Goal: Task Accomplishment & Management: Complete application form

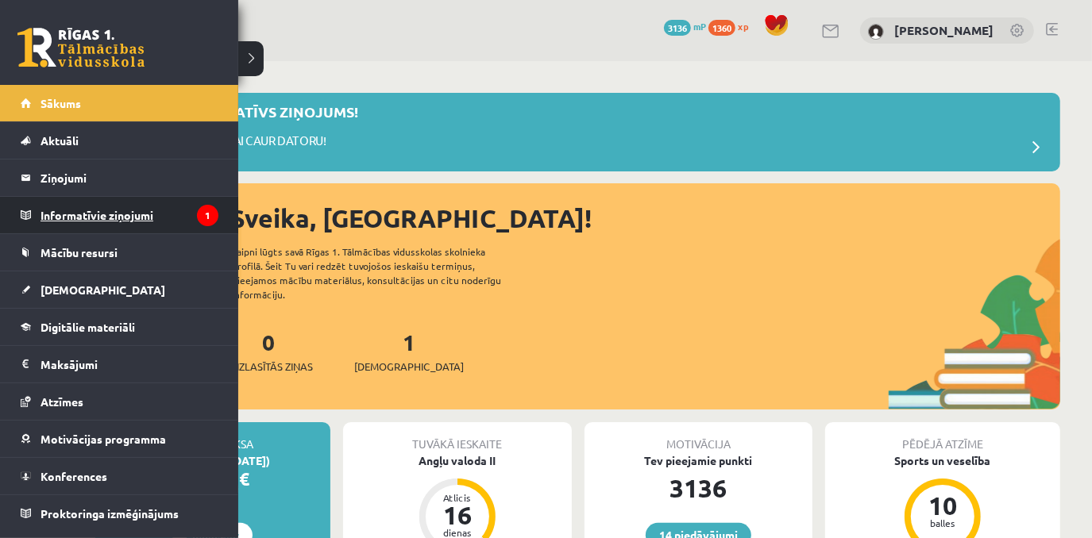
click at [70, 217] on legend "Informatīvie ziņojumi 1" at bounding box center [129, 215] width 178 height 37
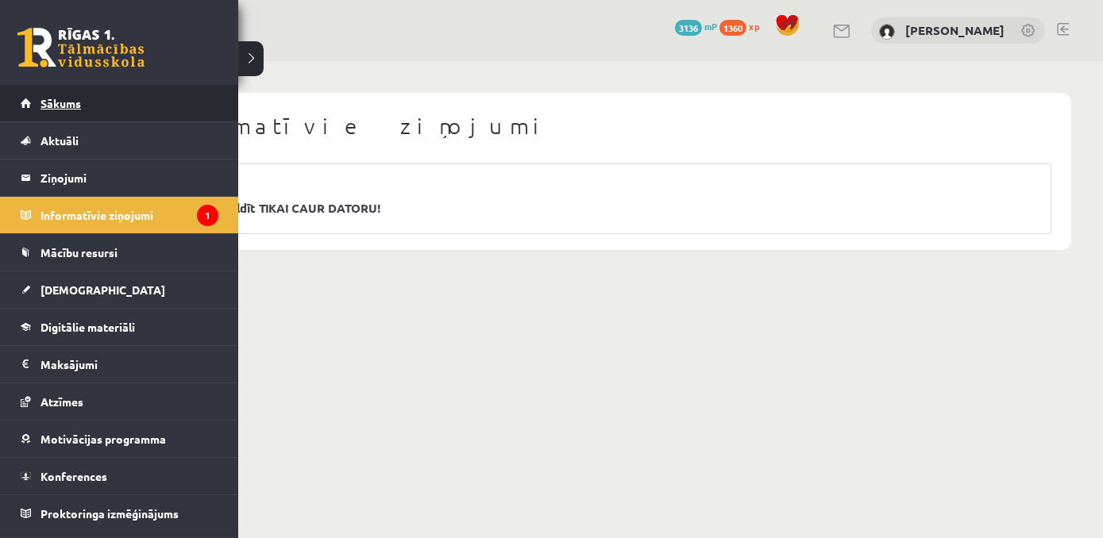
click at [75, 106] on span "Sākums" at bounding box center [60, 103] width 40 height 14
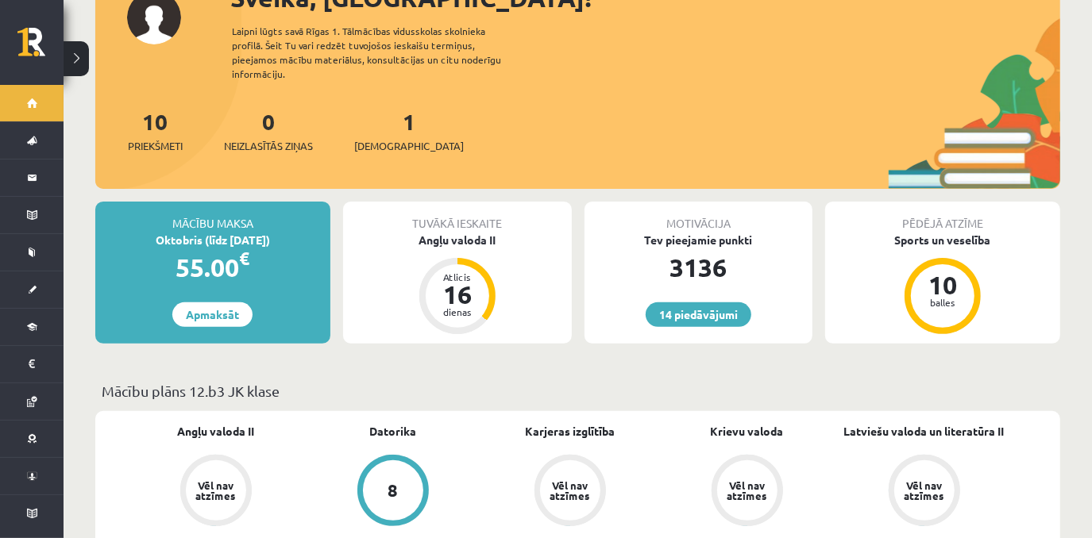
scroll to position [161, 0]
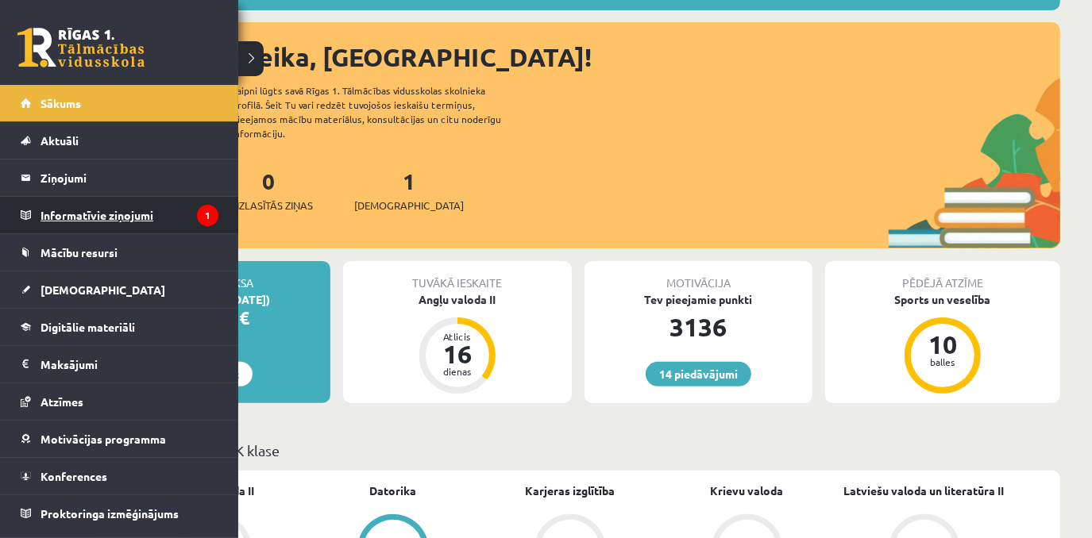
click at [122, 210] on legend "Informatīvie ziņojumi 1" at bounding box center [129, 215] width 178 height 37
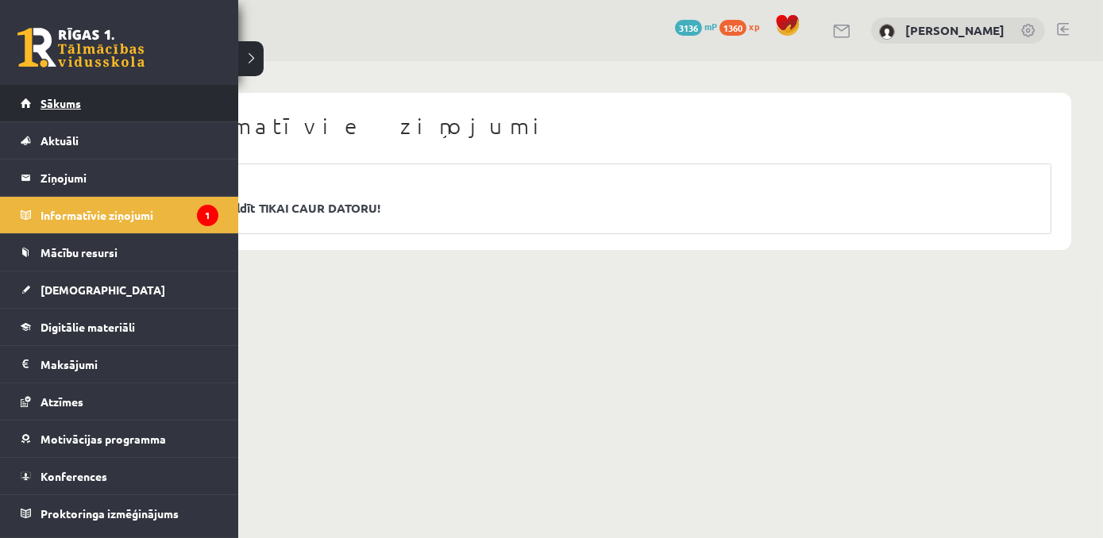
click at [43, 105] on span "Sākums" at bounding box center [60, 103] width 40 height 14
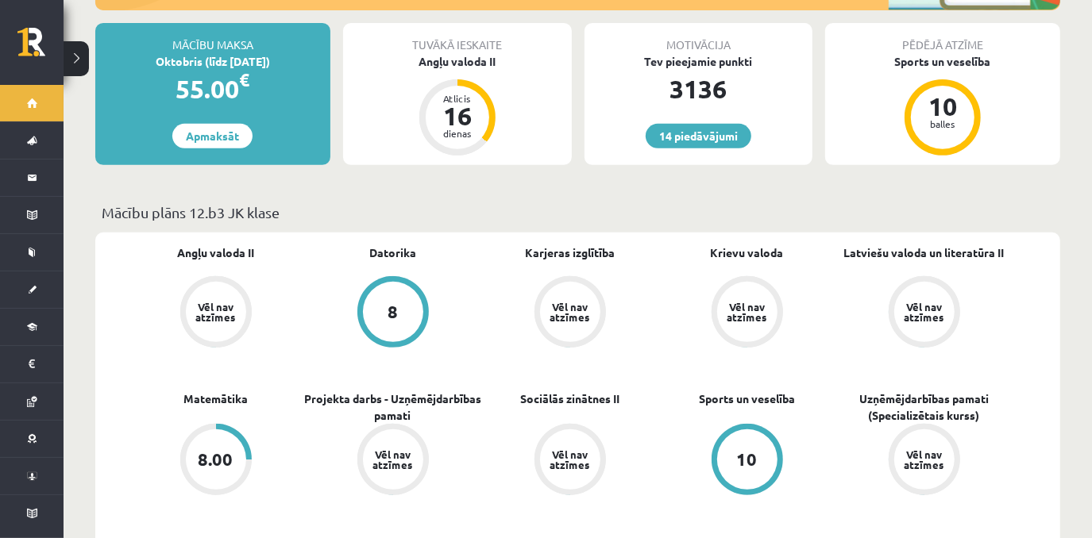
scroll to position [345, 0]
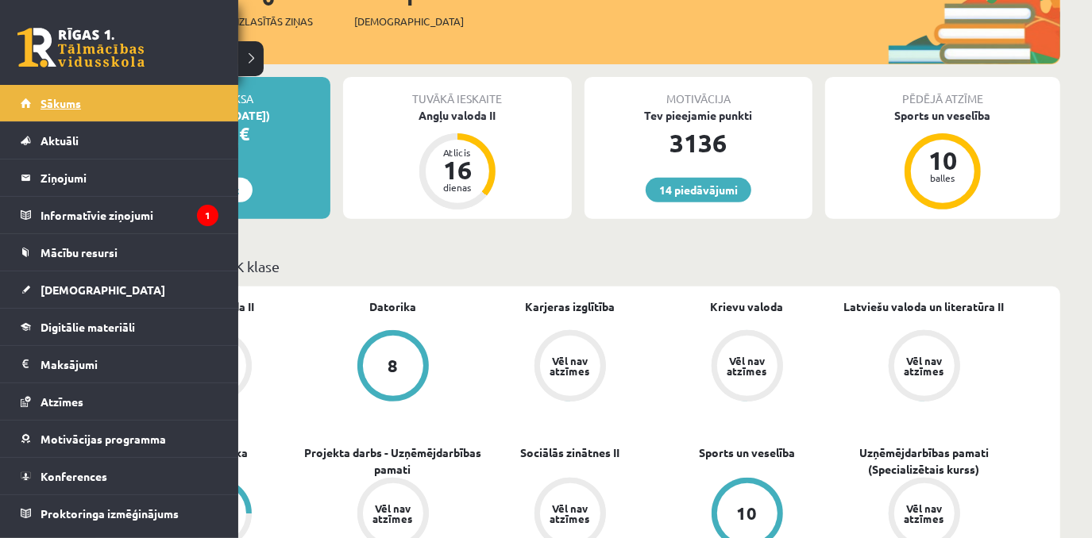
click at [64, 105] on span "Sākums" at bounding box center [60, 103] width 40 height 14
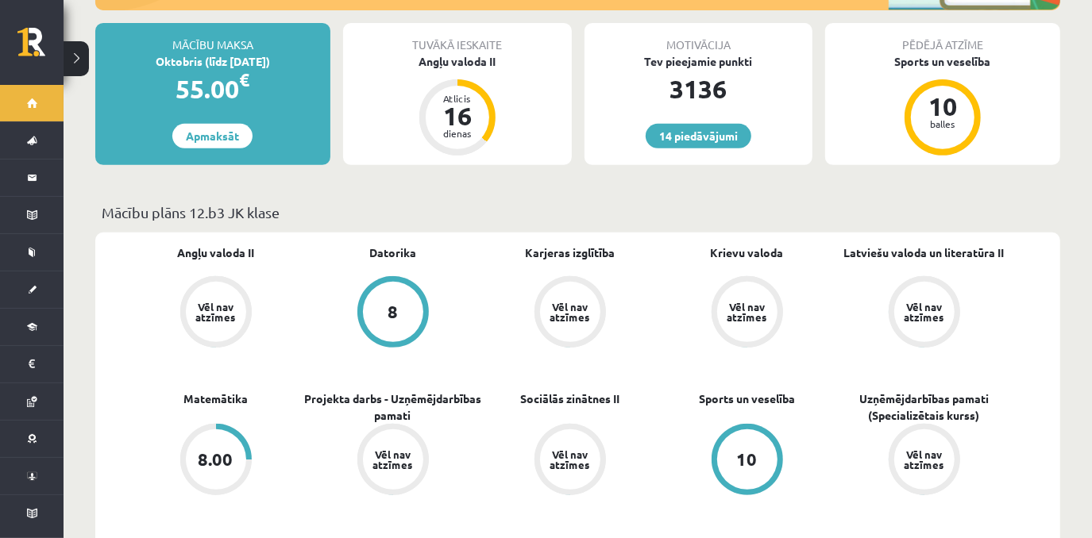
scroll to position [408, 0]
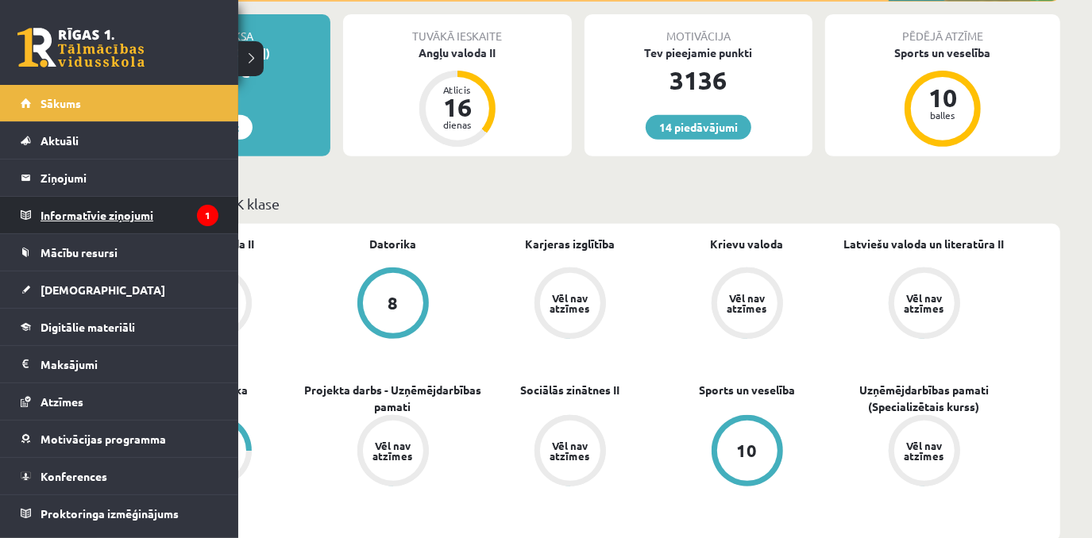
click at [163, 200] on legend "Informatīvie ziņojumi 1" at bounding box center [129, 215] width 178 height 37
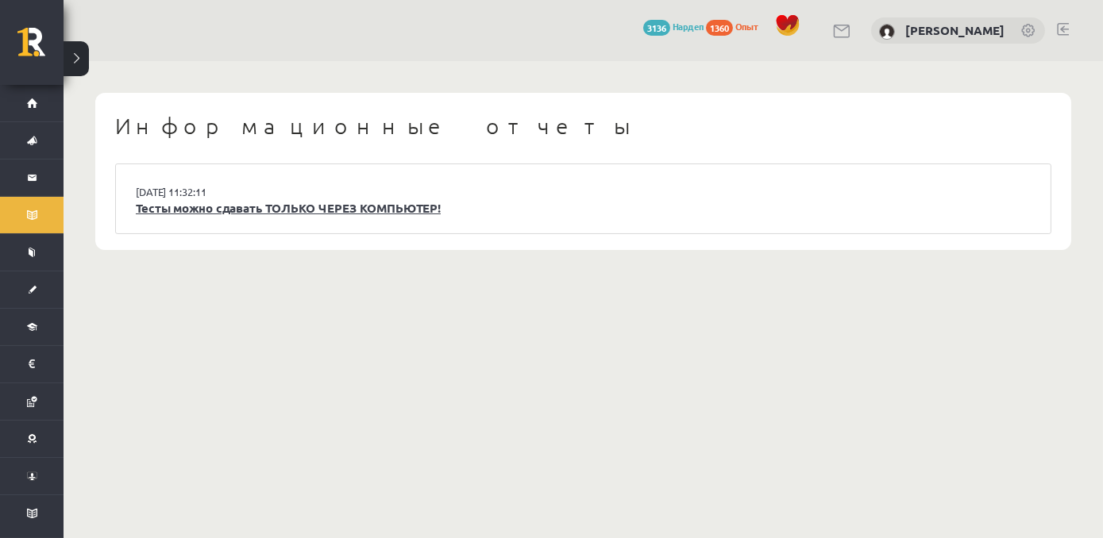
click at [306, 214] on link "Тесты можно сдавать ТОЛЬКО ЧЕРЕЗ КОМПЬЮТЕР!" at bounding box center [583, 208] width 895 height 18
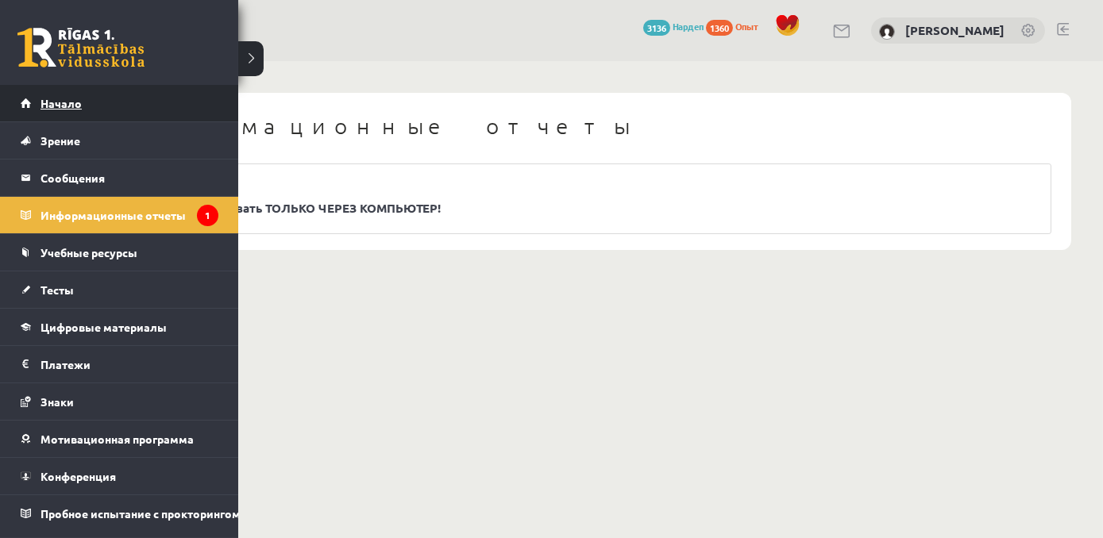
click at [91, 93] on link "Начало" at bounding box center [120, 103] width 198 height 37
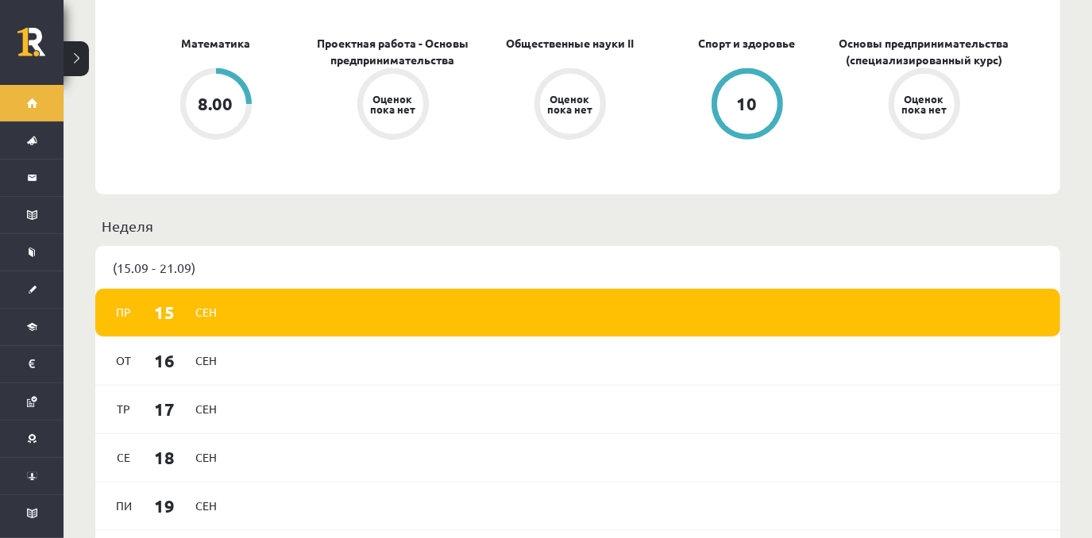
scroll to position [690, 0]
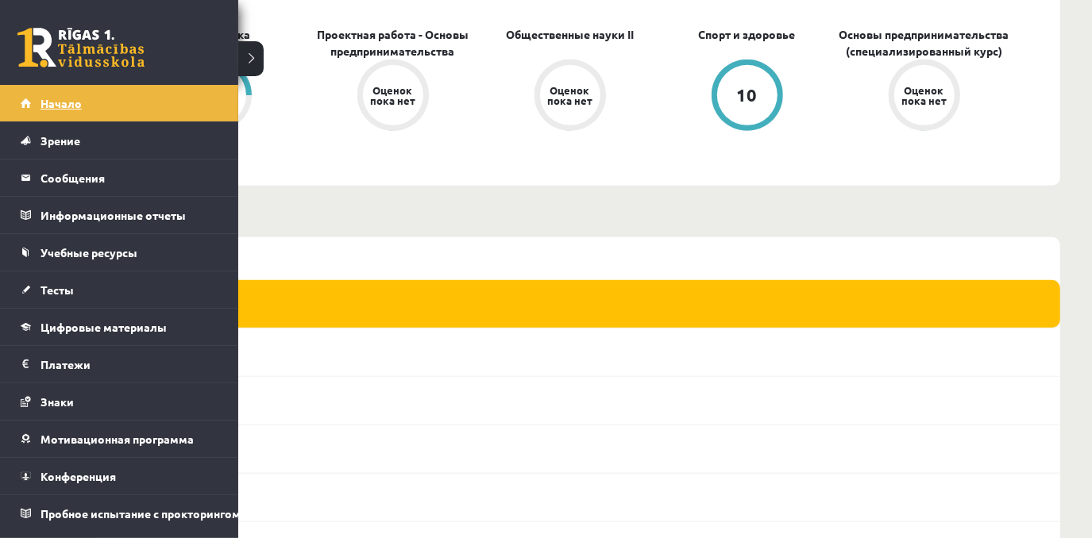
click at [52, 104] on span "Начало" at bounding box center [60, 103] width 41 height 14
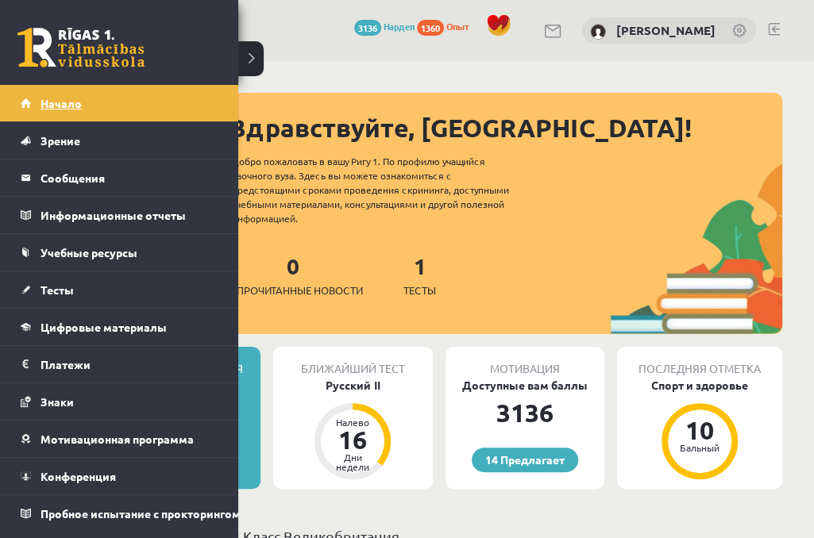
click at [79, 98] on span "Начало" at bounding box center [60, 103] width 41 height 14
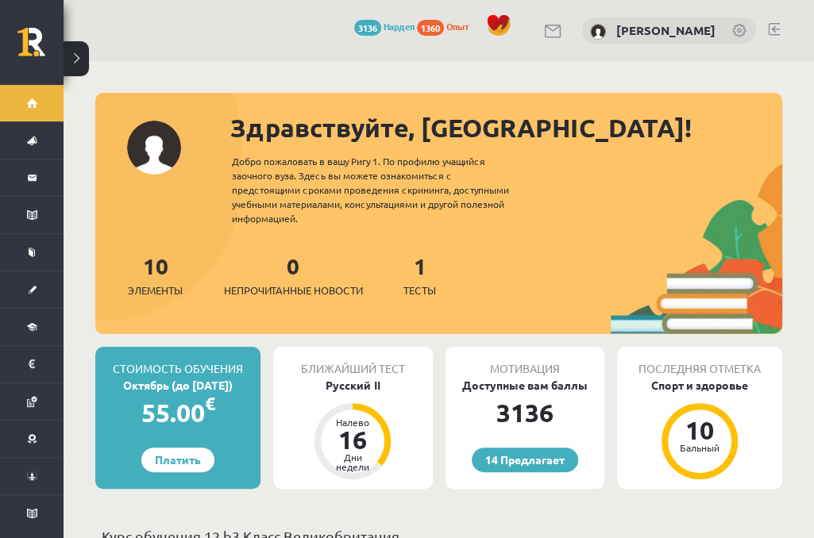
click at [165, 44] on div "14 Dāvanas 3136 Нардеп 1360 Опыт [PERSON_NAME]" at bounding box center [439, 30] width 750 height 61
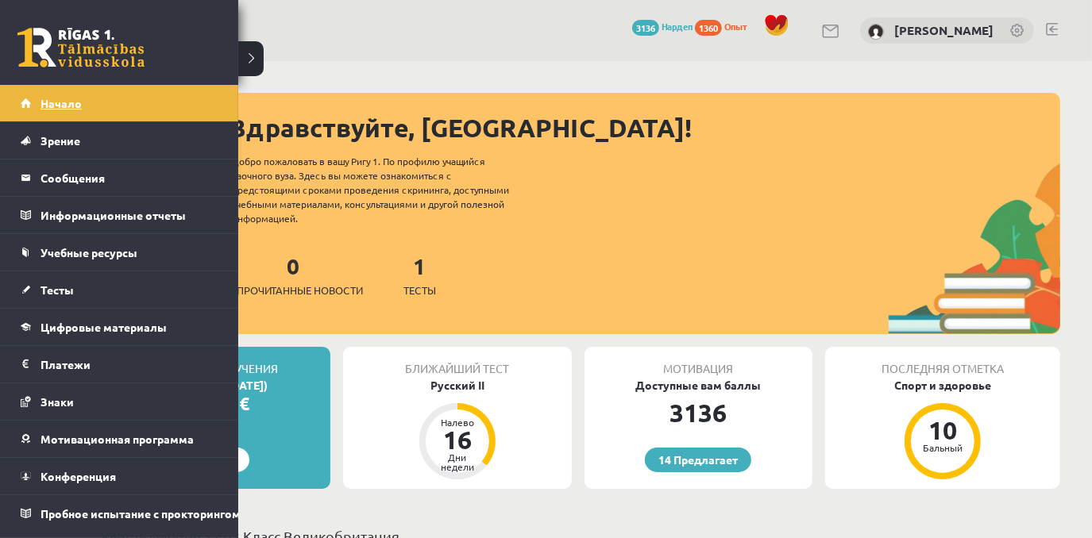
click at [84, 106] on link "Начало" at bounding box center [120, 103] width 198 height 37
click at [129, 331] on link "Цифровые материалы" at bounding box center [120, 327] width 198 height 37
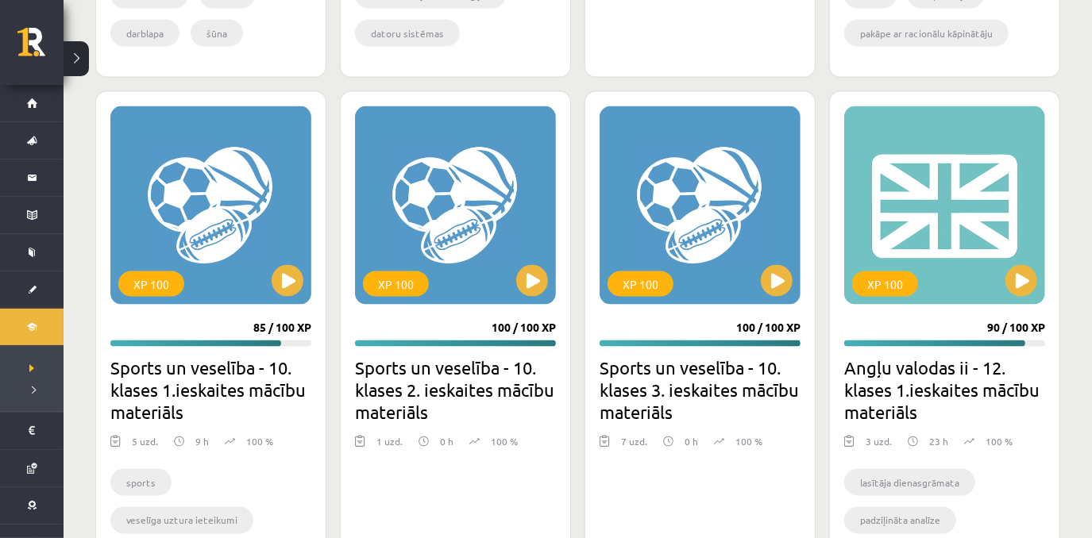
scroll to position [1496, 0]
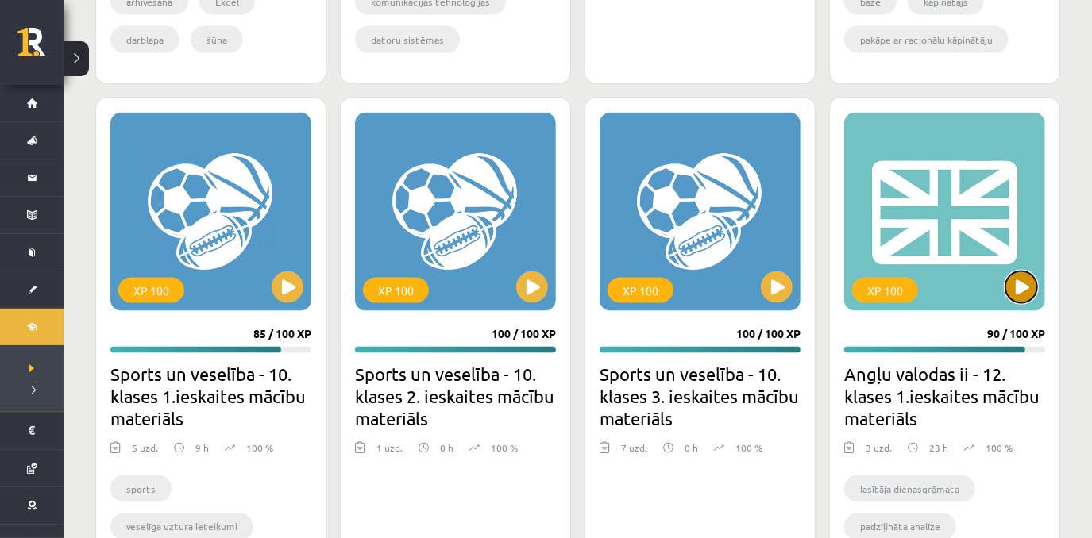
click at [1026, 289] on button at bounding box center [1021, 288] width 32 height 32
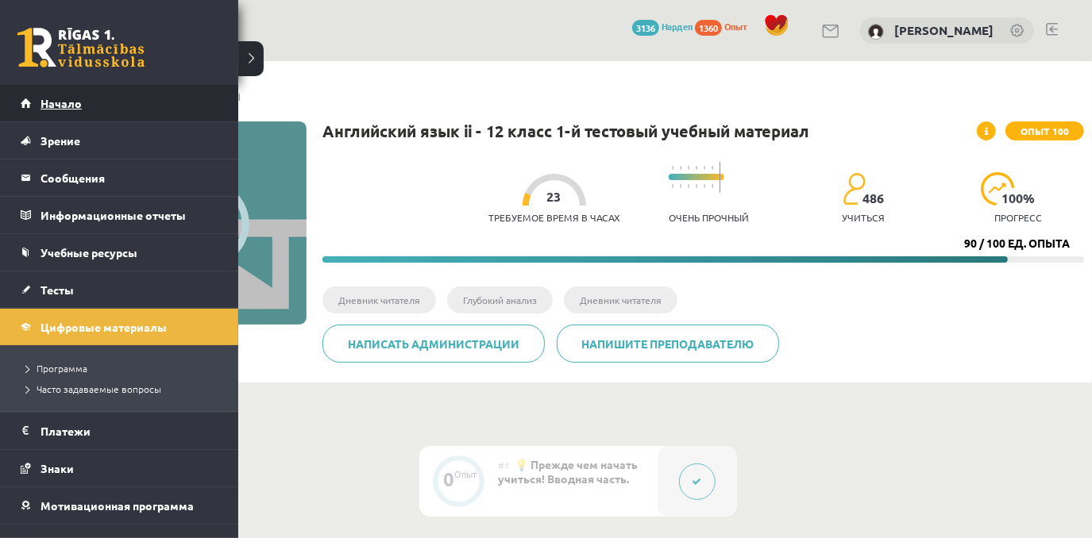
click at [83, 102] on link "Начало" at bounding box center [120, 103] width 198 height 37
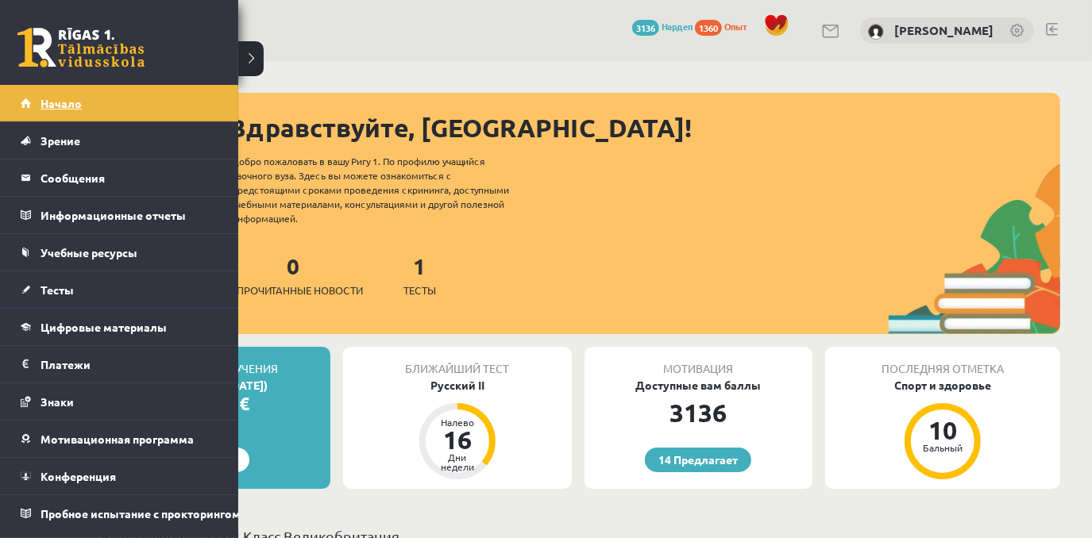
click at [81, 99] on link "Начало" at bounding box center [120, 103] width 198 height 37
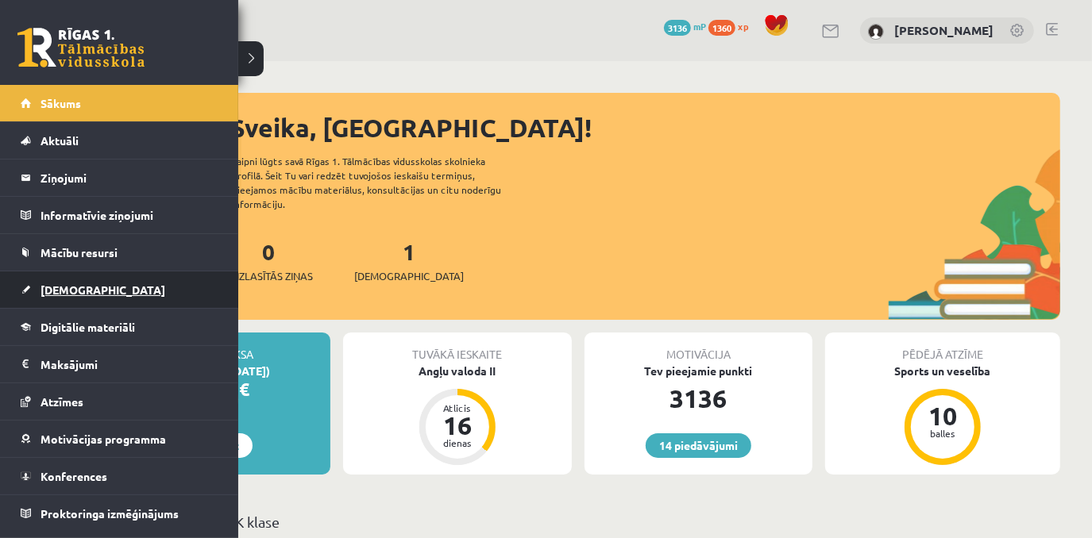
click at [97, 291] on link "[DEMOGRAPHIC_DATA]" at bounding box center [120, 290] width 198 height 37
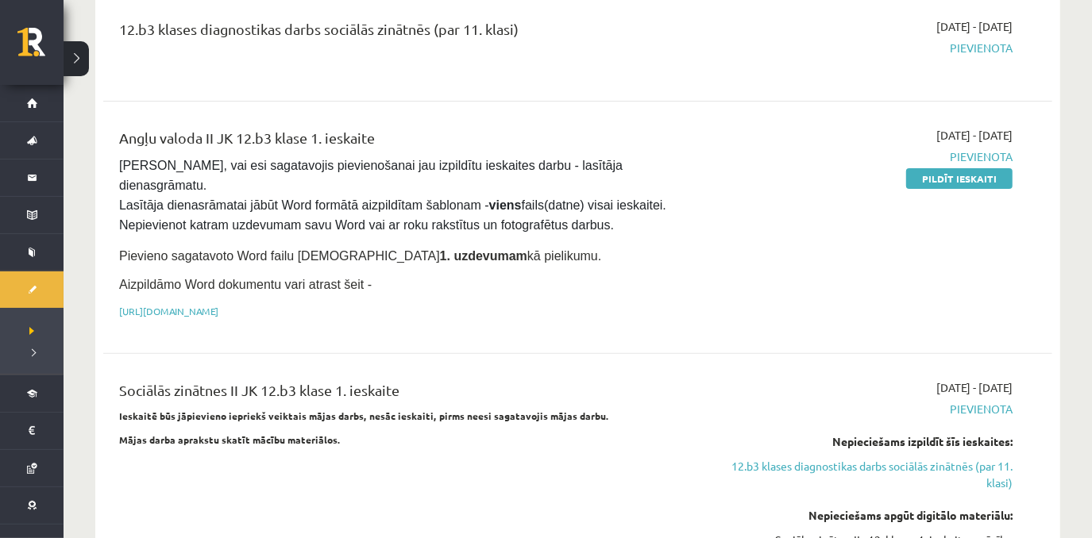
scroll to position [219, 0]
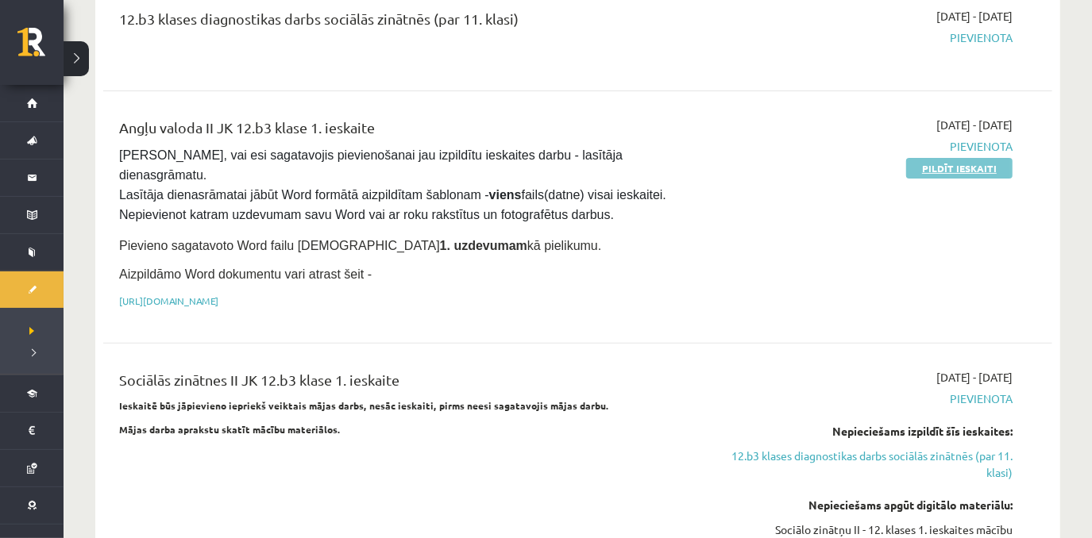
click at [950, 164] on link "Pildīt ieskaiti" at bounding box center [959, 168] width 106 height 21
click at [940, 164] on link "Pildīt ieskaiti" at bounding box center [959, 168] width 106 height 21
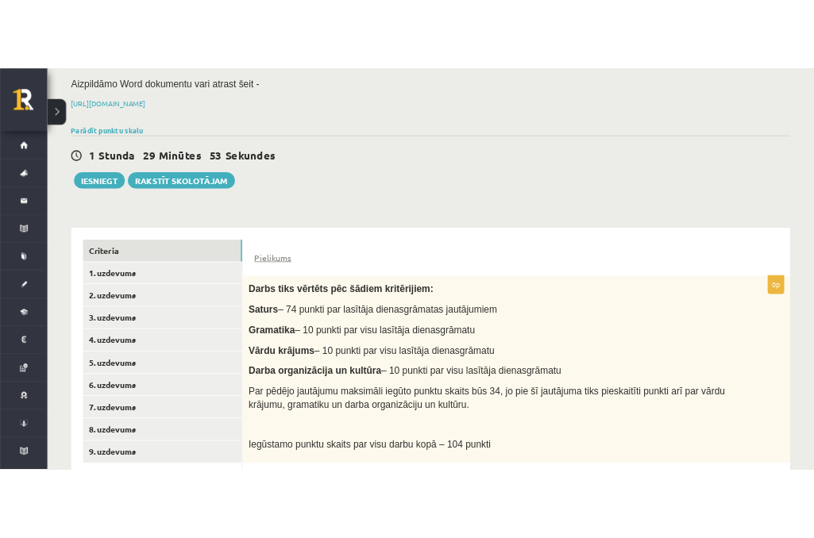
scroll to position [283, 0]
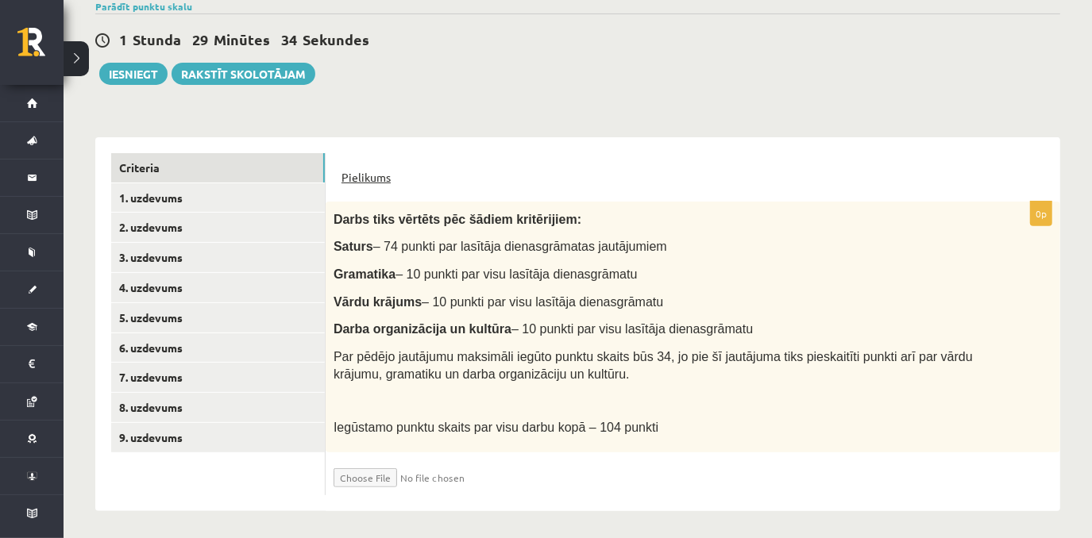
click at [372, 173] on link "Pielikums" at bounding box center [365, 177] width 49 height 17
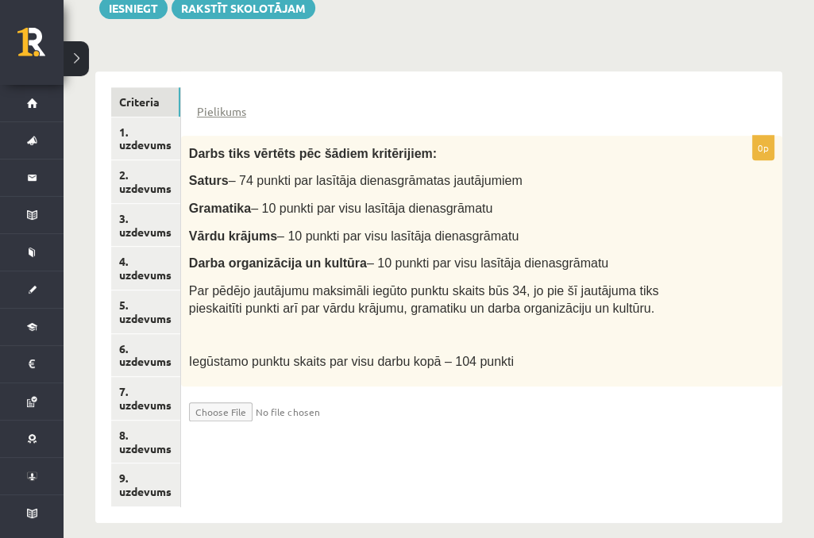
scroll to position [364, 0]
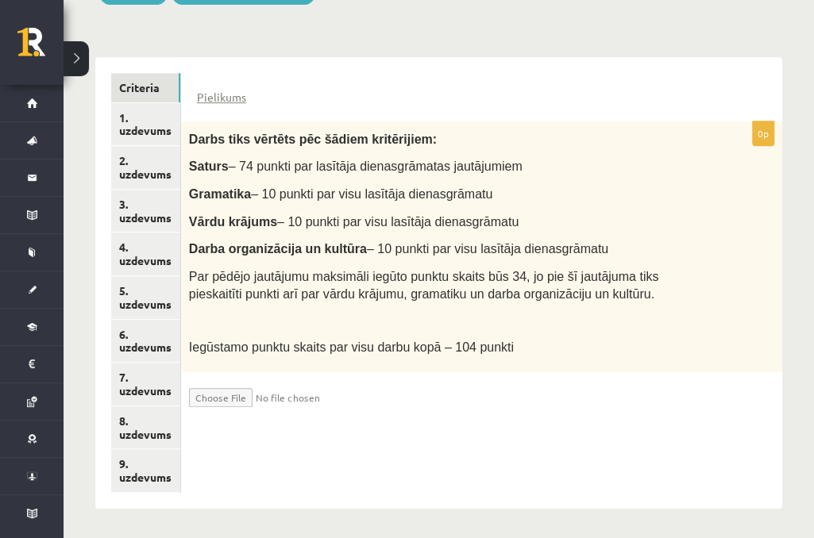
type input "**********"
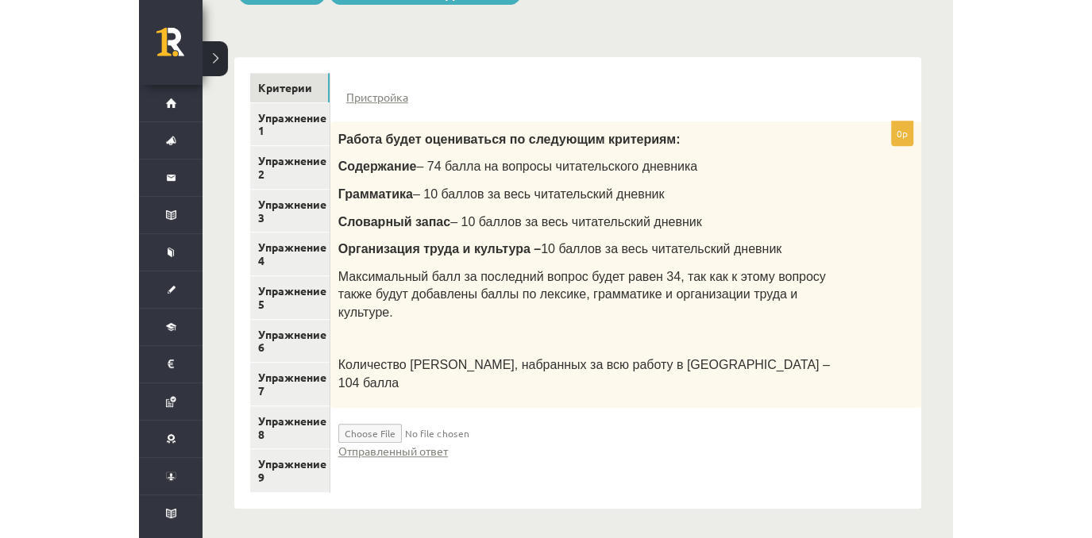
scroll to position [300, 0]
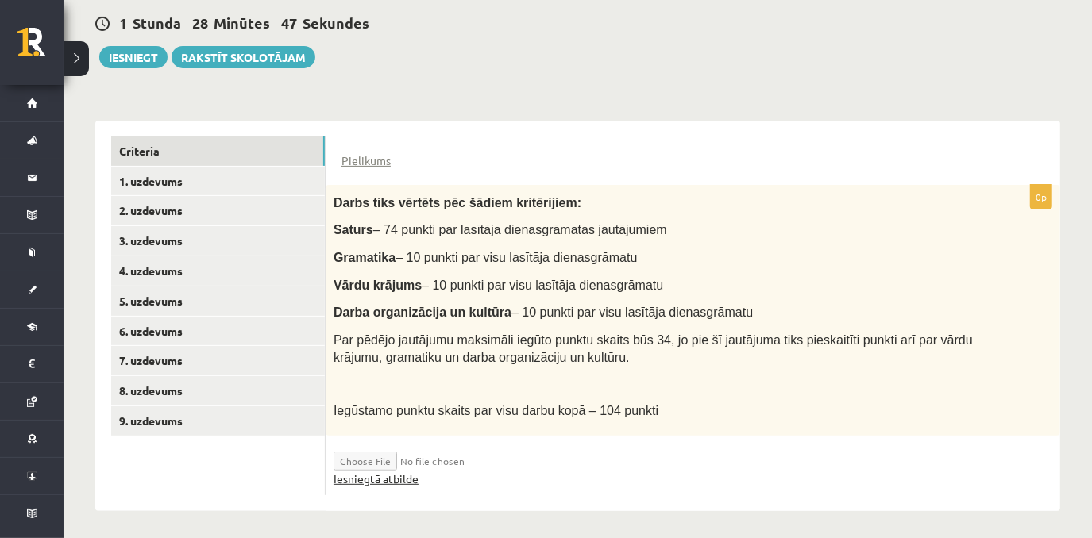
click at [401, 476] on link "Iesniegtā atbilde" at bounding box center [375, 479] width 85 height 17
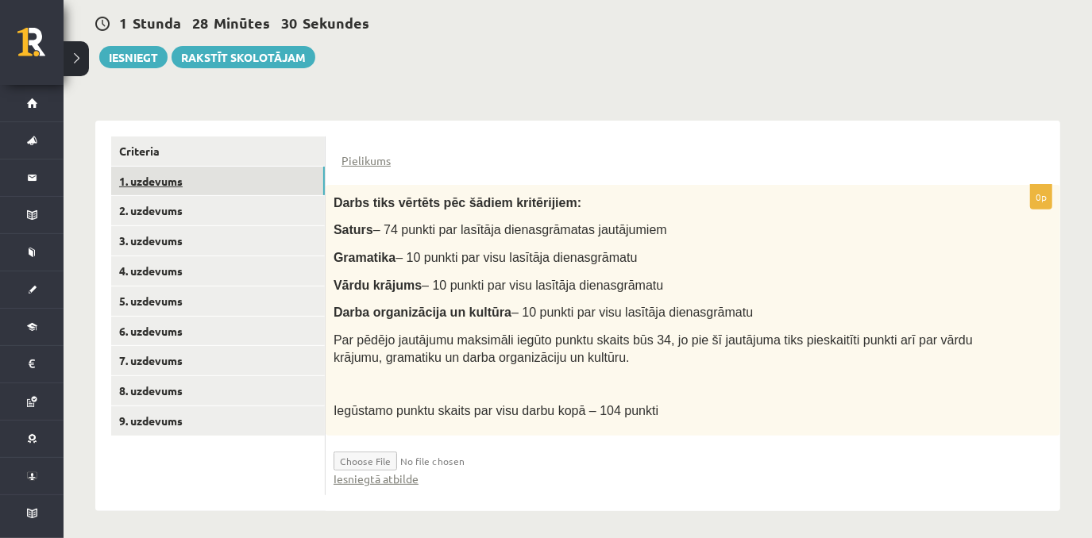
click at [166, 183] on link "1. uzdevums" at bounding box center [218, 181] width 214 height 29
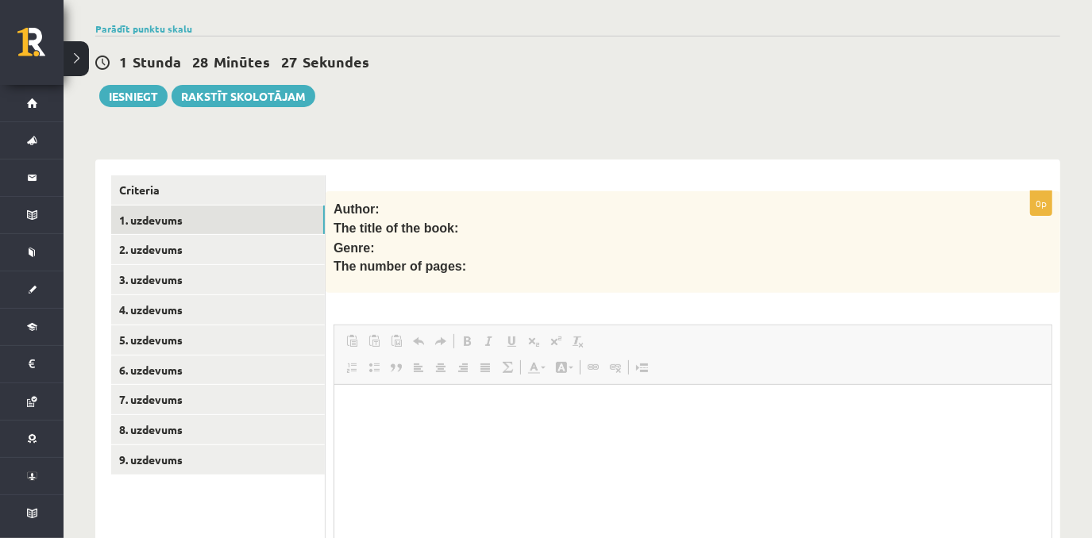
scroll to position [0, 0]
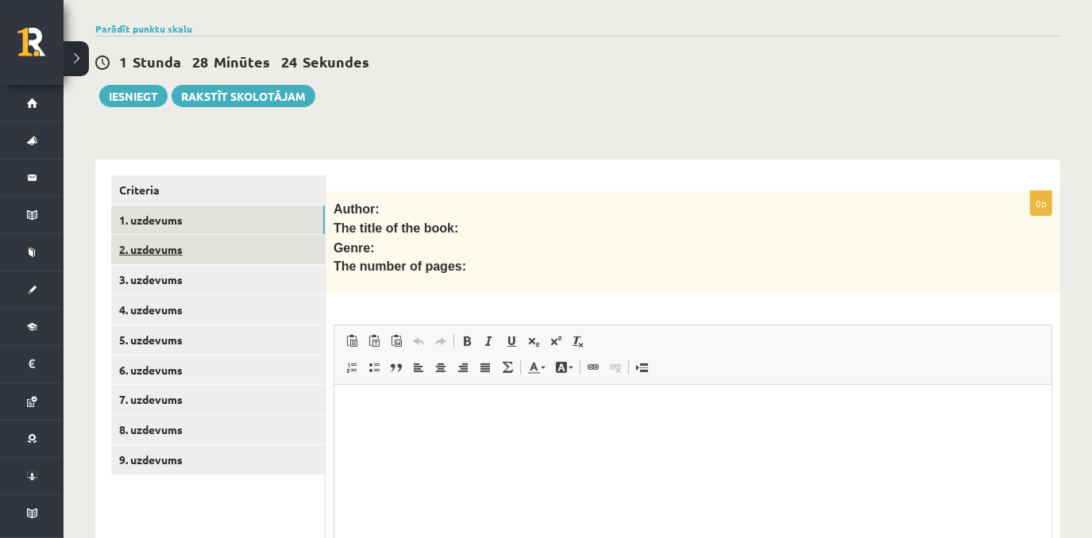
click at [146, 255] on link "2. uzdevums" at bounding box center [218, 249] width 214 height 29
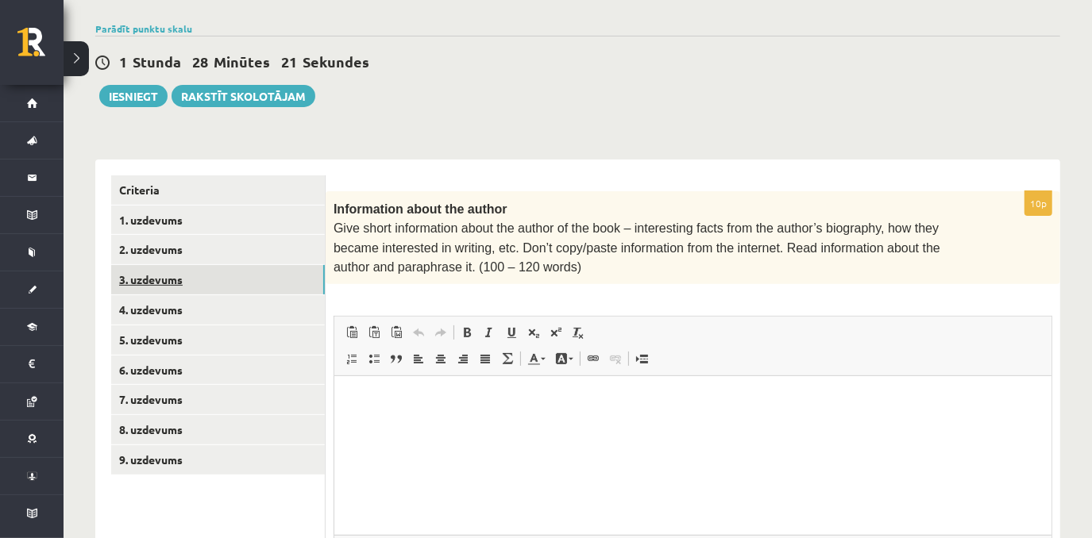
click at [152, 272] on link "3. uzdevums" at bounding box center [218, 279] width 214 height 29
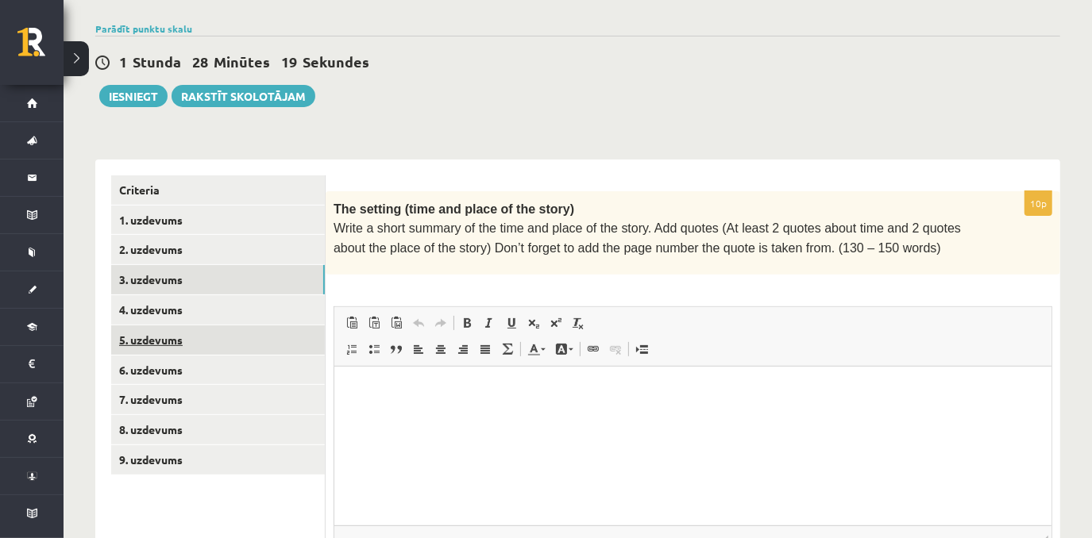
click at [177, 333] on link "5. uzdevums" at bounding box center [218, 339] width 214 height 29
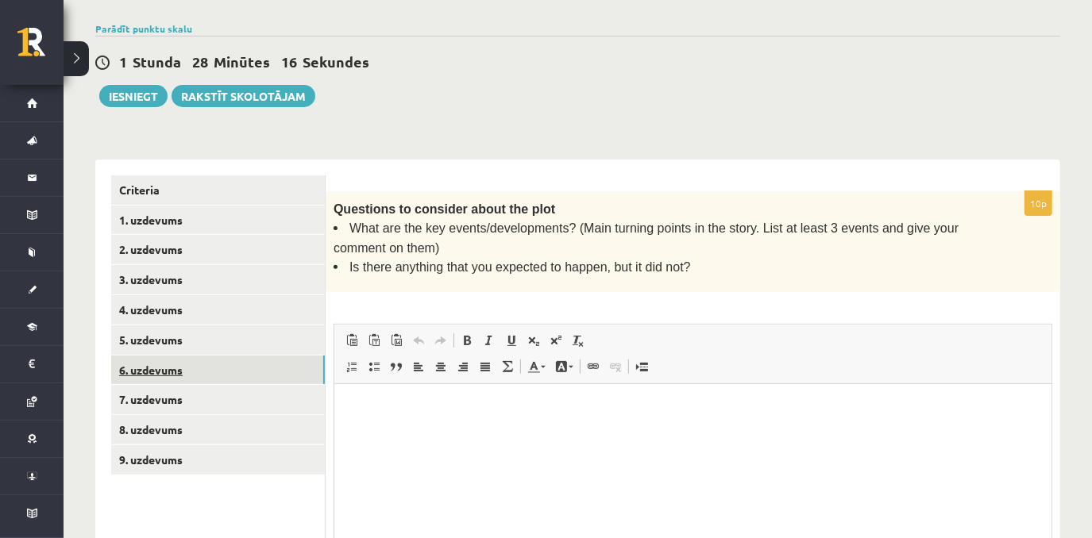
click at [178, 363] on link "6. uzdevums" at bounding box center [218, 370] width 214 height 29
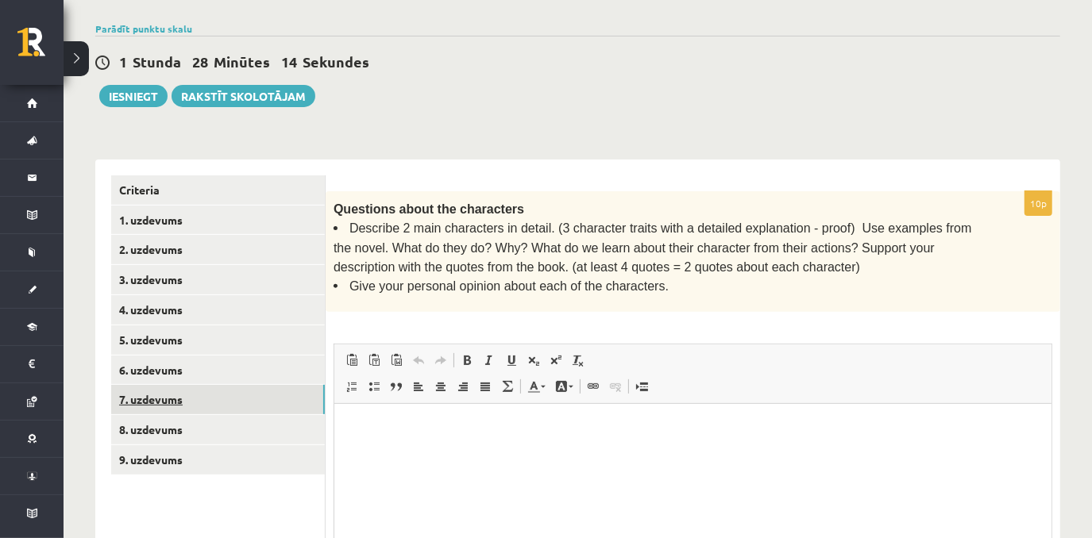
click at [160, 401] on link "7. uzdevums" at bounding box center [218, 399] width 214 height 29
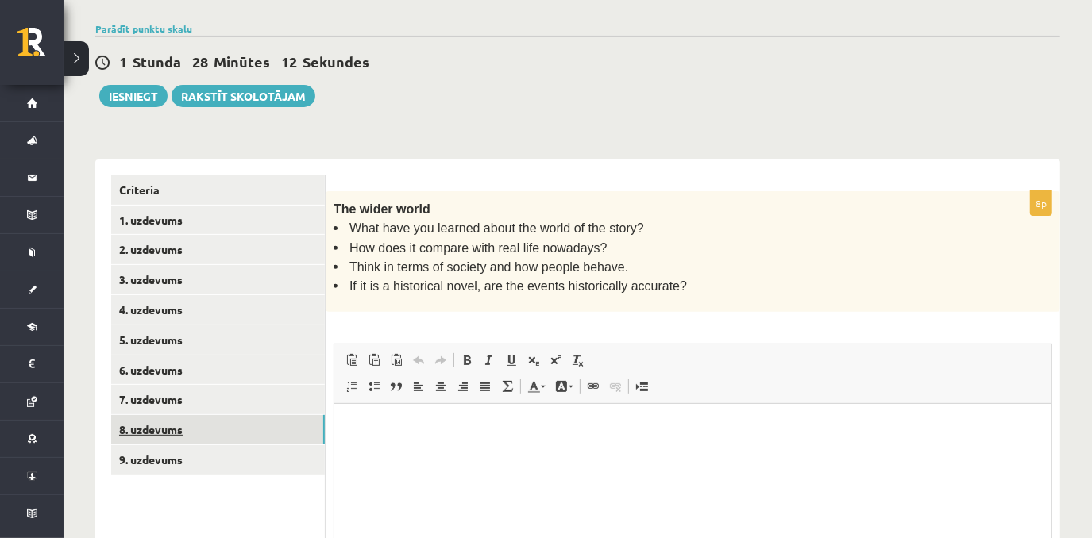
click at [180, 426] on link "8. uzdevums" at bounding box center [218, 429] width 214 height 29
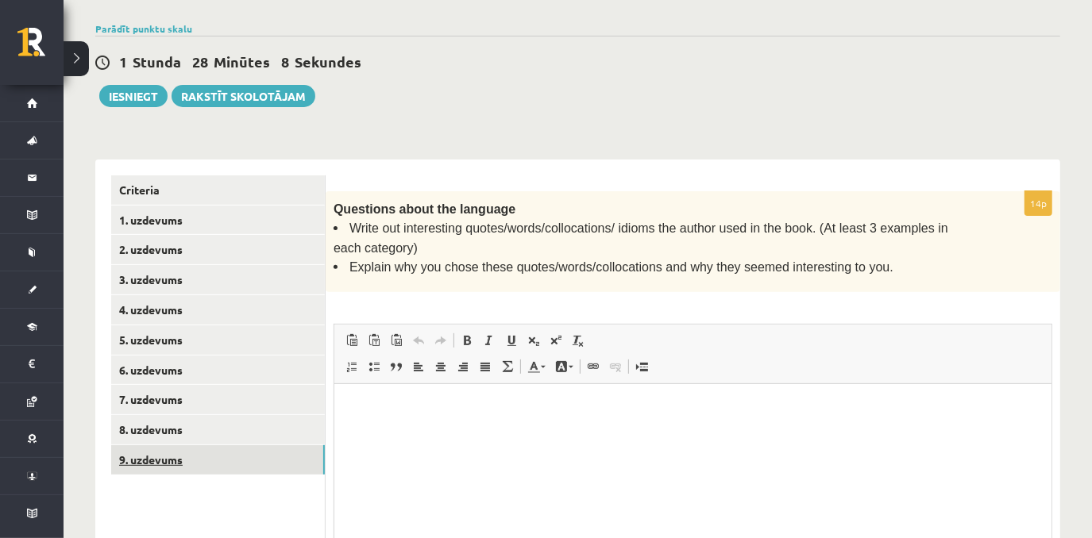
click at [186, 458] on link "9. uzdevums" at bounding box center [218, 459] width 214 height 29
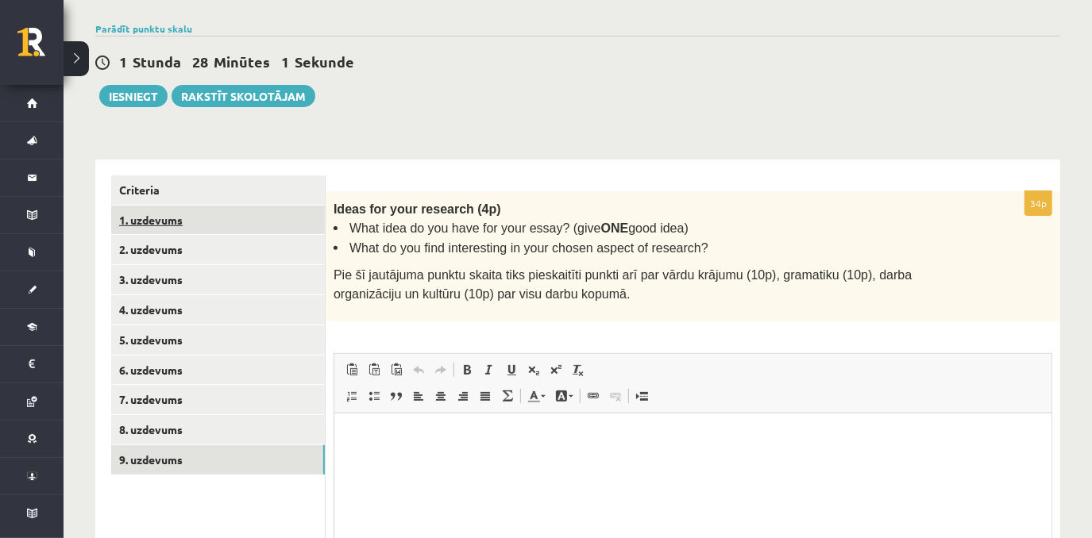
click at [178, 224] on link "1. uzdevums" at bounding box center [218, 220] width 214 height 29
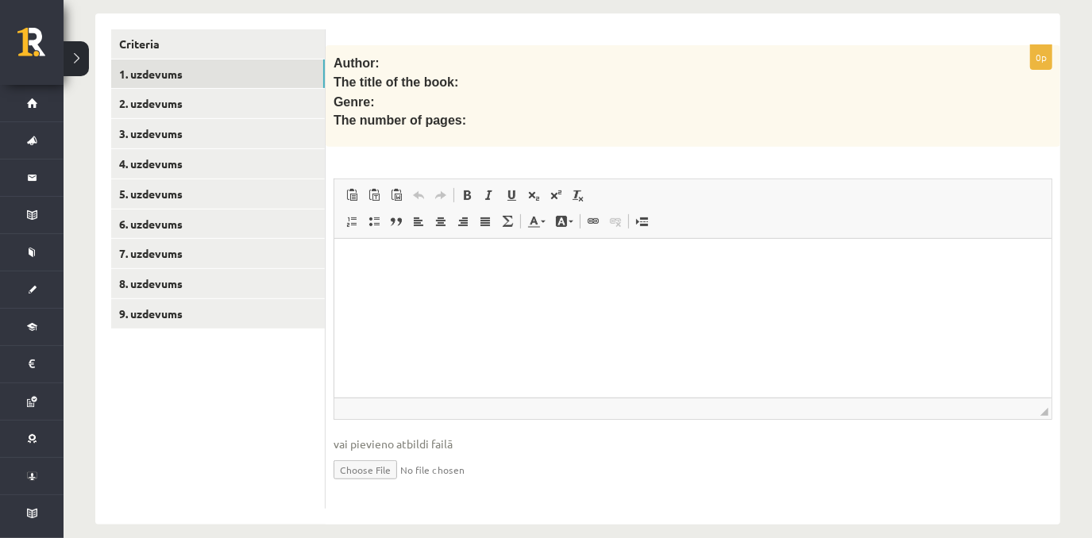
scroll to position [419, 0]
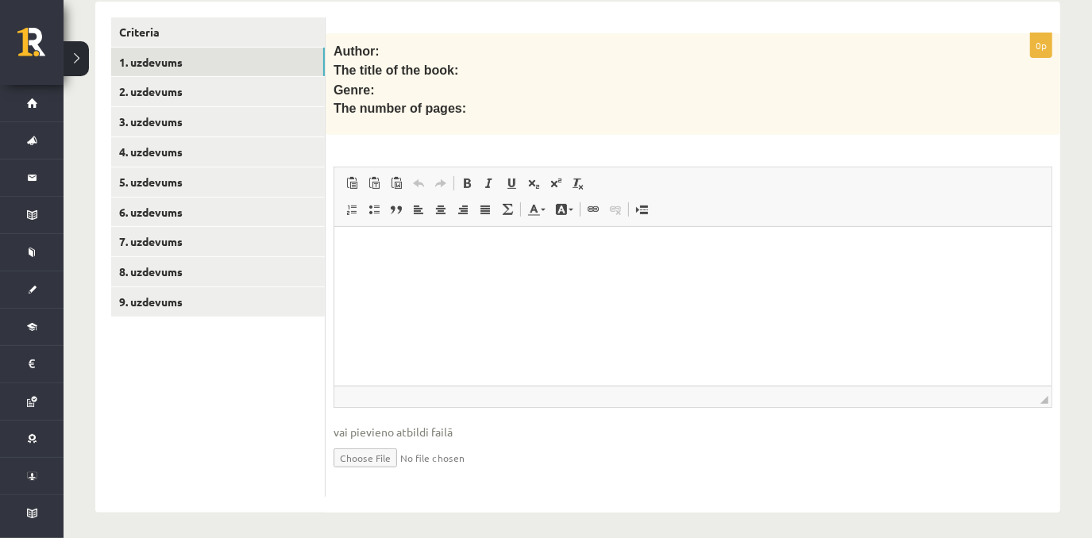
drag, startPoint x: 1092, startPoint y: 264, endPoint x: 703, endPoint y: 110, distance: 418.4
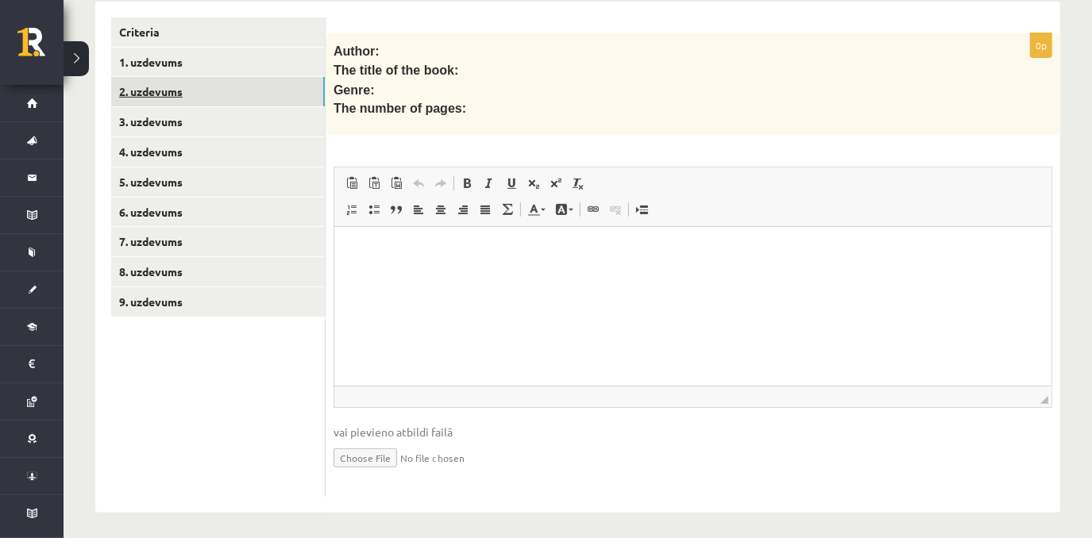
click at [264, 94] on link "2. uzdevums" at bounding box center [218, 91] width 214 height 29
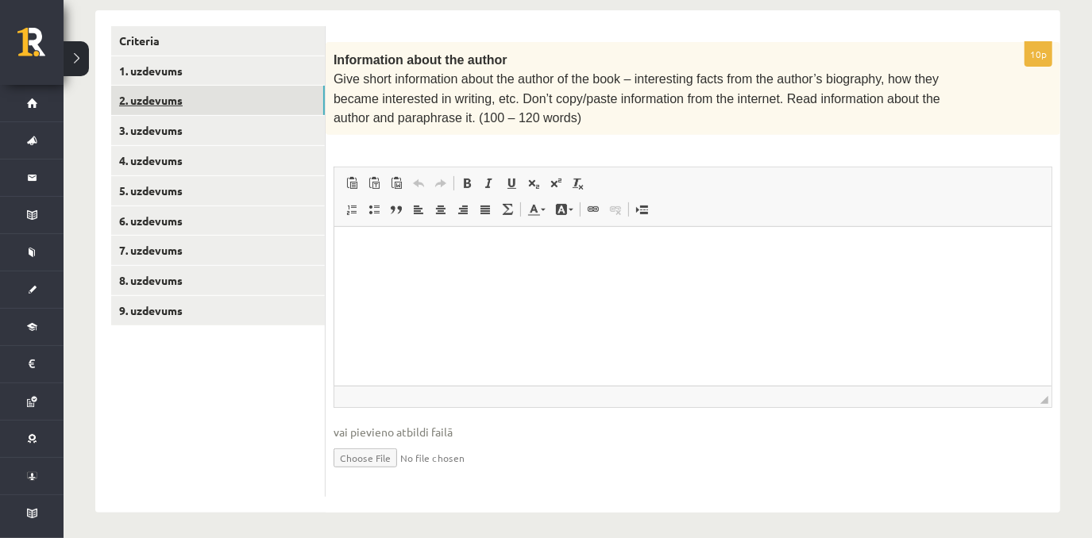
scroll to position [0, 0]
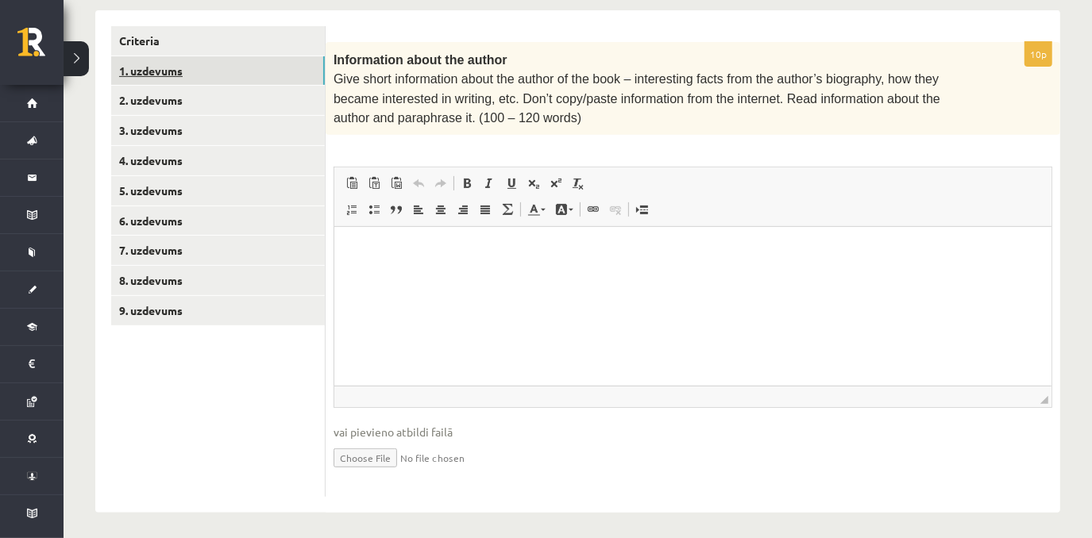
click at [218, 61] on link "1. uzdevums" at bounding box center [218, 70] width 214 height 29
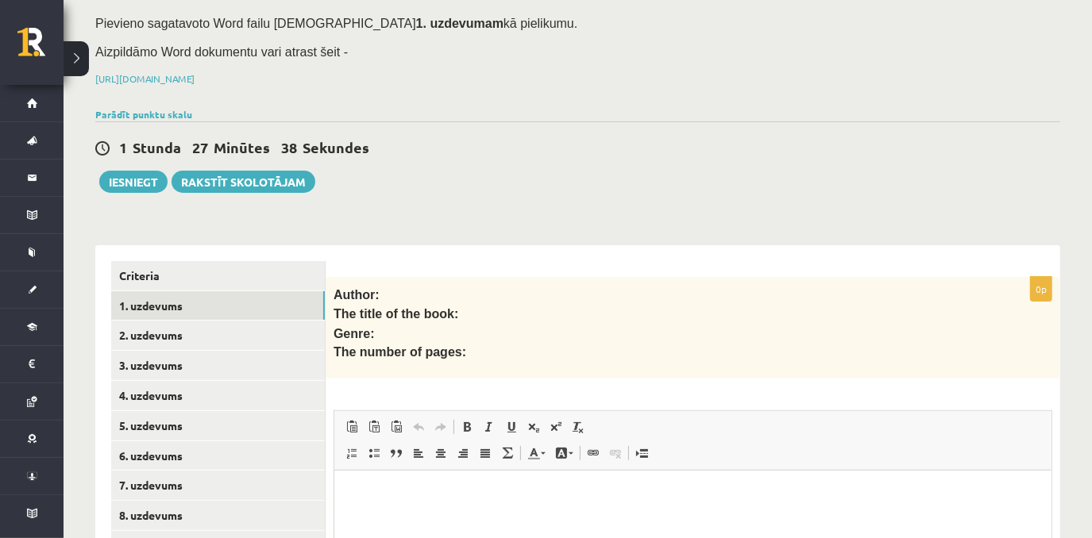
scroll to position [173, 0]
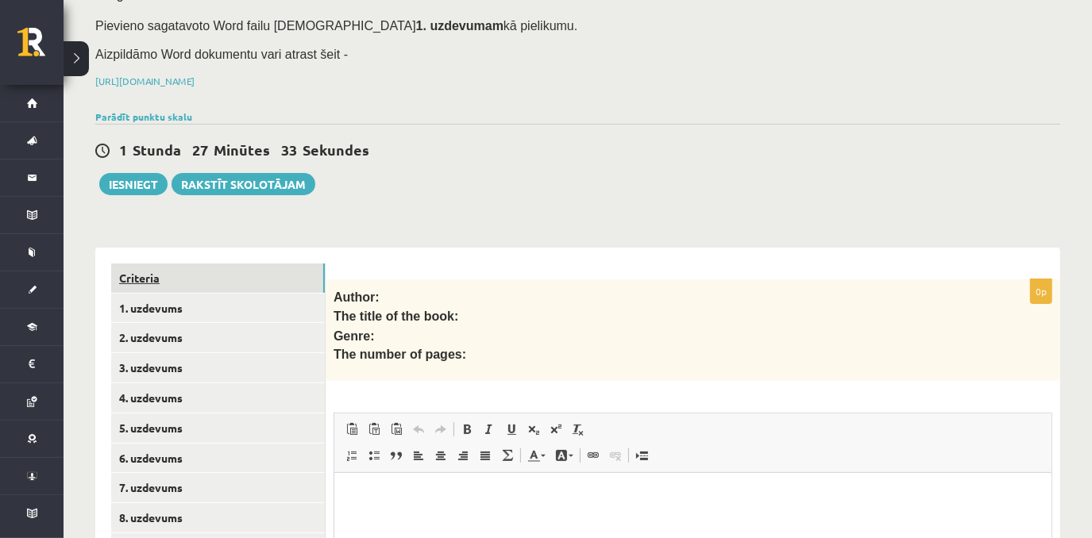
click at [167, 275] on link "Criteria" at bounding box center [218, 278] width 214 height 29
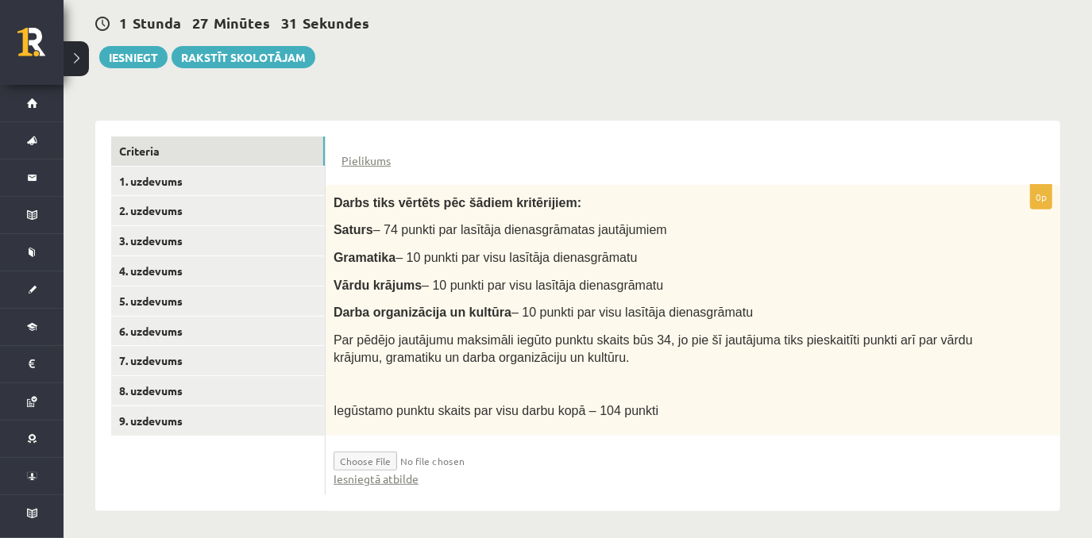
scroll to position [301, 0]
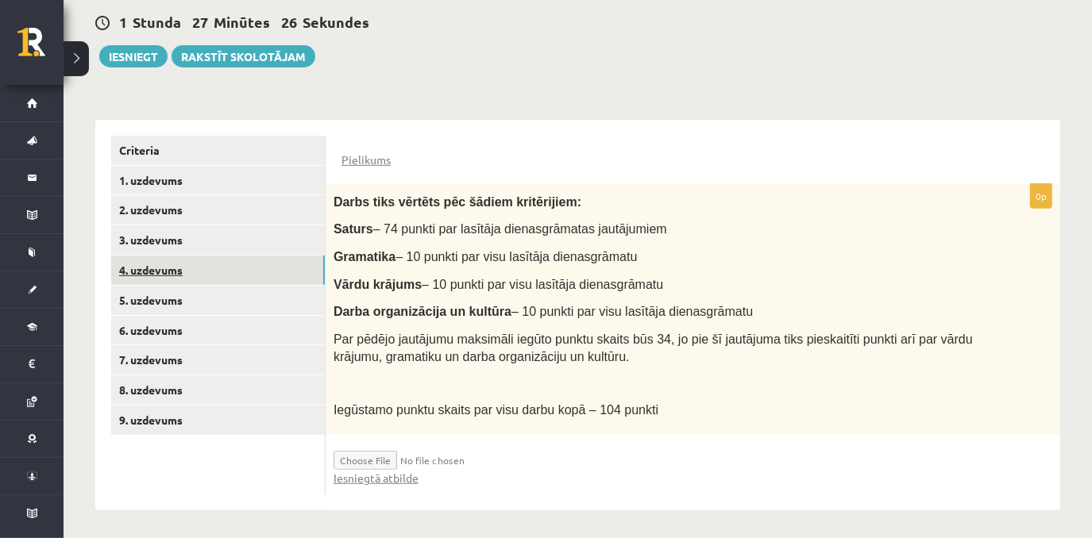
click at [269, 265] on link "4. uzdevums" at bounding box center [218, 270] width 214 height 29
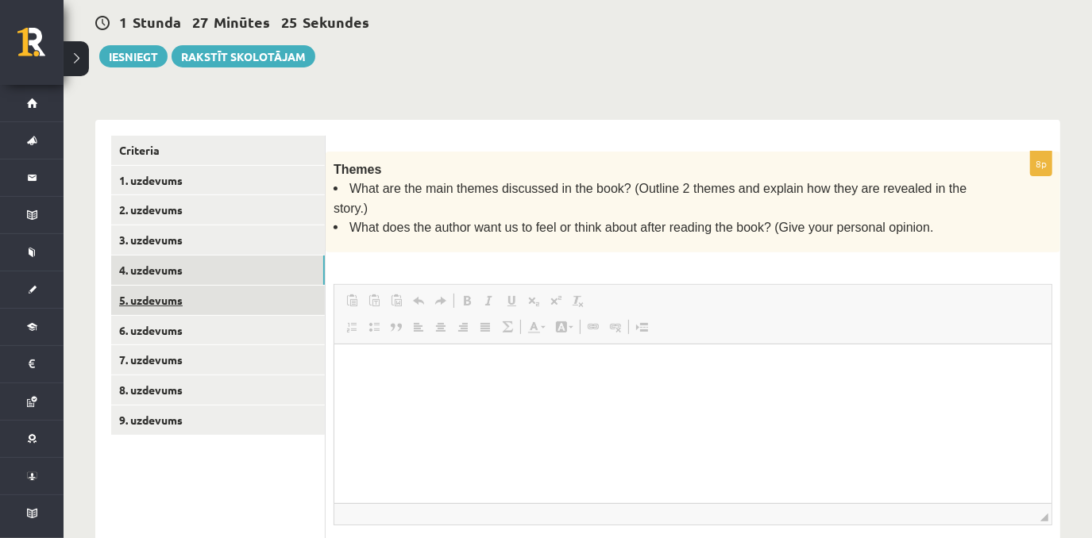
scroll to position [0, 0]
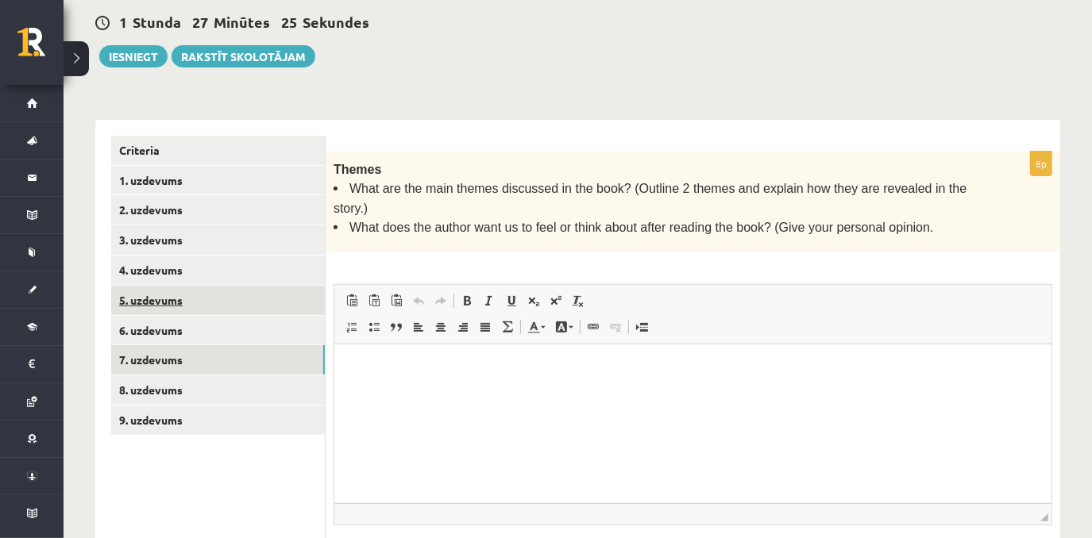
click at [240, 365] on link "7. uzdevums" at bounding box center [218, 359] width 214 height 29
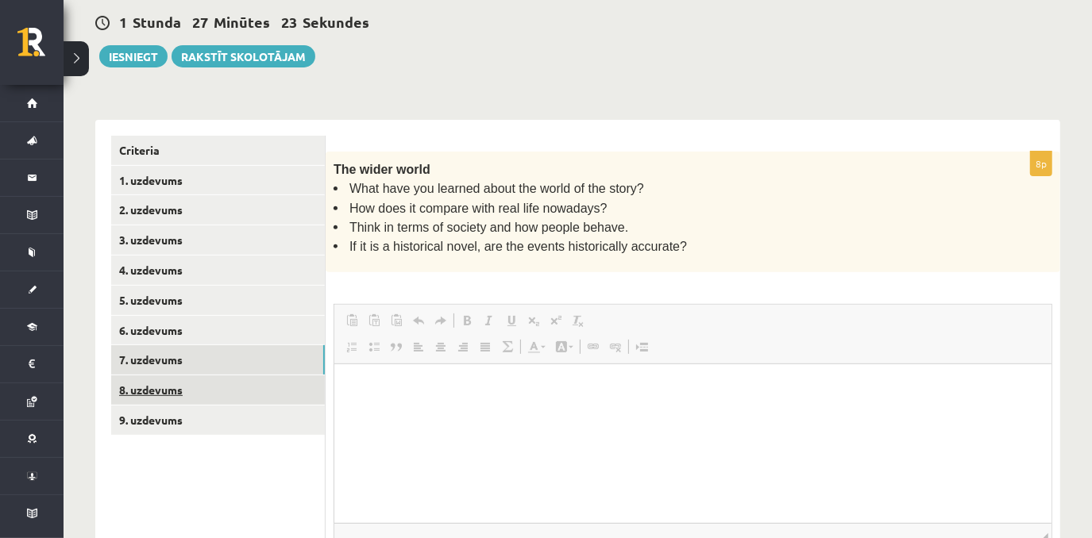
click at [221, 412] on link "9. uzdevums" at bounding box center [218, 420] width 214 height 29
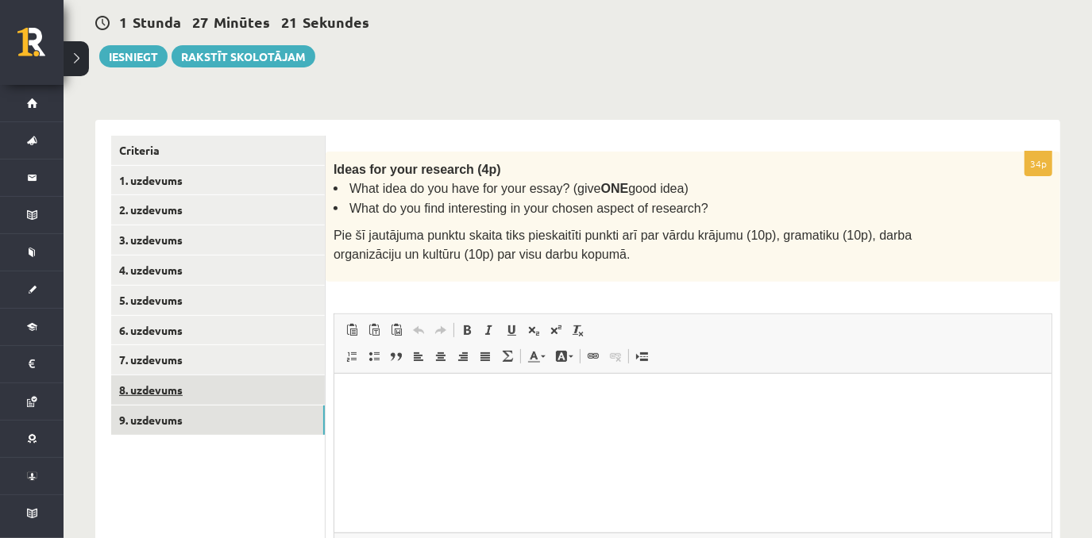
click at [221, 383] on link "8. uzdevums" at bounding box center [218, 390] width 214 height 29
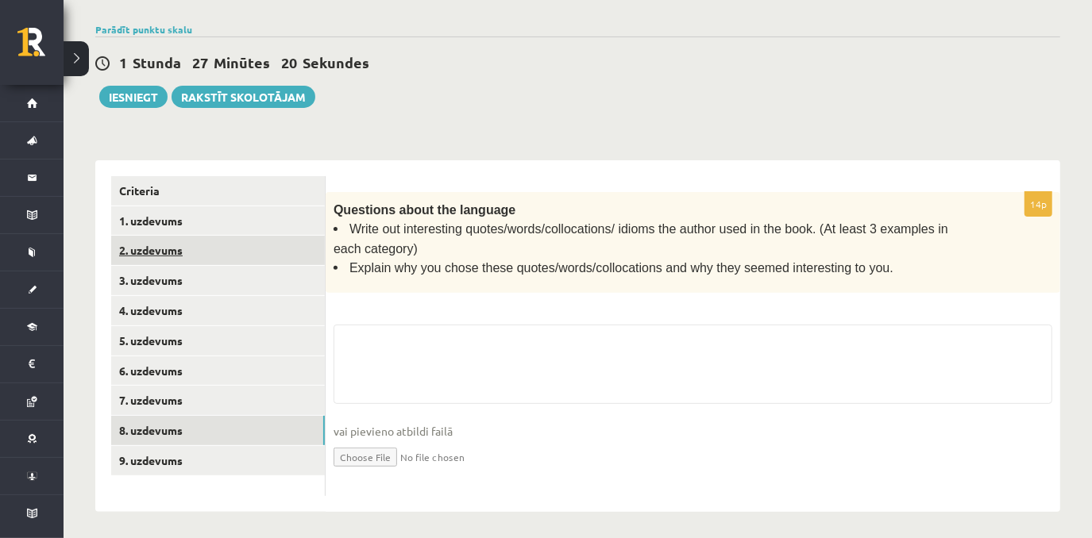
scroll to position [301, 0]
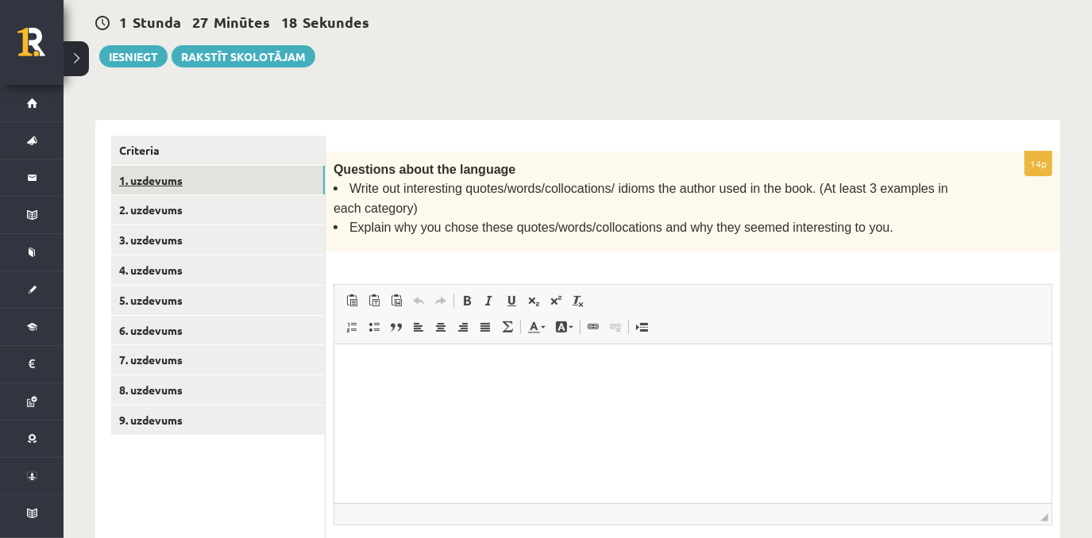
click at [186, 175] on link "1. uzdevums" at bounding box center [218, 180] width 214 height 29
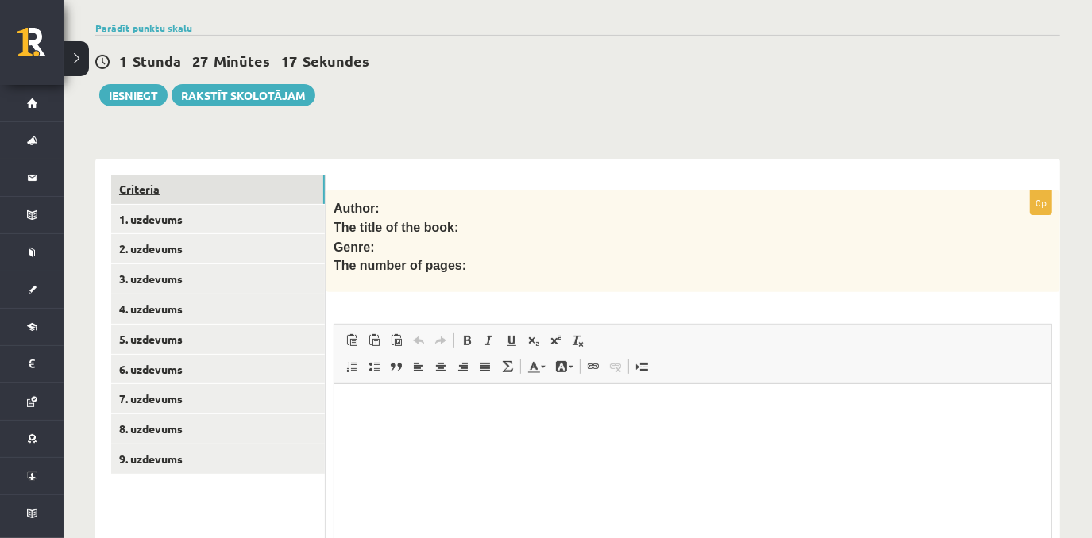
scroll to position [0, 0]
click at [166, 187] on link "Criteria" at bounding box center [218, 189] width 214 height 29
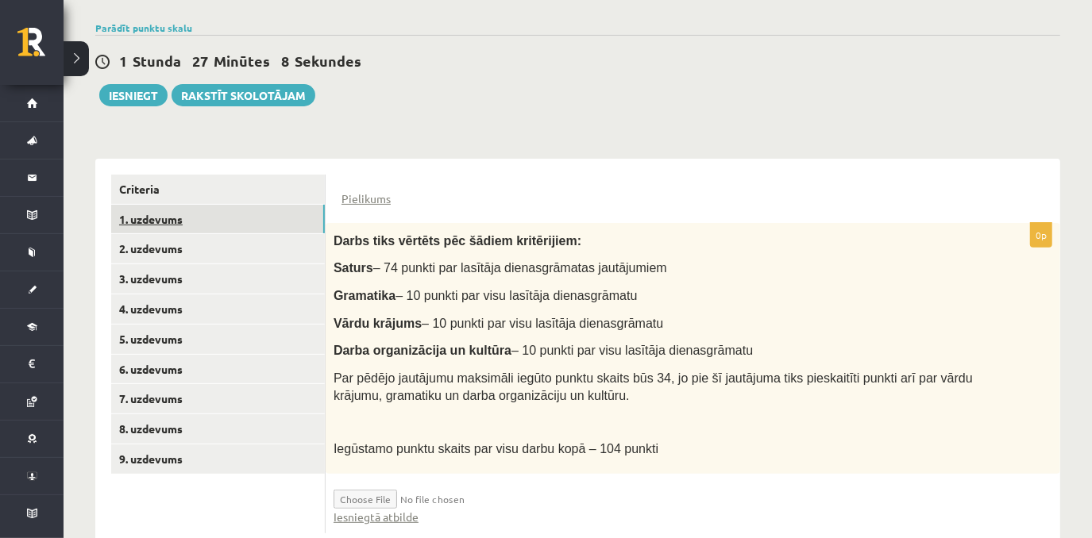
click at [171, 221] on link "1. uzdevums" at bounding box center [218, 219] width 214 height 29
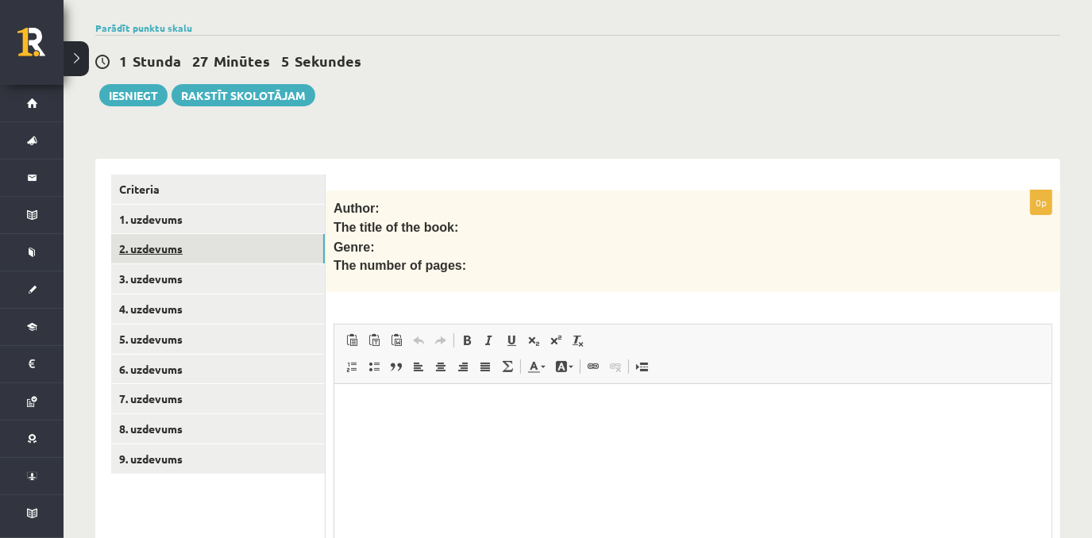
click at [209, 256] on link "2. uzdevums" at bounding box center [218, 248] width 214 height 29
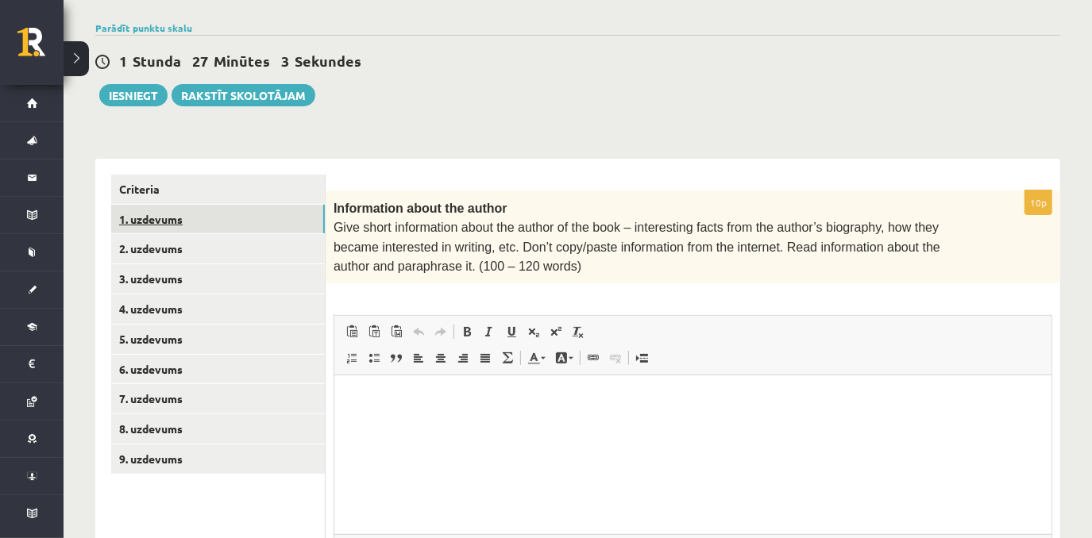
click at [210, 225] on link "1. uzdevums" at bounding box center [218, 219] width 214 height 29
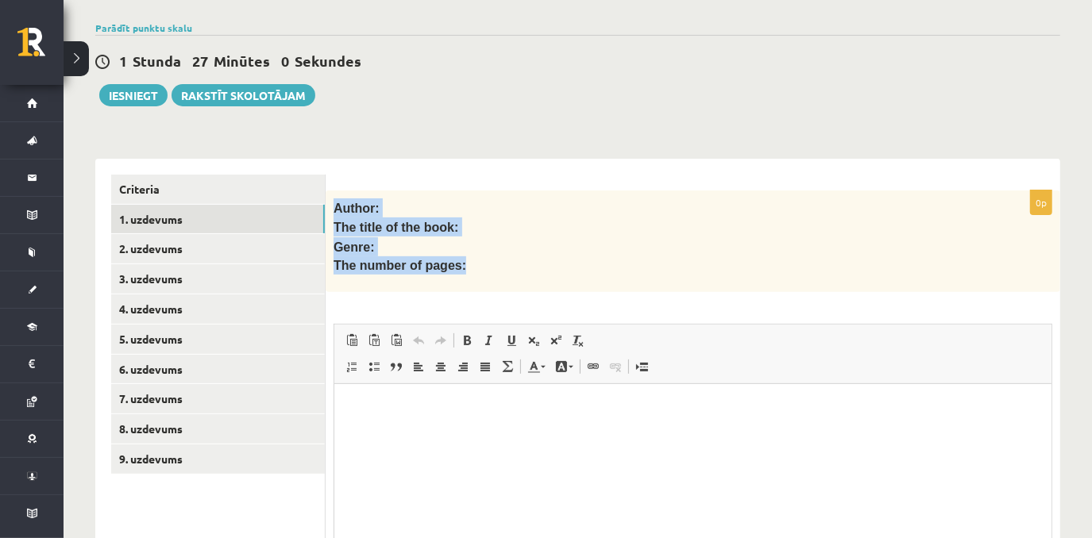
drag, startPoint x: 343, startPoint y: 208, endPoint x: 474, endPoint y: 272, distance: 145.9
click at [474, 272] on div "Author: The title of the book: Genre: The number of pages:" at bounding box center [692, 242] width 734 height 102
copy div "Author: The title of the book: Genre: The number of pages:"
click at [236, 240] on link "2. uzdevums" at bounding box center [218, 248] width 214 height 29
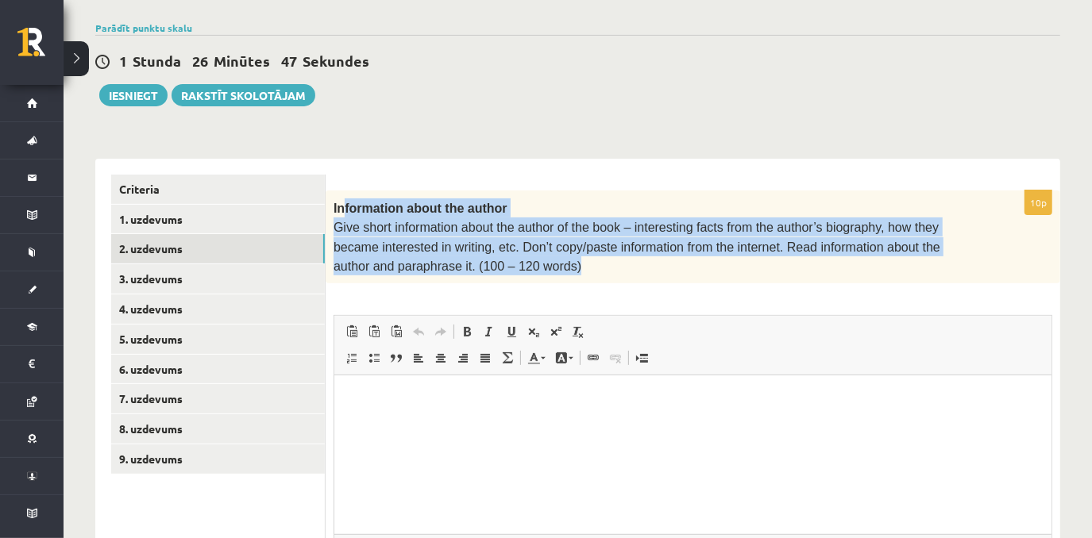
drag, startPoint x: 344, startPoint y: 199, endPoint x: 522, endPoint y: 271, distance: 191.6
click at [522, 271] on div "Information about the author Give short information about the author of the boo…" at bounding box center [692, 238] width 734 height 94
drag, startPoint x: 522, startPoint y: 271, endPoint x: 392, endPoint y: 150, distance: 176.9
click at [394, 149] on div "**********" at bounding box center [577, 402] width 965 height 519
click at [344, 202] on span "Information about the author" at bounding box center [420, 208] width 174 height 13
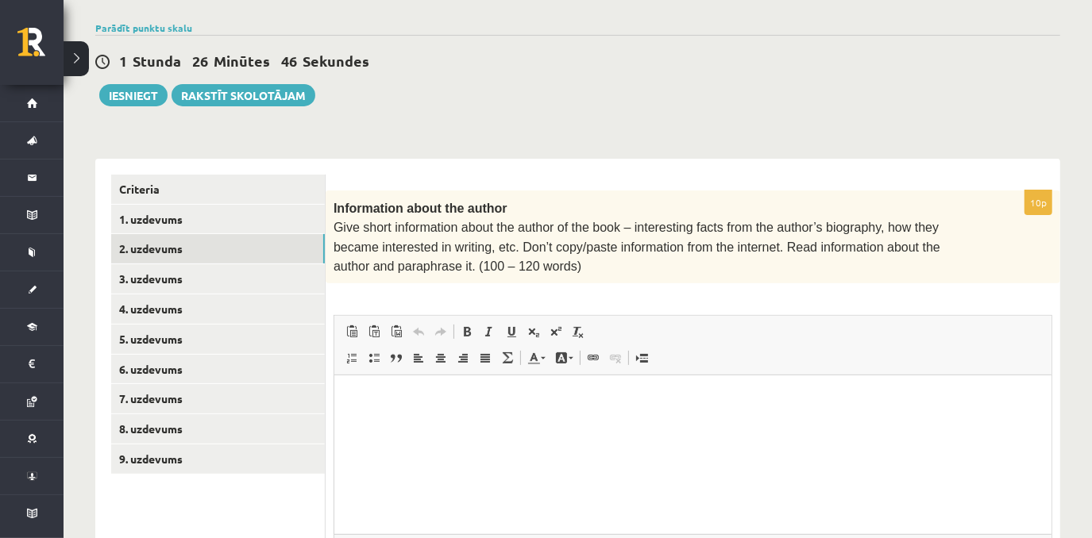
click at [337, 202] on span "Information about the author" at bounding box center [420, 208] width 174 height 13
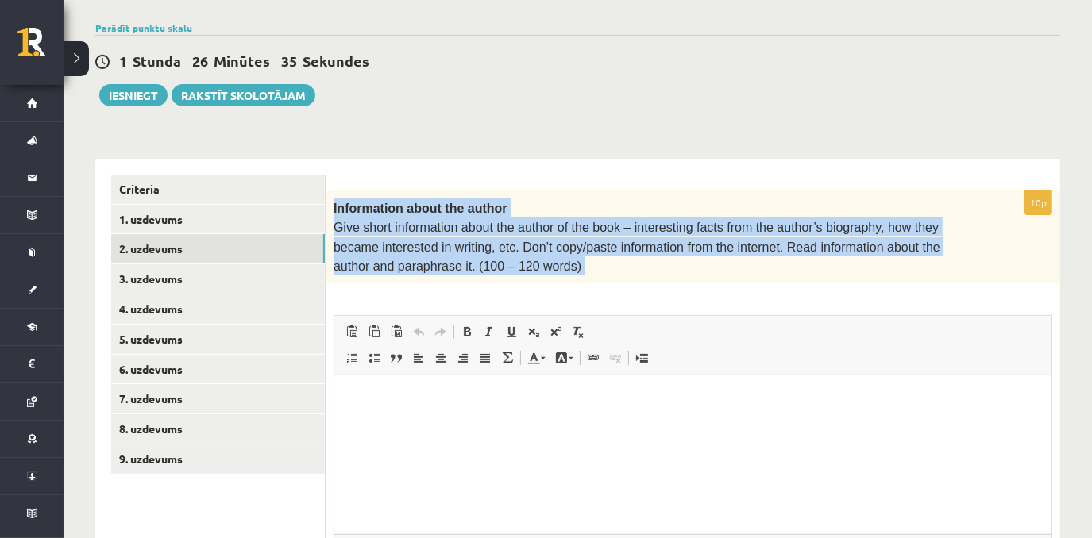
drag, startPoint x: 332, startPoint y: 206, endPoint x: 559, endPoint y: 279, distance: 238.3
click at [558, 279] on div "10p Information about the author Give short information about the author of the…" at bounding box center [692, 419] width 734 height 456
copy div "Information about the author Give short information about the author of the boo…"
click at [228, 251] on link "2. uzdevums" at bounding box center [218, 248] width 214 height 29
drag, startPoint x: 332, startPoint y: 211, endPoint x: 502, endPoint y: 277, distance: 182.2
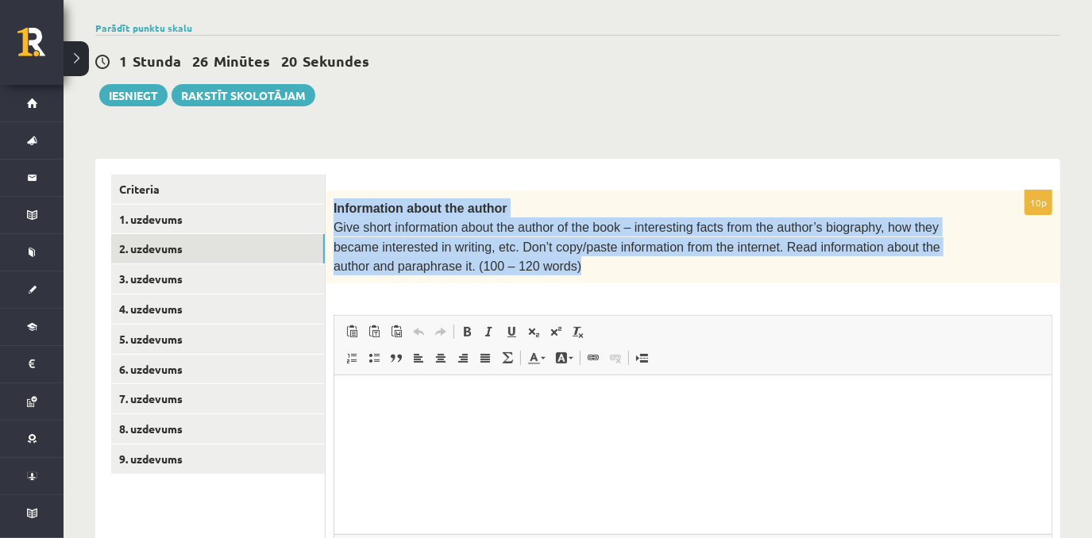
click at [502, 277] on div "Information about the author Give short information about the author of the boo…" at bounding box center [692, 238] width 734 height 94
copy div "Information about the author Give short information about the author of the boo…"
click at [191, 278] on link "3. uzdevums" at bounding box center [218, 278] width 214 height 29
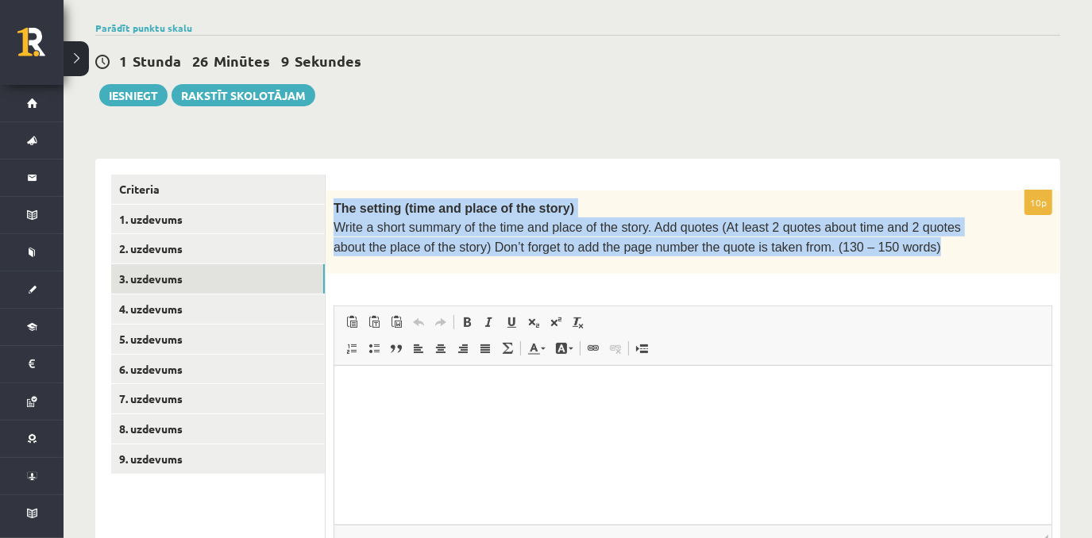
drag, startPoint x: 333, startPoint y: 199, endPoint x: 855, endPoint y: 246, distance: 523.7
click at [855, 246] on div "The setting (time and place of the story) Write a short summary of the time and…" at bounding box center [692, 232] width 734 height 83
copy div "The setting (time and place of the story) Write a short summary of the time and…"
click at [194, 314] on link "4. uzdevums" at bounding box center [218, 309] width 214 height 29
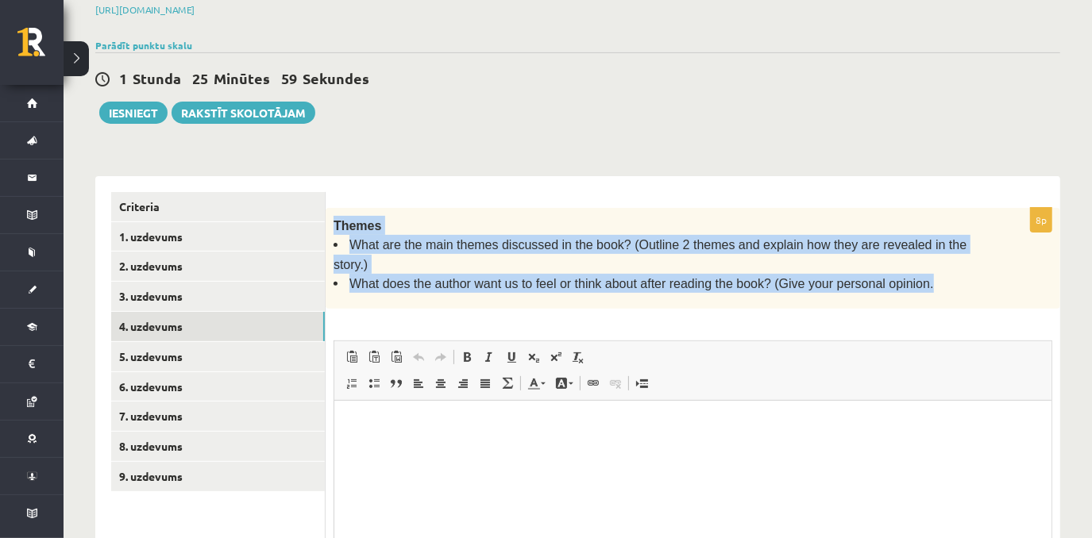
drag, startPoint x: 336, startPoint y: 221, endPoint x: 921, endPoint y: 270, distance: 587.2
click at [921, 270] on div "Themes What are the main themes discussed in the book? (Outline 2 themes and ex…" at bounding box center [692, 259] width 734 height 102
copy div "Themes What are the main themes discussed in the book? (Outline 2 themes and ex…"
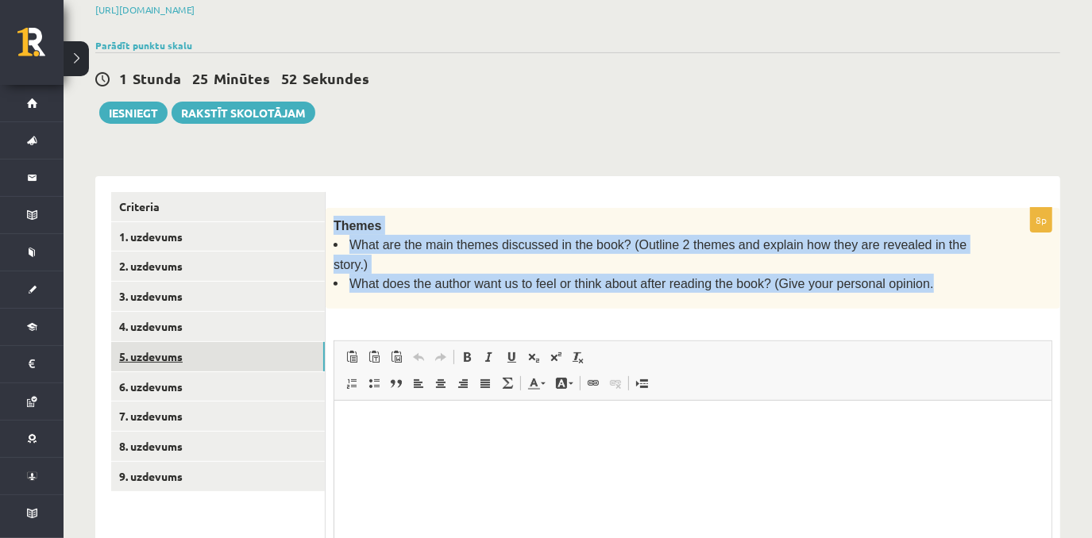
click at [184, 367] on link "5. uzdevums" at bounding box center [218, 356] width 214 height 29
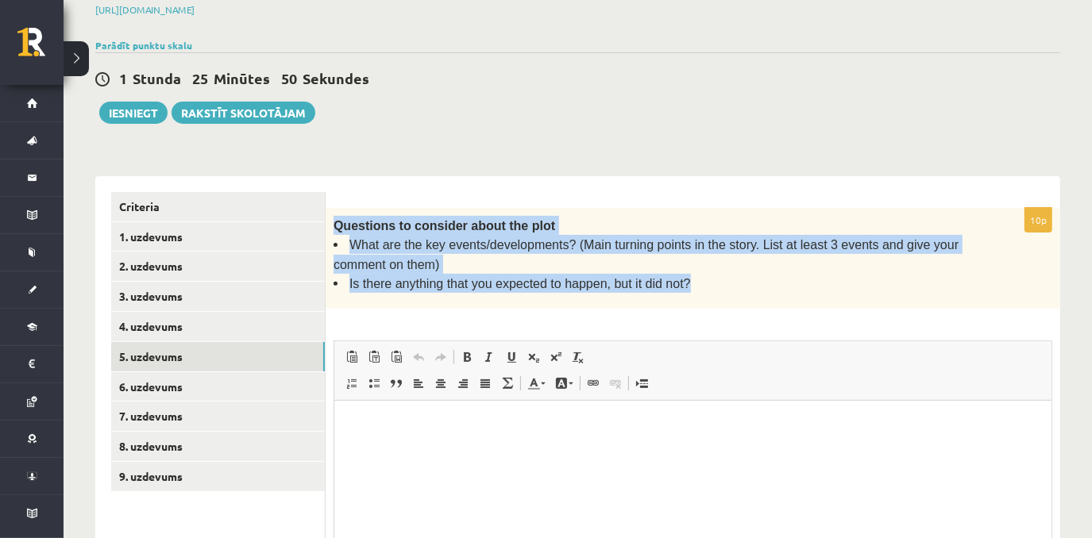
drag, startPoint x: 336, startPoint y: 223, endPoint x: 703, endPoint y: 296, distance: 374.0
click at [703, 296] on div "Questions to consider about the plot What are the key events/developments? (Mai…" at bounding box center [692, 259] width 734 height 102
copy div "Questions to consider about the plot What are the key events/developments? (Mai…"
click at [215, 395] on link "6. uzdevums" at bounding box center [218, 386] width 214 height 29
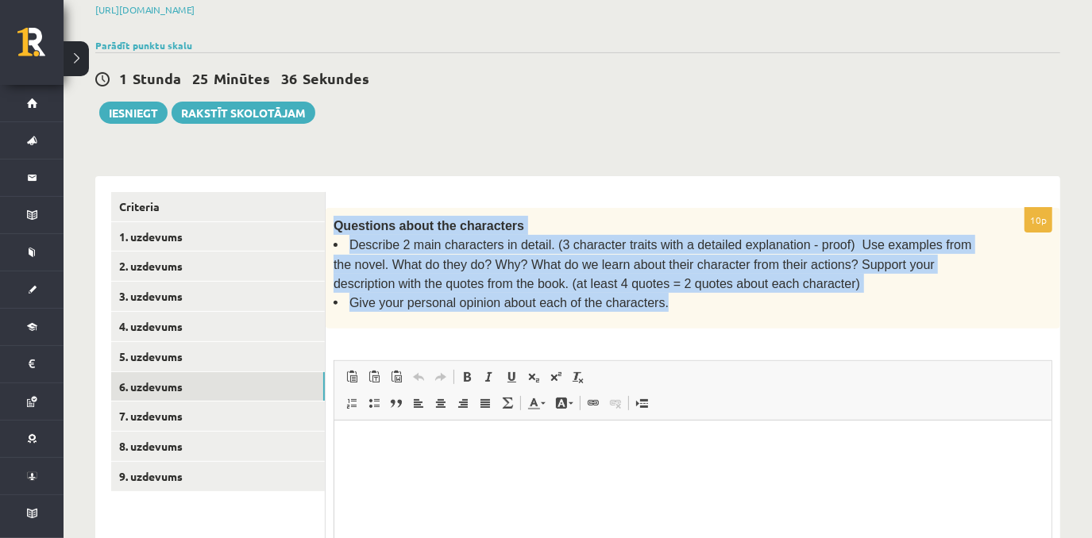
drag, startPoint x: 335, startPoint y: 217, endPoint x: 699, endPoint y: 311, distance: 375.7
click at [699, 311] on div "Questions about the characters Describe 2 main characters in detail. (3 charact…" at bounding box center [692, 268] width 734 height 121
copy div "Questions about the characters Describe 2 main characters in detail. (3 charact…"
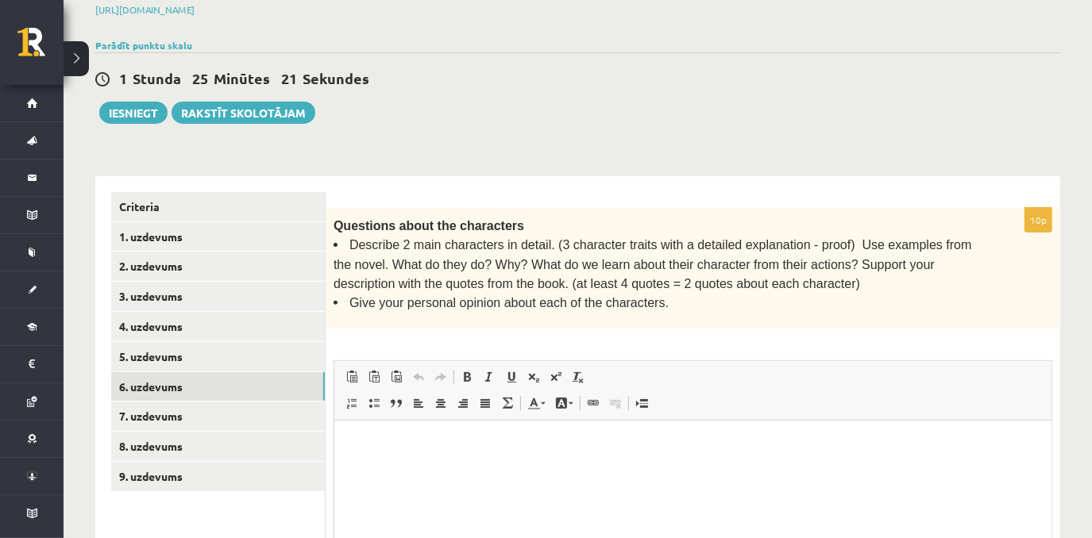
click at [761, 110] on div "1 Stunda 25 Minūtes 21 Sekundes Ieskaite saglabāta! Iesniegt Rakstīt skolotājam" at bounding box center [577, 87] width 965 height 71
click at [236, 414] on link "7. uzdevums" at bounding box center [218, 416] width 214 height 29
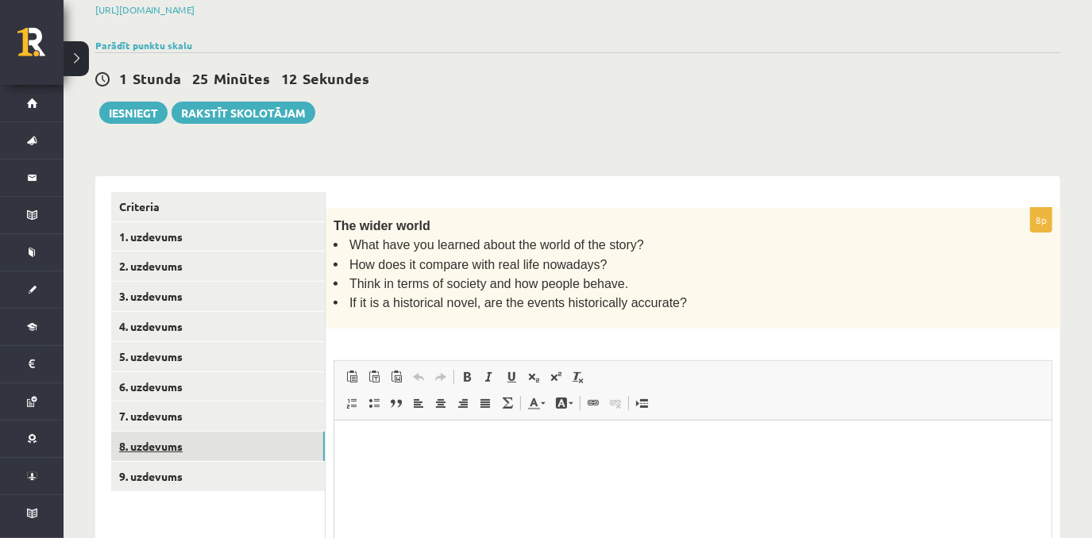
click at [210, 449] on link "8. uzdevums" at bounding box center [218, 446] width 214 height 29
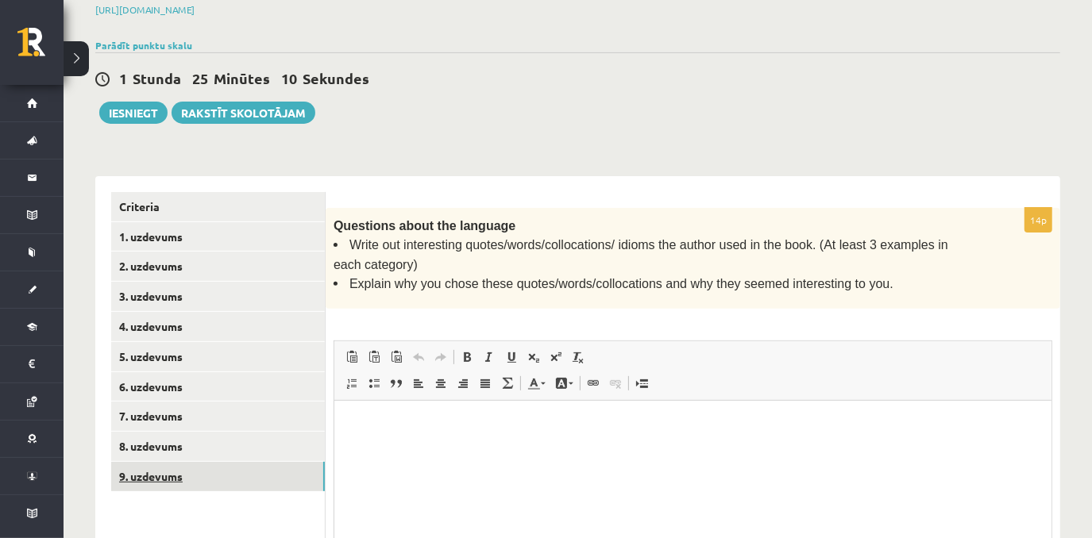
click at [199, 476] on link "9. uzdevums" at bounding box center [218, 476] width 214 height 29
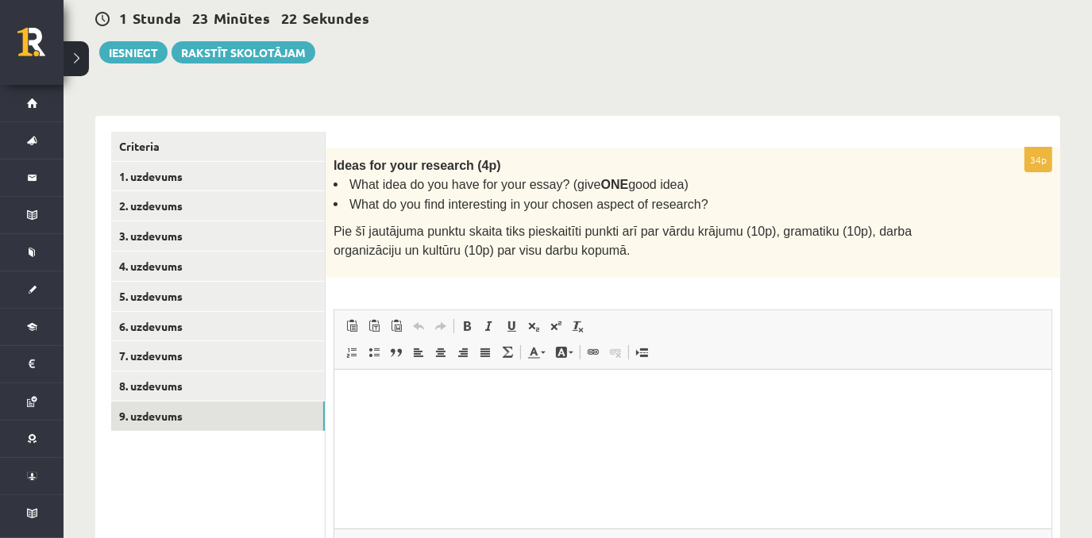
scroll to position [329, 0]
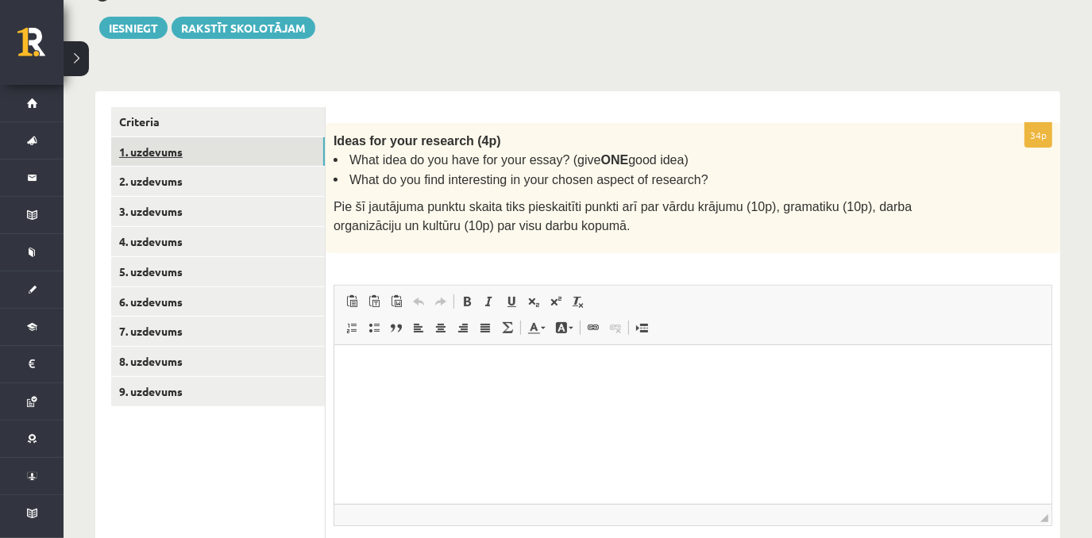
click at [179, 153] on link "1. uzdevums" at bounding box center [218, 151] width 214 height 29
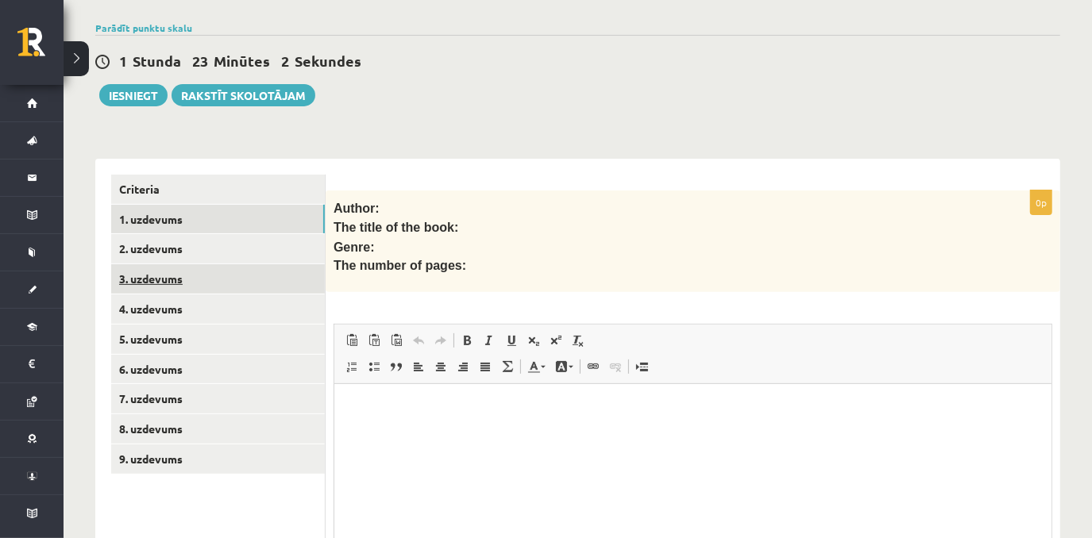
scroll to position [0, 0]
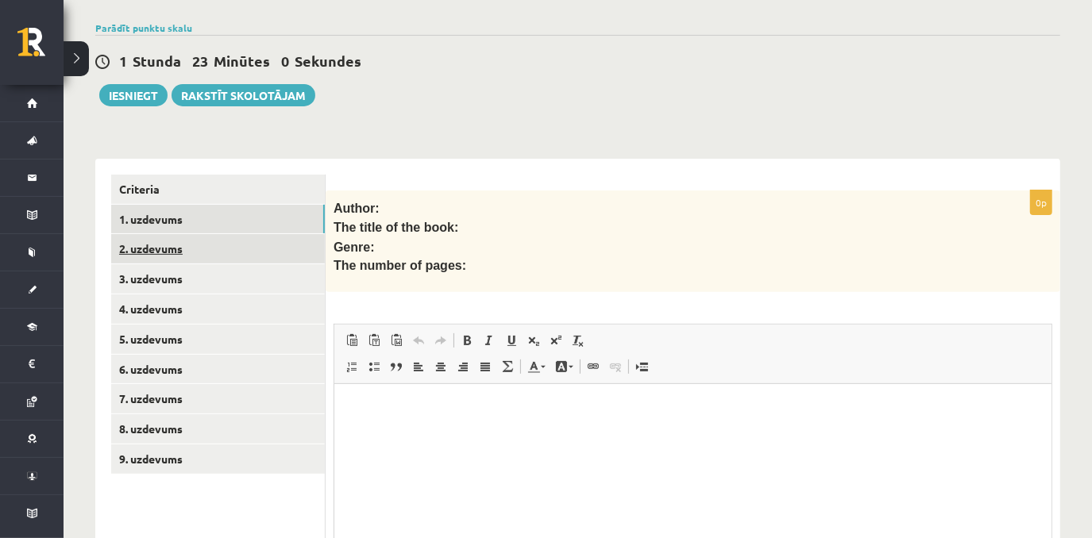
click at [187, 256] on link "2. uzdevums" at bounding box center [218, 248] width 214 height 29
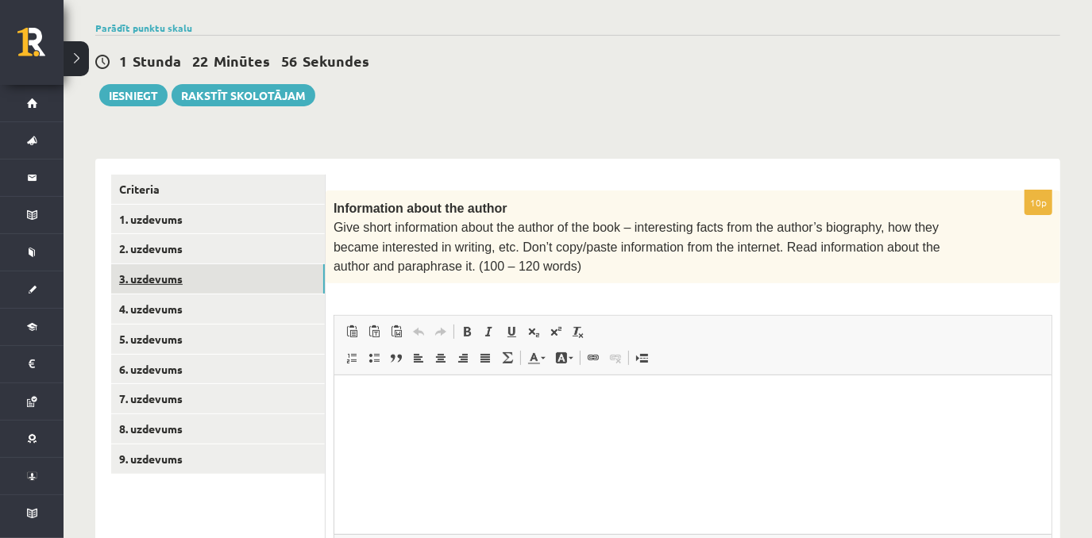
click at [183, 275] on link "3. uzdevums" at bounding box center [218, 278] width 214 height 29
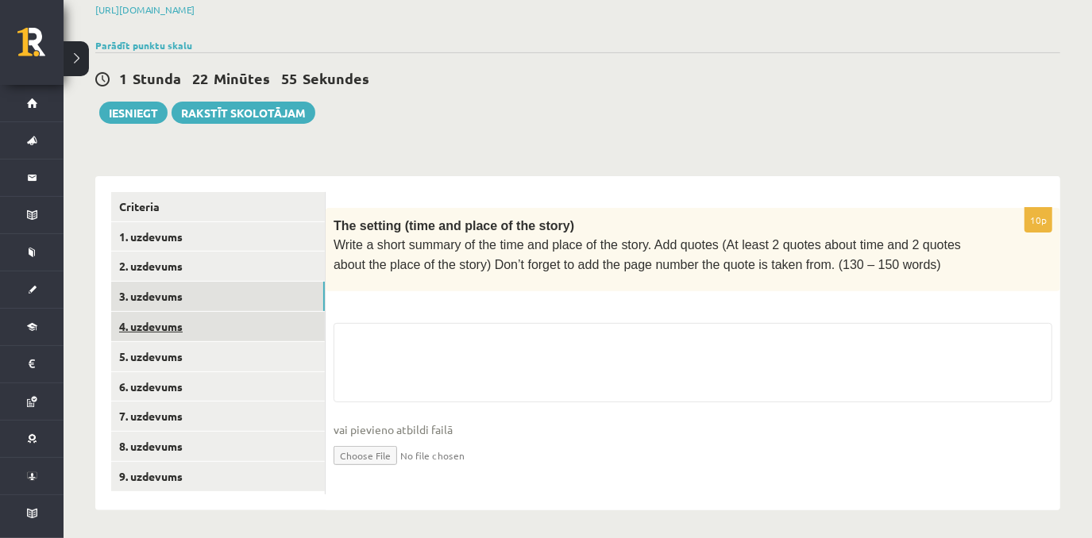
scroll to position [262, 0]
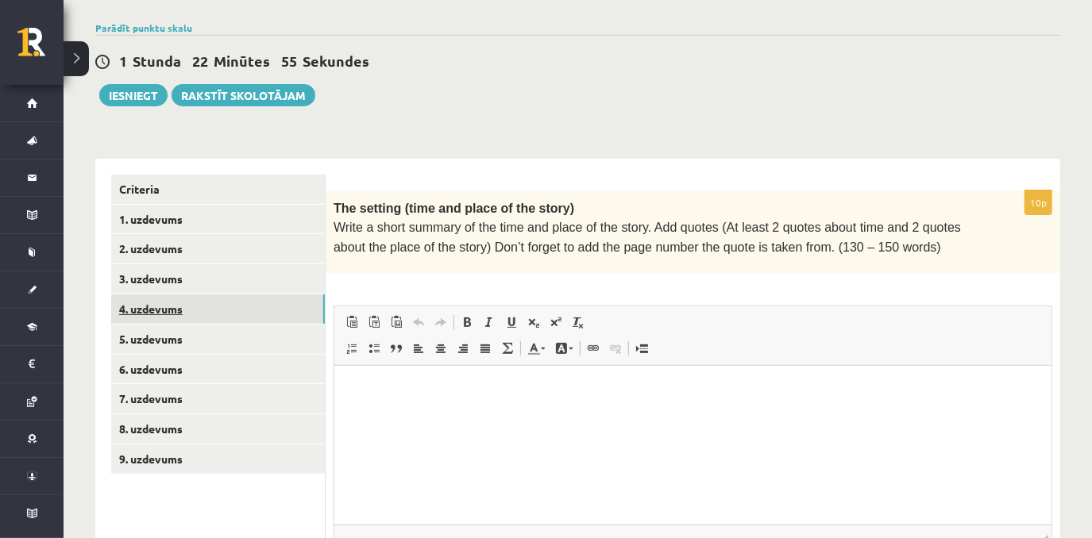
click at [192, 316] on link "4. uzdevums" at bounding box center [218, 309] width 214 height 29
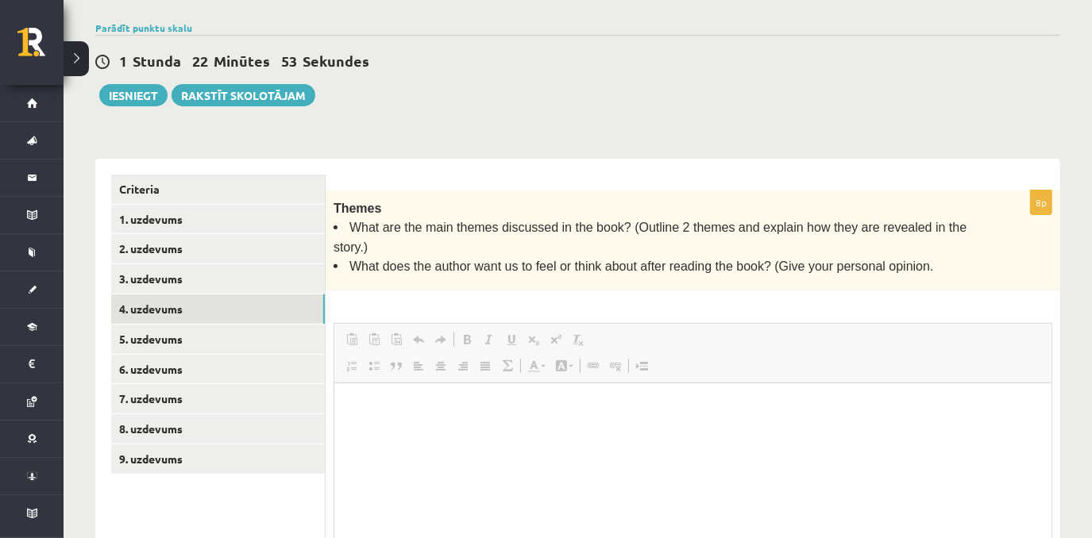
scroll to position [0, 0]
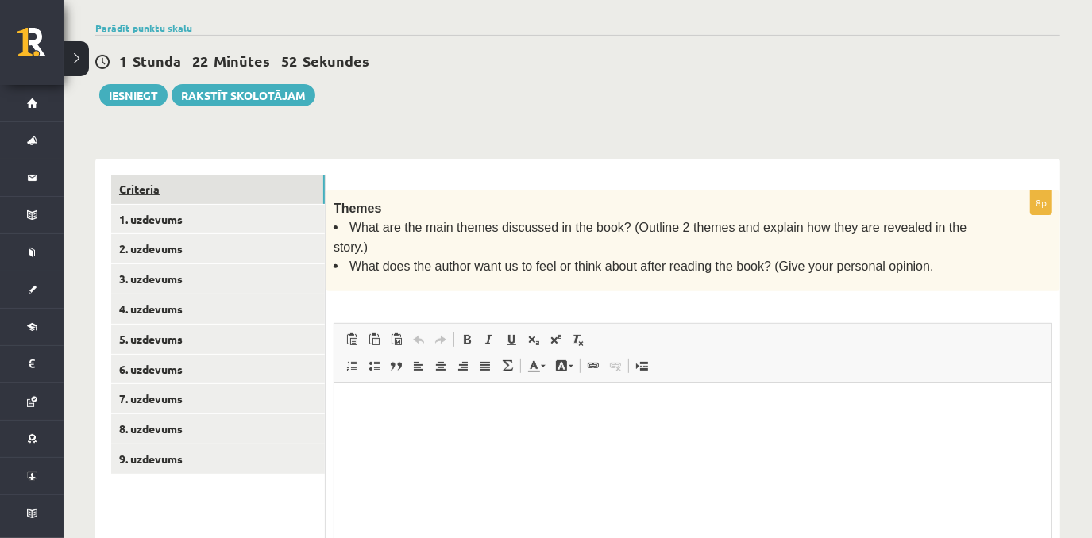
click at [210, 186] on link "Criteria" at bounding box center [218, 189] width 214 height 29
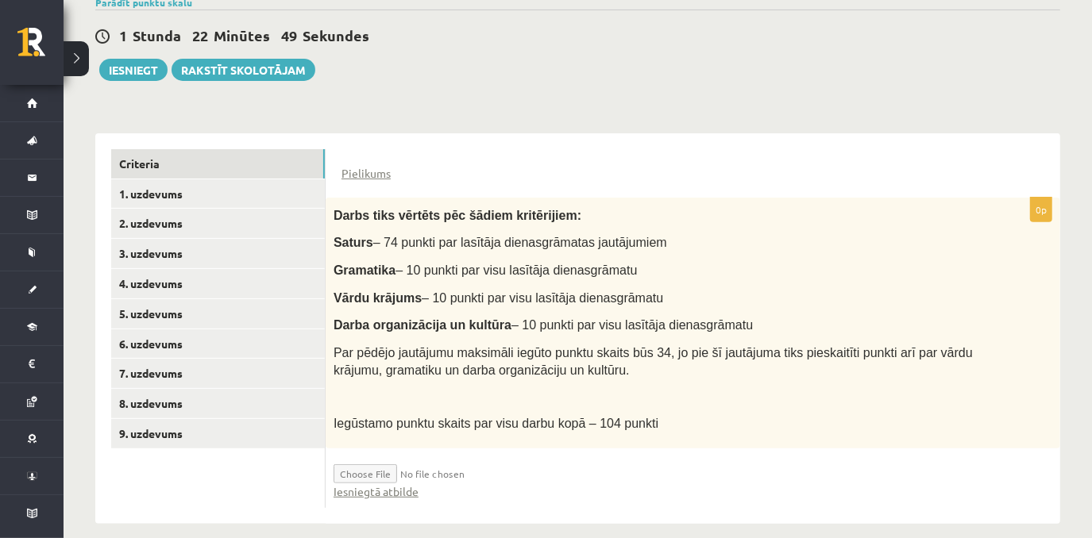
scroll to position [301, 0]
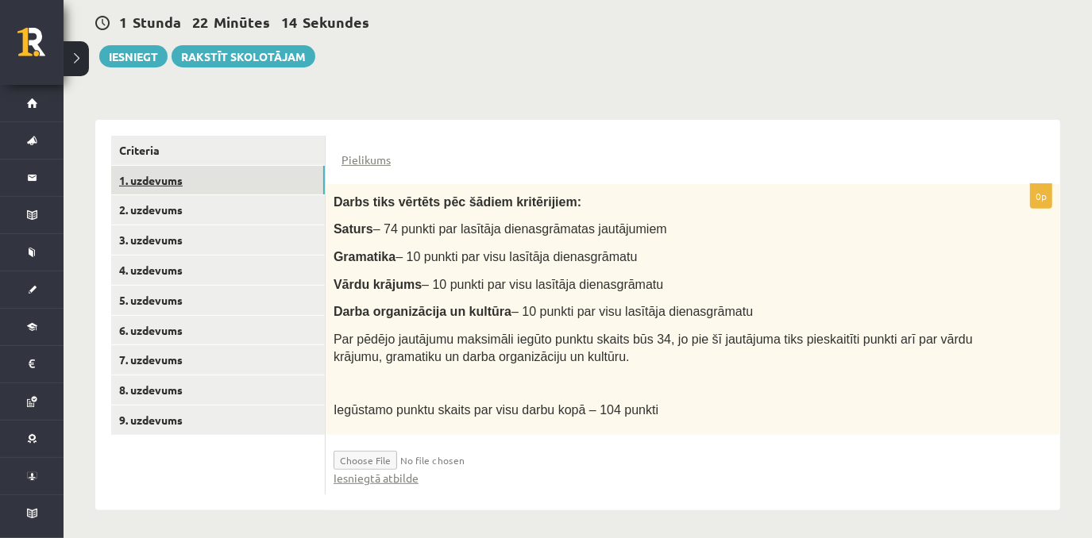
click at [188, 175] on link "1. uzdevums" at bounding box center [218, 180] width 214 height 29
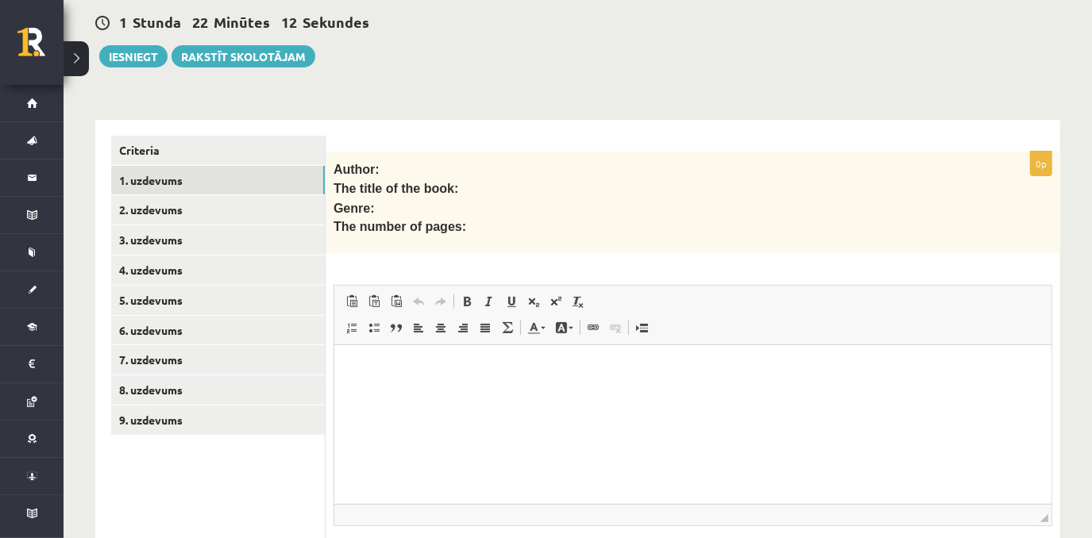
scroll to position [0, 0]
click at [216, 206] on link "2. uzdevums" at bounding box center [218, 209] width 214 height 29
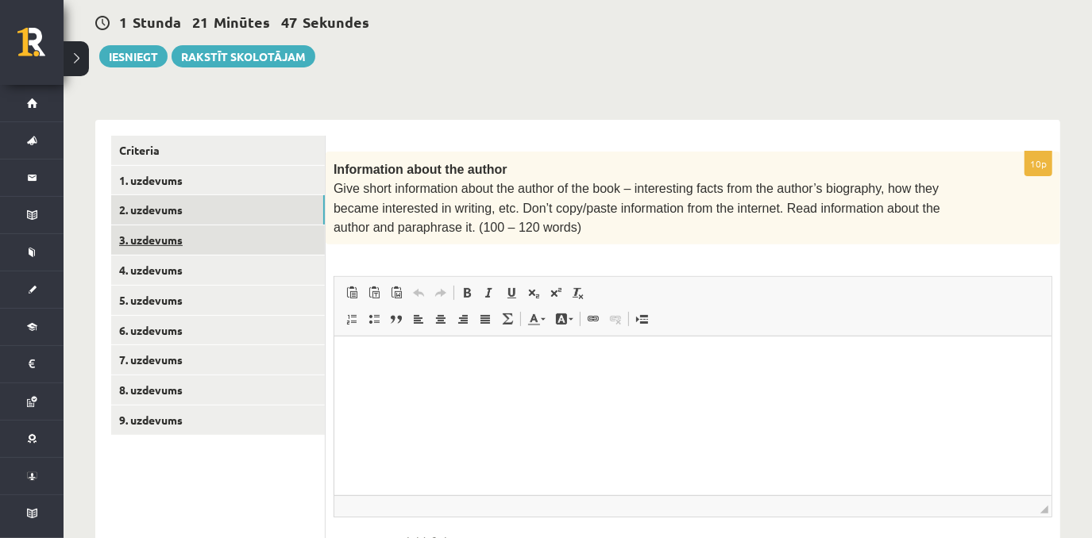
click at [198, 248] on link "3. uzdevums" at bounding box center [218, 239] width 214 height 29
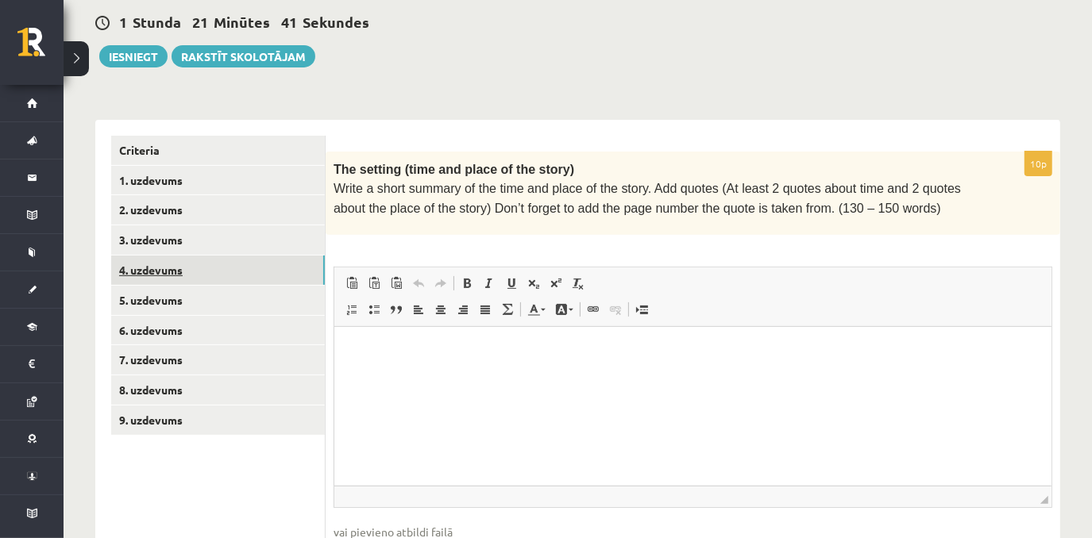
click at [260, 257] on link "4. uzdevums" at bounding box center [218, 270] width 214 height 29
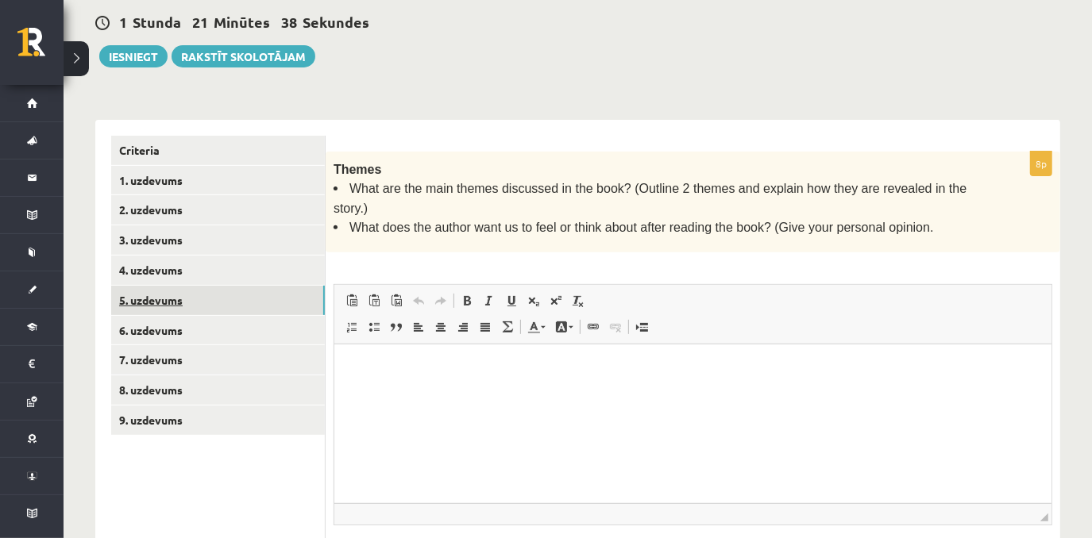
click at [179, 298] on link "5. uzdevums" at bounding box center [218, 300] width 214 height 29
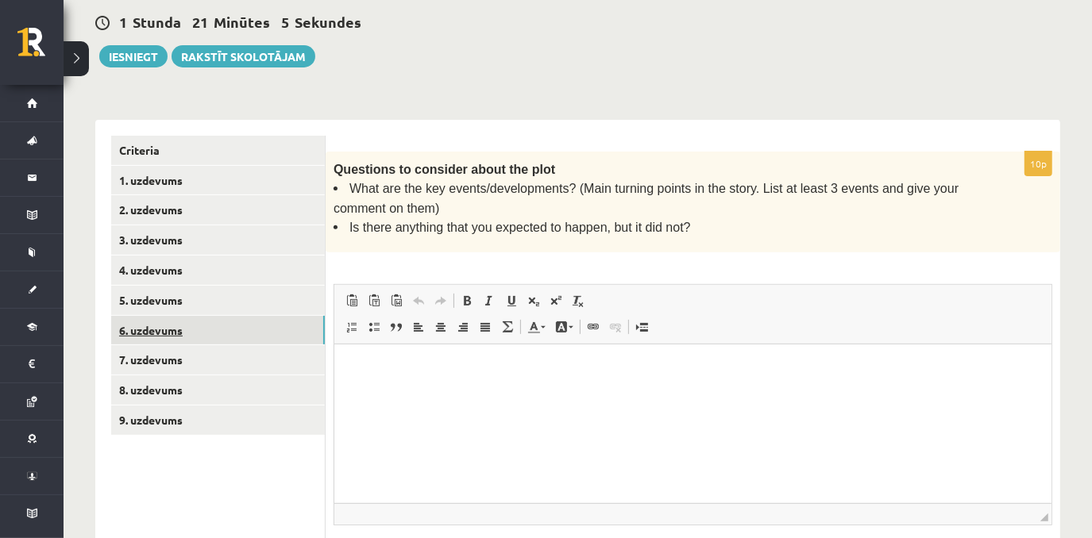
click at [205, 331] on link "6. uzdevums" at bounding box center [218, 330] width 214 height 29
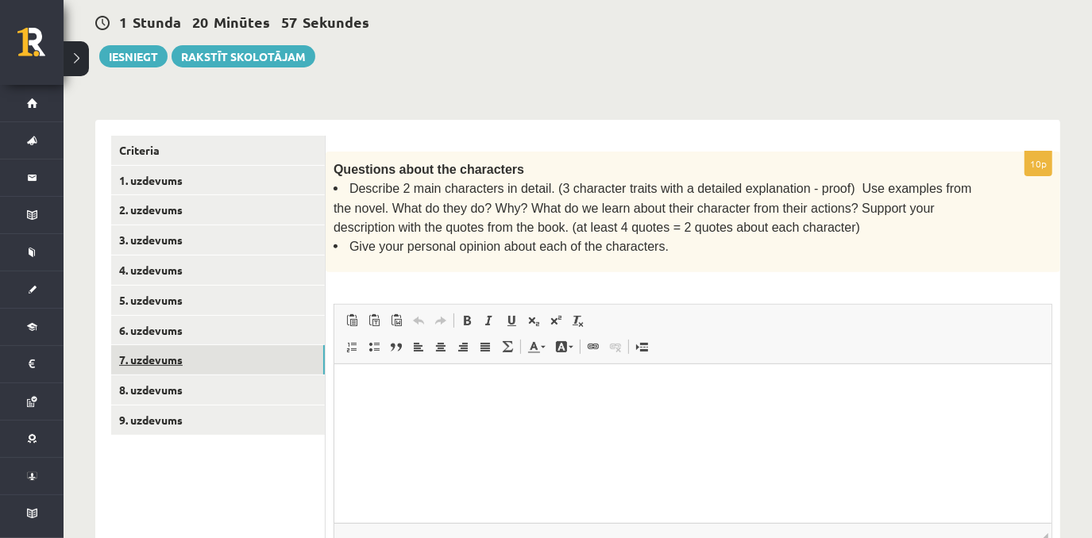
click at [156, 360] on link "7. uzdevums" at bounding box center [218, 359] width 214 height 29
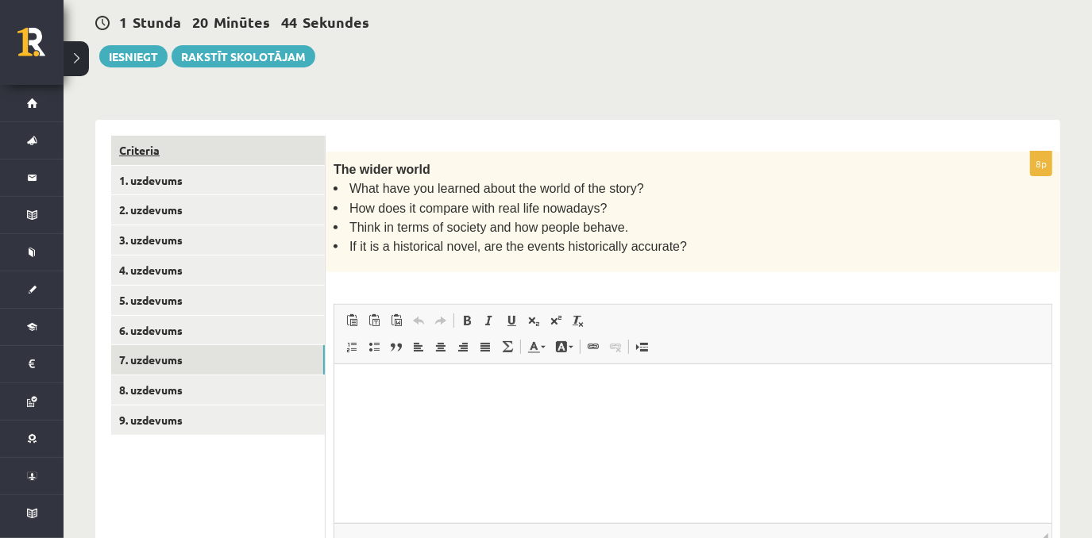
click at [163, 151] on link "Criteria" at bounding box center [218, 150] width 214 height 29
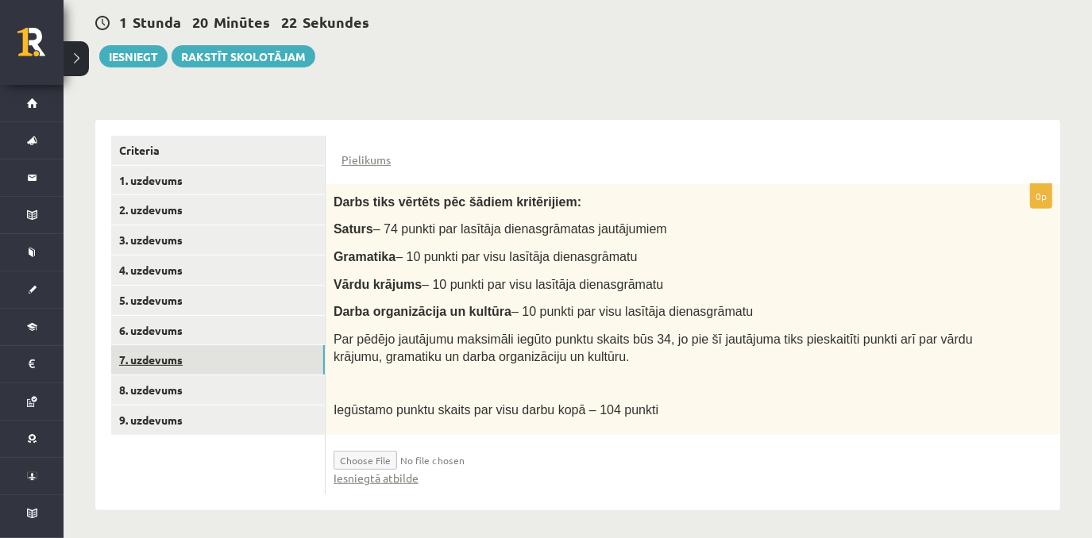
click at [224, 348] on link "7. uzdevums" at bounding box center [218, 359] width 214 height 29
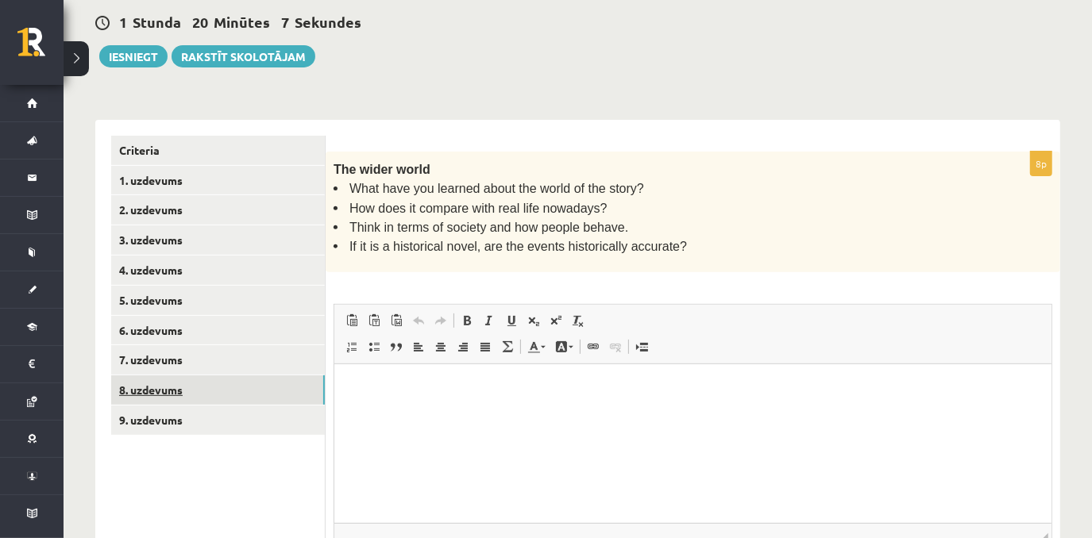
click at [200, 389] on link "8. uzdevums" at bounding box center [218, 390] width 214 height 29
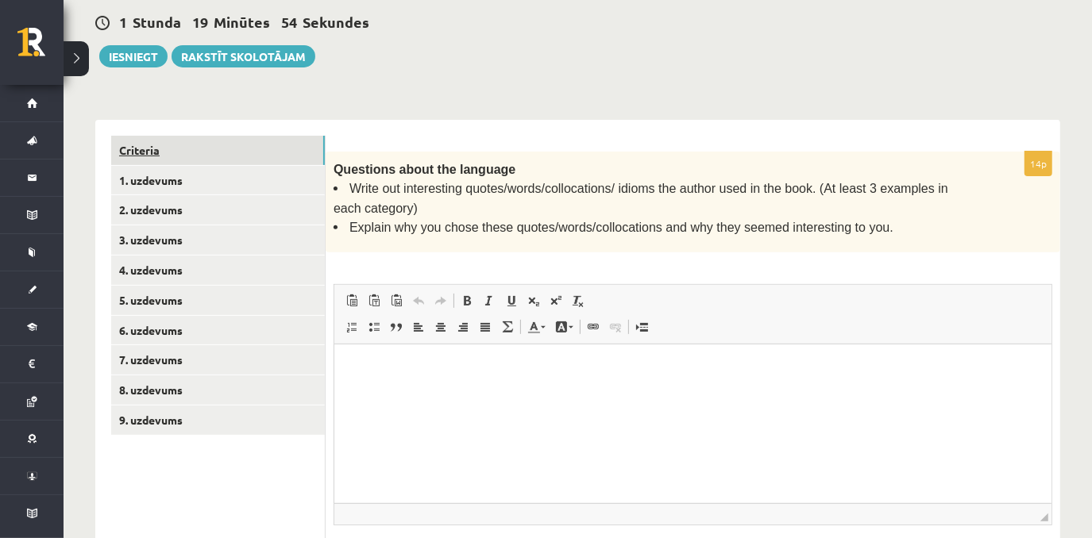
click at [204, 153] on link "Criteria" at bounding box center [218, 150] width 214 height 29
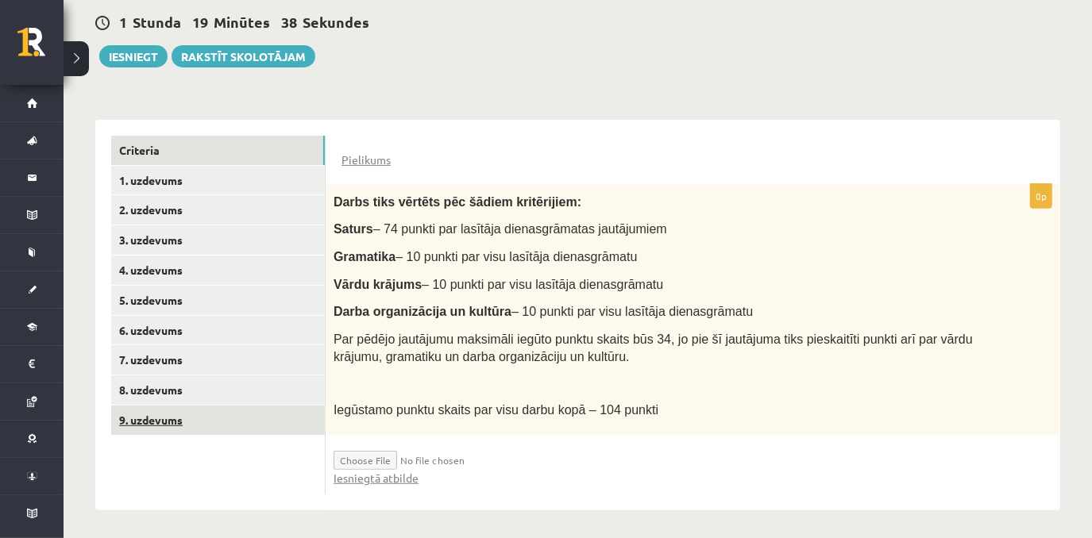
click at [205, 419] on link "9. uzdevums" at bounding box center [218, 420] width 214 height 29
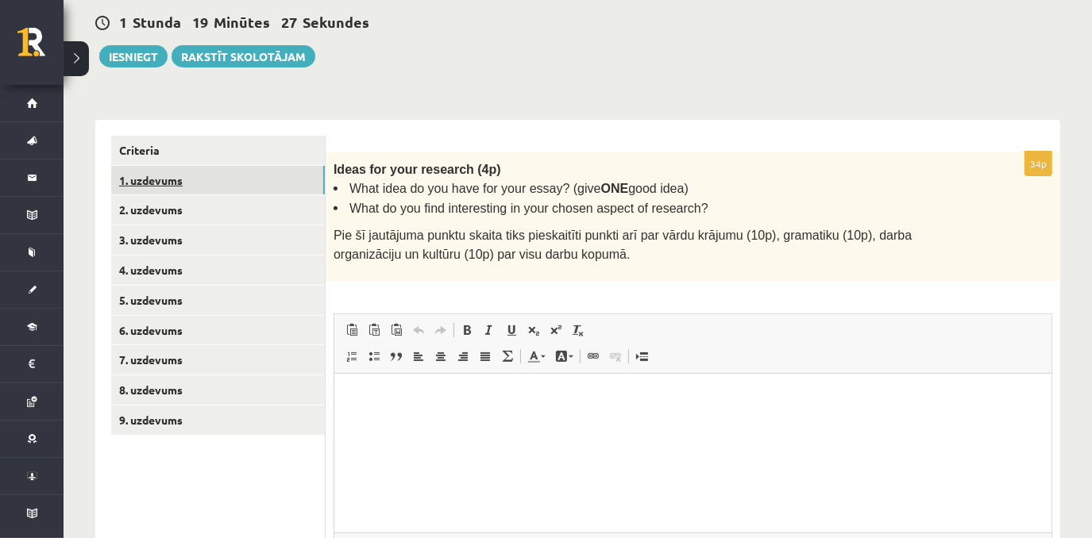
click at [279, 183] on link "1. uzdevums" at bounding box center [218, 180] width 214 height 29
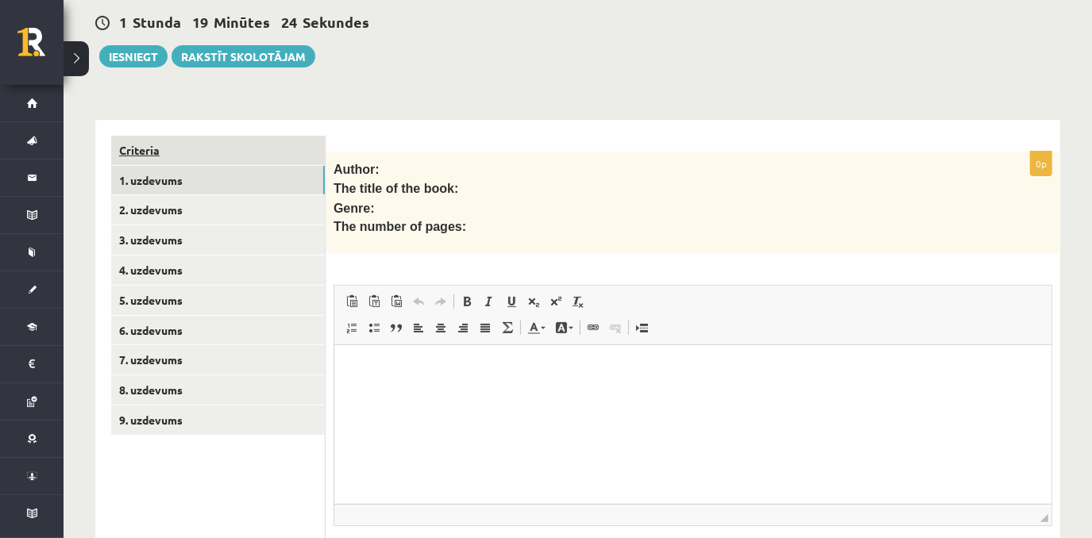
click at [258, 144] on link "Criteria" at bounding box center [218, 150] width 214 height 29
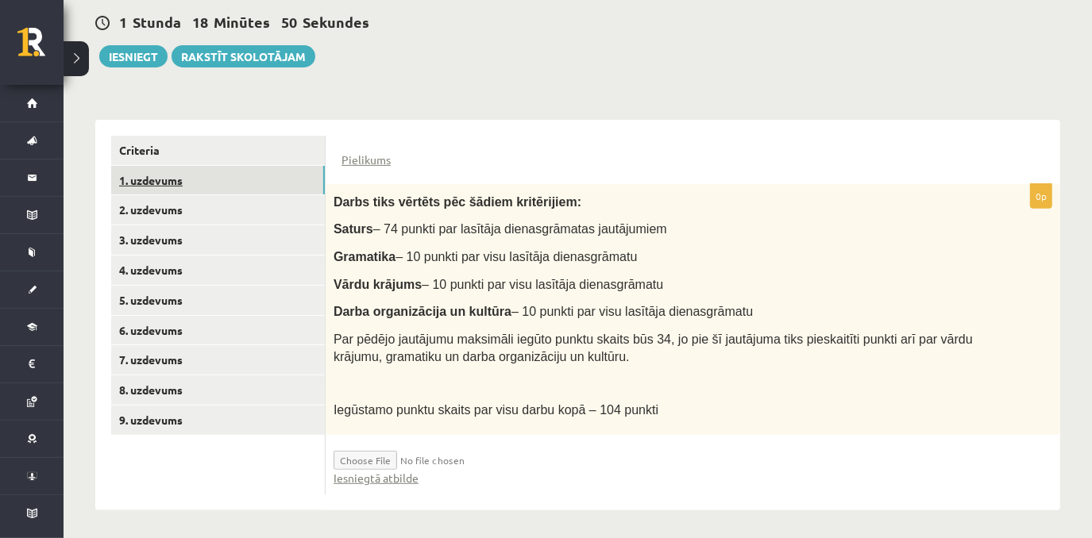
click at [244, 170] on link "1. uzdevums" at bounding box center [218, 180] width 214 height 29
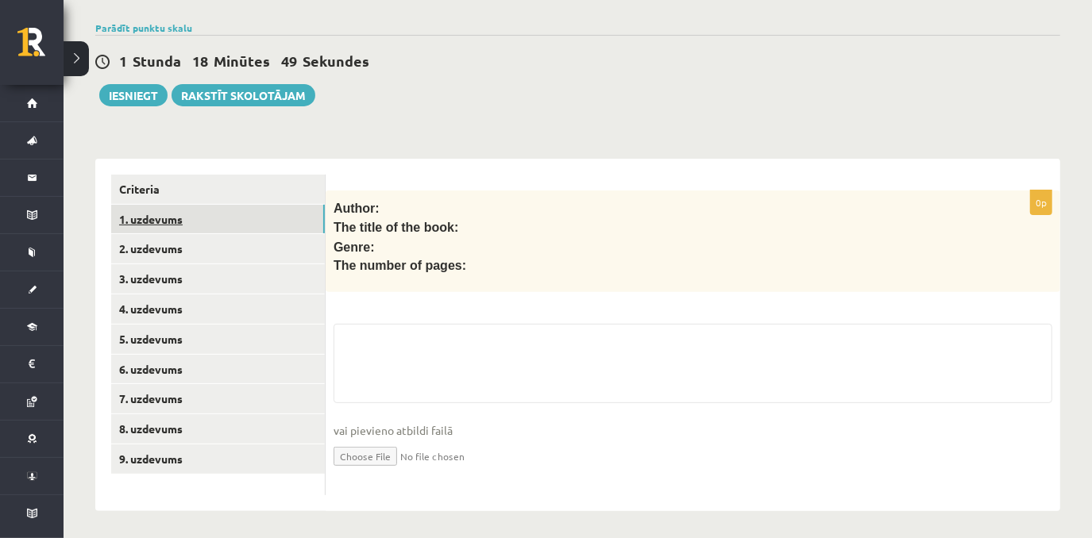
scroll to position [301, 0]
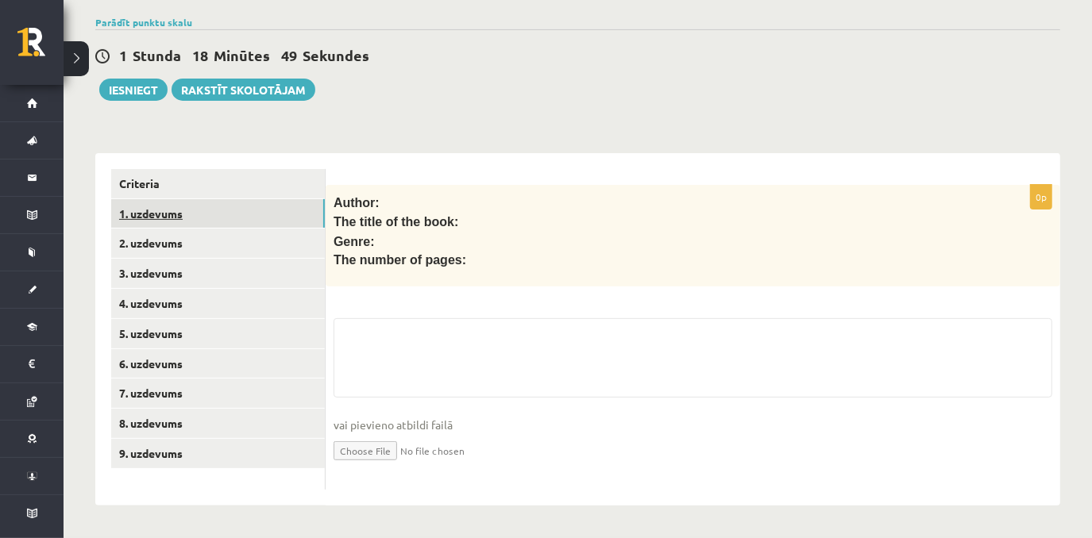
click at [206, 199] on link "1. uzdevums" at bounding box center [218, 213] width 214 height 29
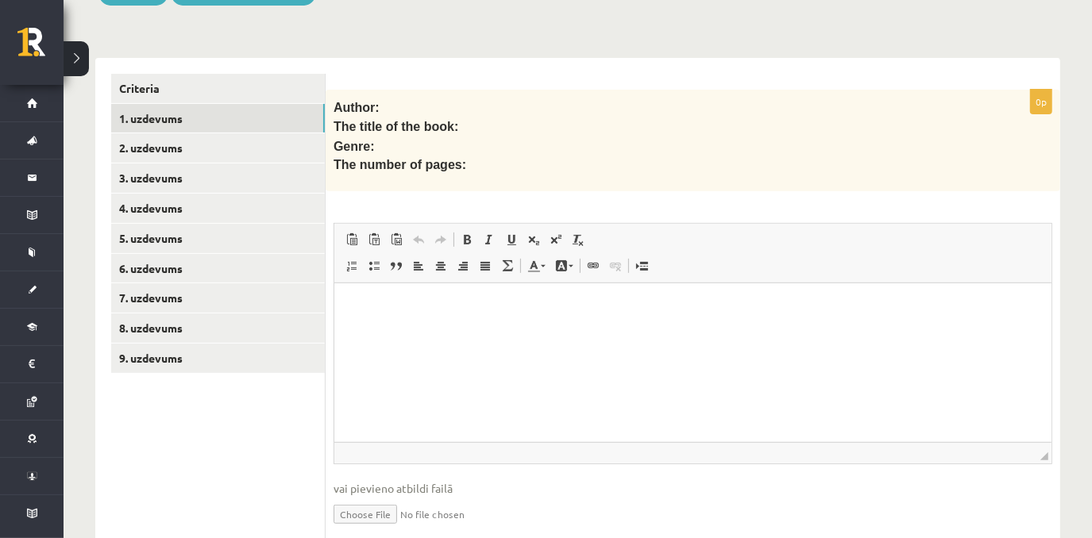
scroll to position [419, 0]
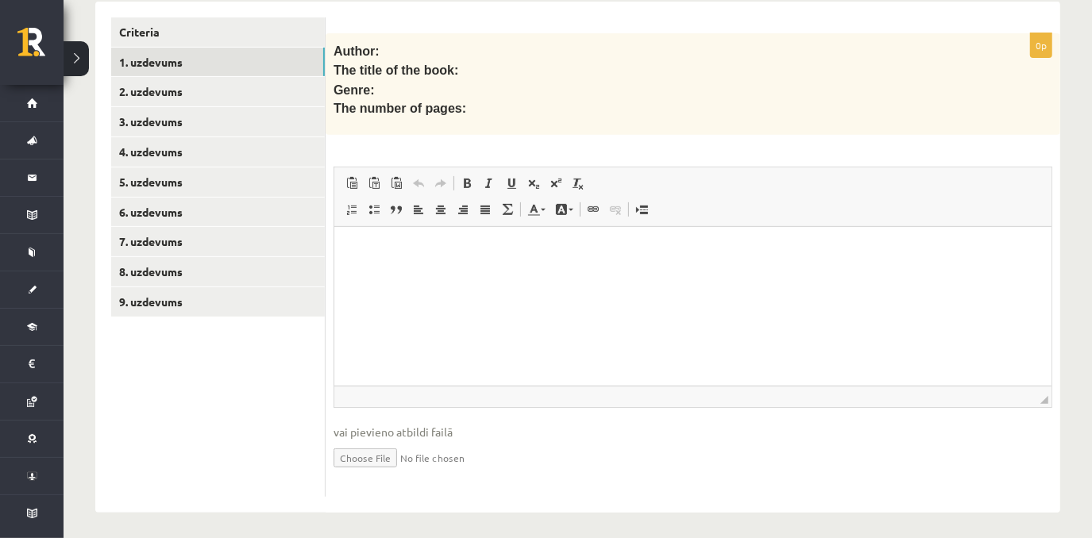
click at [479, 253] on p "Editor, wiswyg-editor-user-answer-47024921239460" at bounding box center [691, 251] width 685 height 17
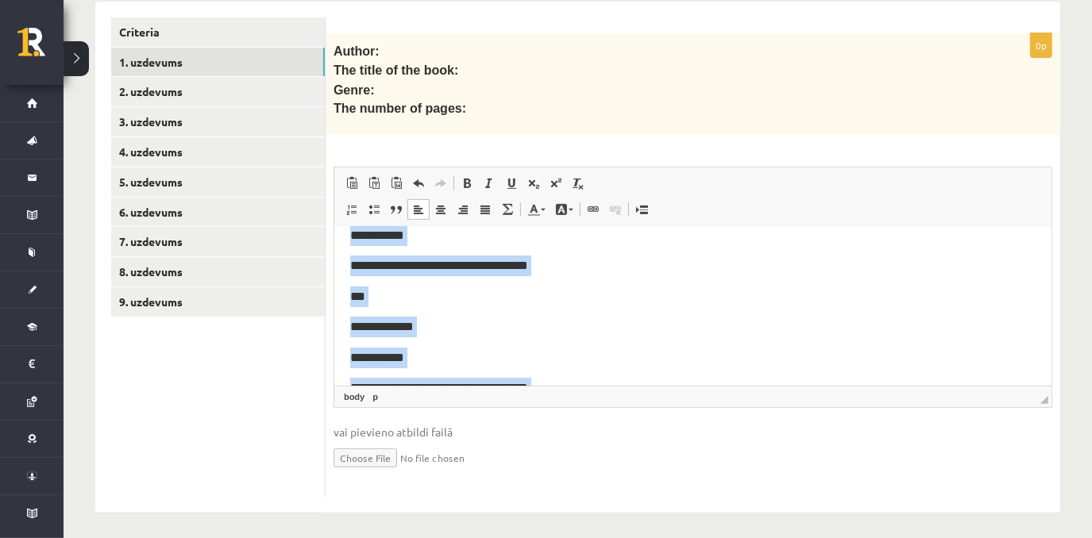
scroll to position [0, 0]
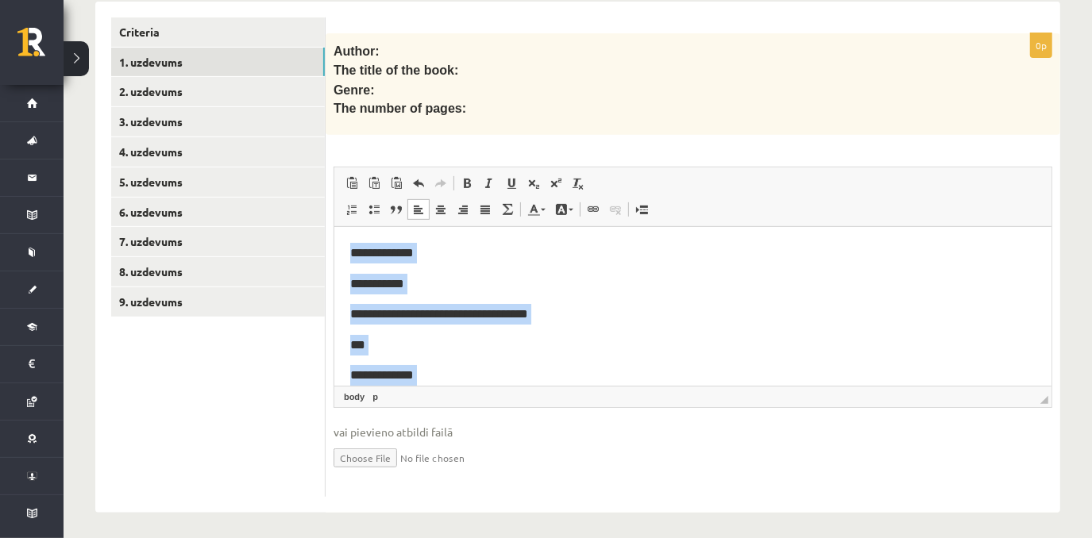
drag, startPoint x: 562, startPoint y: 376, endPoint x: 329, endPoint y: 208, distance: 287.3
click at [333, 227] on html "**********" at bounding box center [691, 360] width 717 height 267
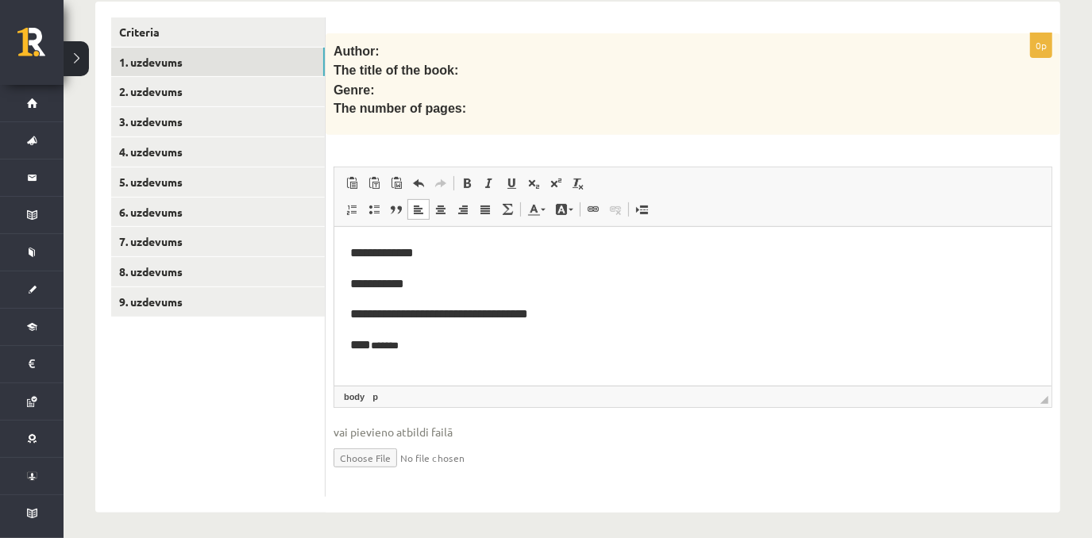
click at [350, 255] on span "**********" at bounding box center [381, 253] width 64 height 12
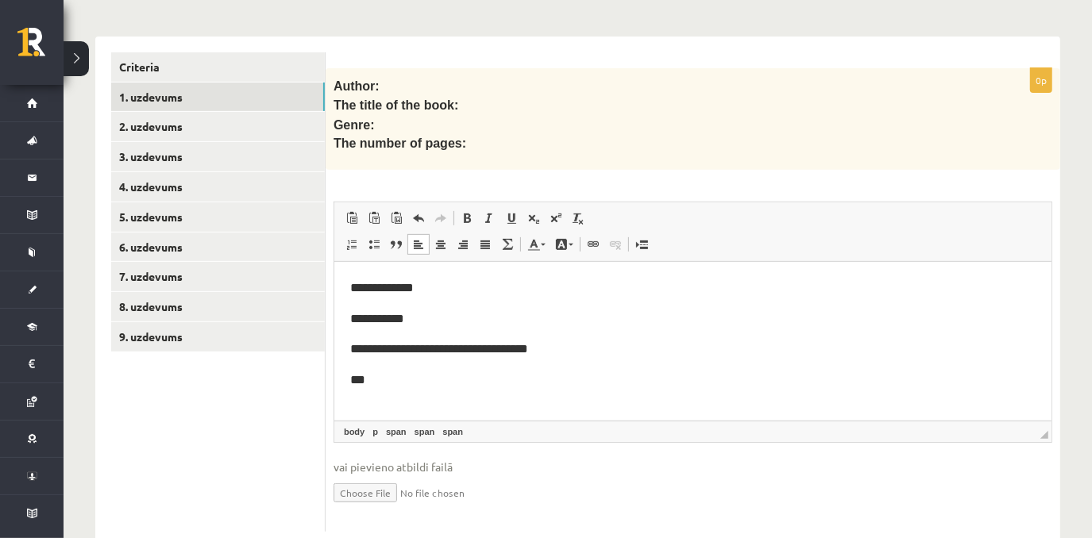
scroll to position [398, 0]
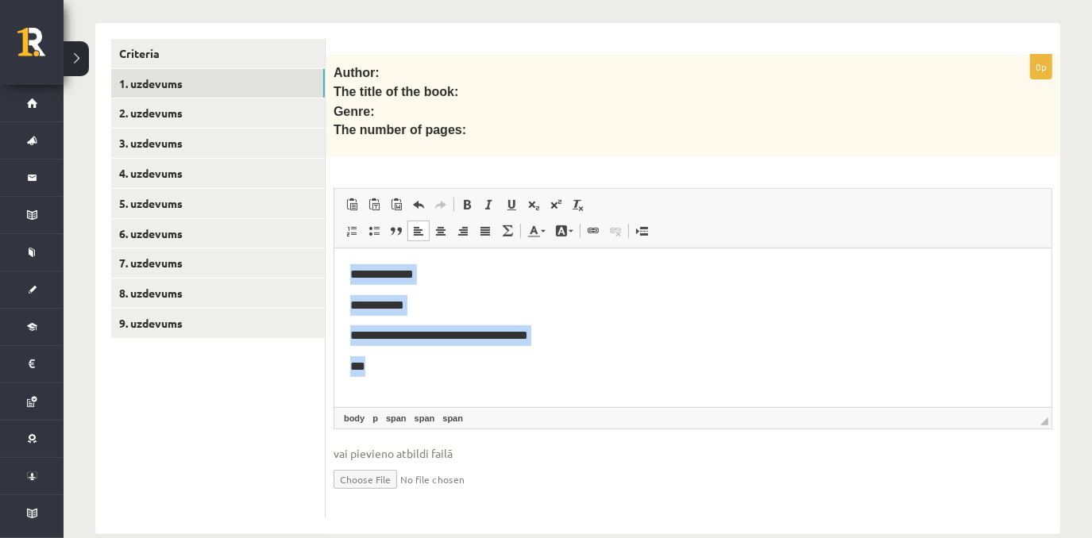
drag, startPoint x: 348, startPoint y: 274, endPoint x: 470, endPoint y: 382, distance: 163.1
click at [470, 382] on html "**********" at bounding box center [691, 320] width 717 height 144
click at [470, 198] on span at bounding box center [466, 204] width 13 height 13
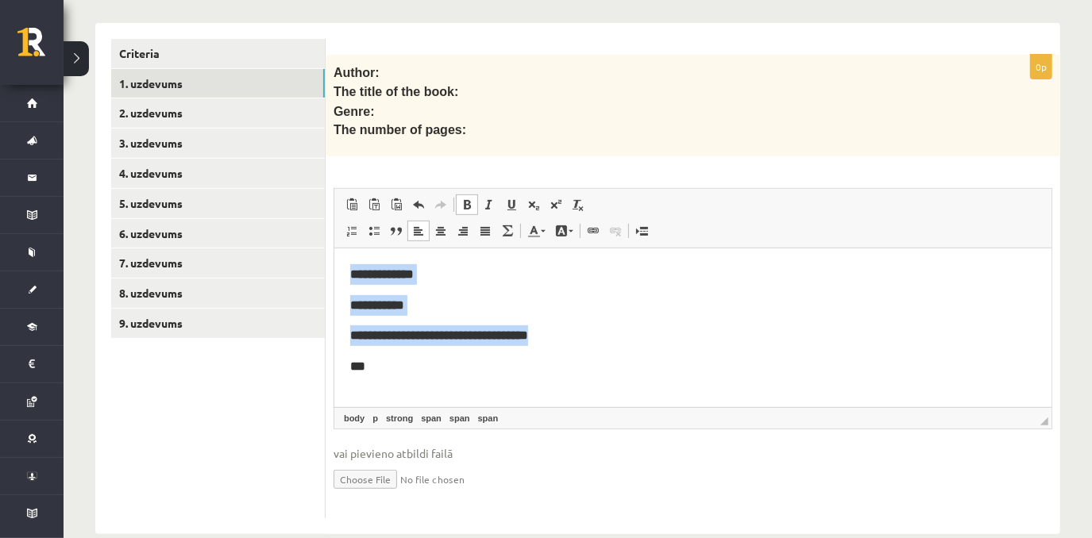
click at [470, 198] on span at bounding box center [466, 204] width 13 height 13
click at [482, 311] on p "**********" at bounding box center [691, 305] width 685 height 21
drag, startPoint x: 424, startPoint y: 397, endPoint x: 400, endPoint y: 386, distance: 26.3
click at [423, 392] on html "**********" at bounding box center [691, 320] width 717 height 144
click at [375, 364] on p "***" at bounding box center [692, 366] width 686 height 21
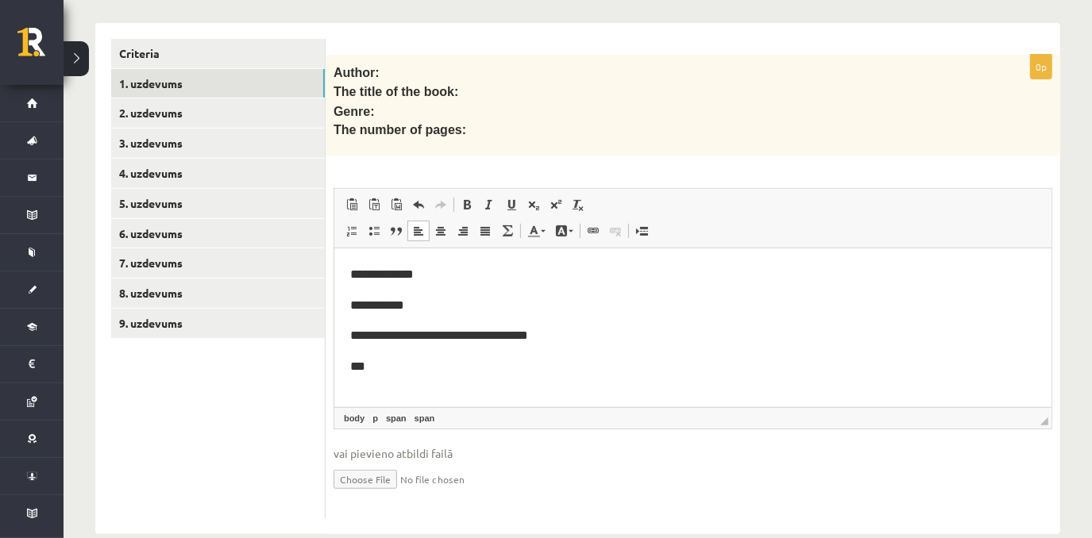
click at [351, 275] on span "**********" at bounding box center [381, 274] width 64 height 12
drag, startPoint x: 435, startPoint y: 383, endPoint x: 441, endPoint y: 376, distance: 9.7
click at [437, 380] on html "**********" at bounding box center [691, 320] width 717 height 144
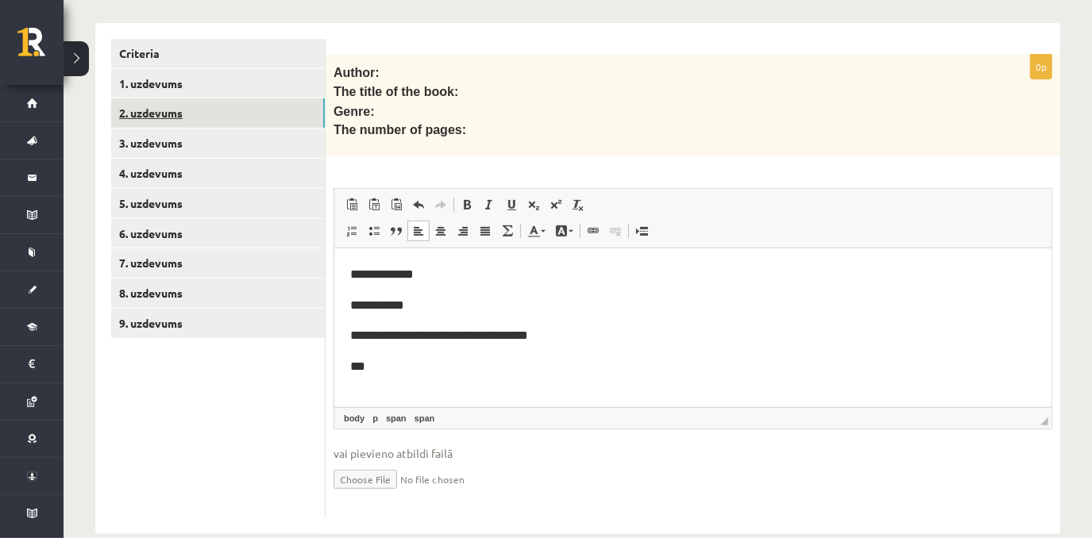
click at [296, 107] on link "2. uzdevums" at bounding box center [218, 112] width 214 height 29
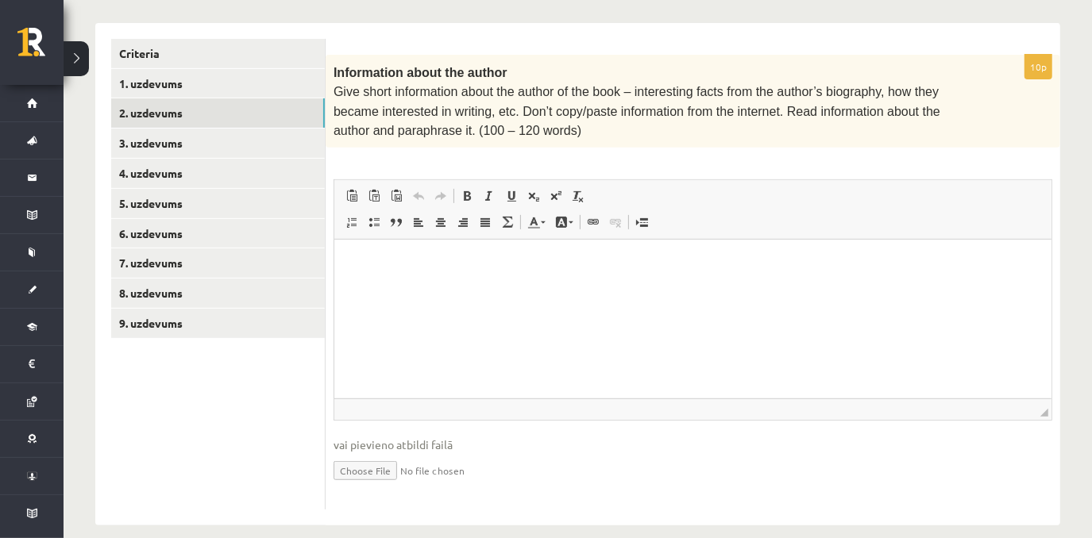
scroll to position [0, 0]
click at [379, 279] on html at bounding box center [691, 264] width 717 height 48
paste body "Editor, wiswyg-editor-user-answer-47024853366460"
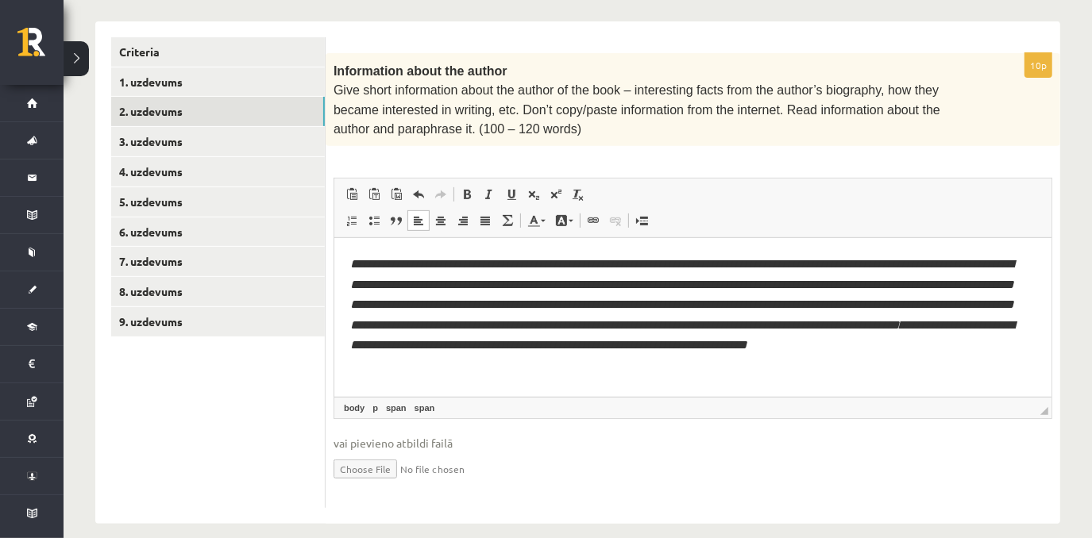
scroll to position [410, 0]
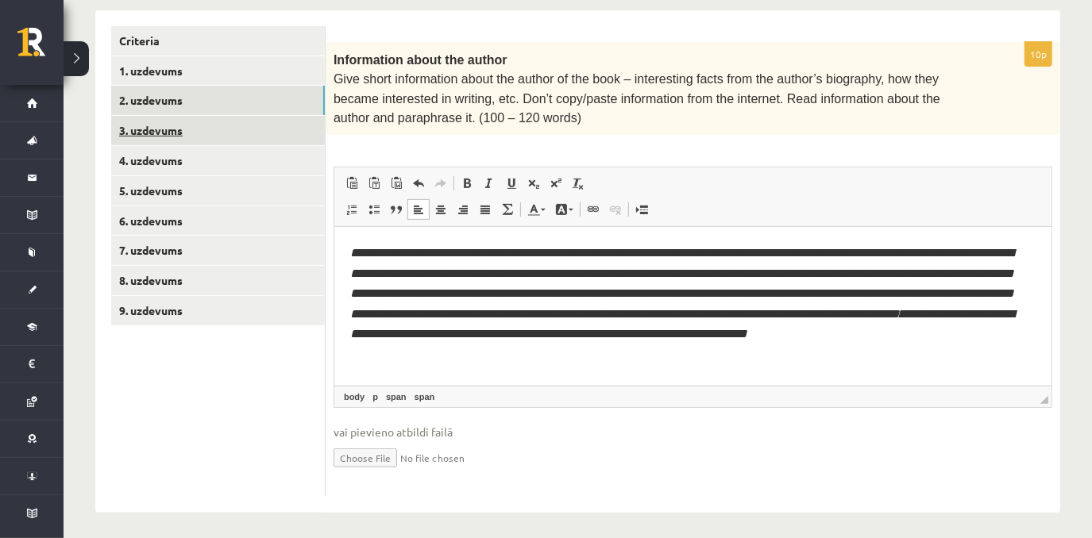
click at [295, 136] on link "3. uzdevums" at bounding box center [218, 130] width 214 height 29
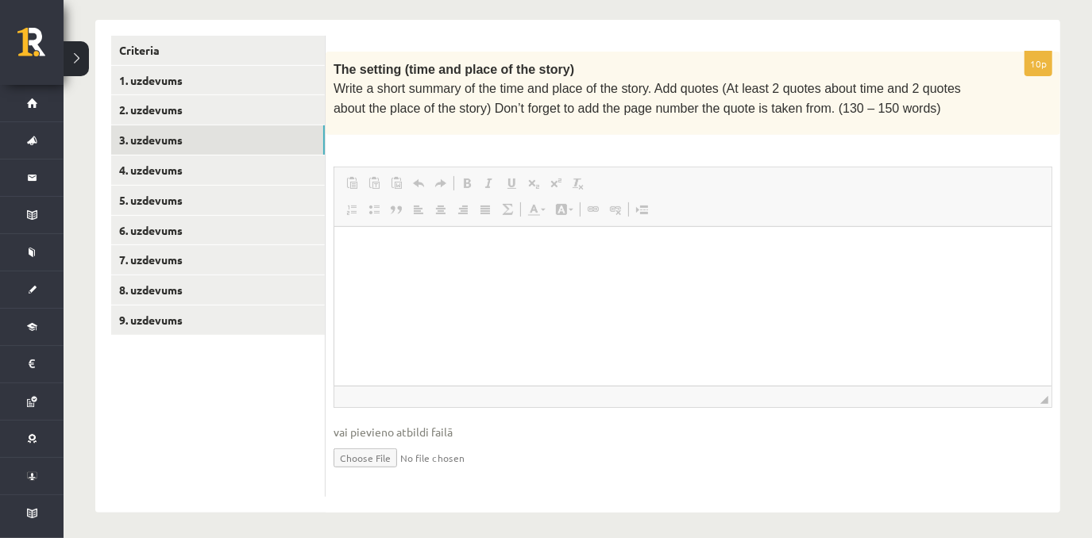
scroll to position [0, 0]
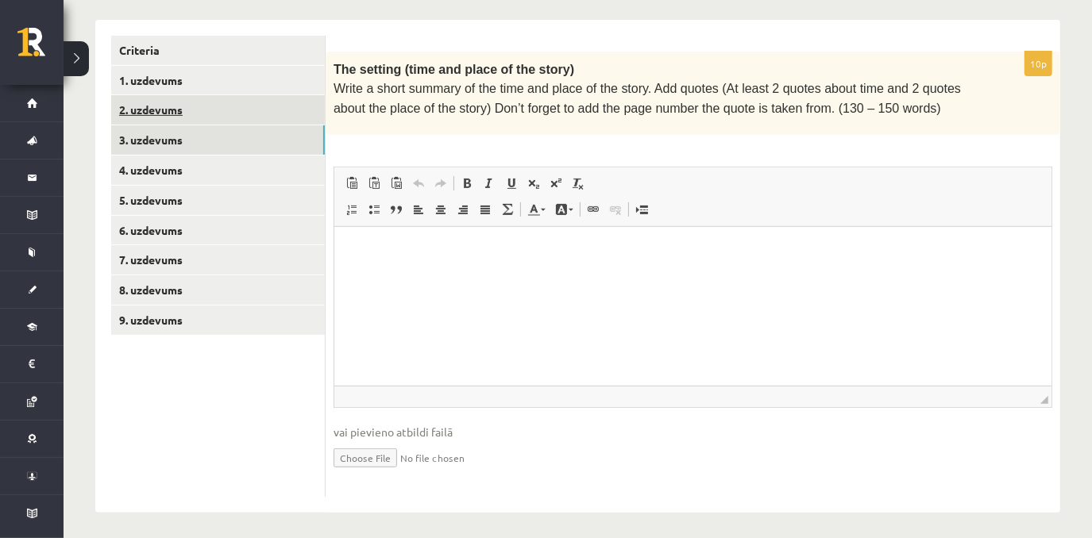
click at [241, 114] on link "2. uzdevums" at bounding box center [218, 109] width 214 height 29
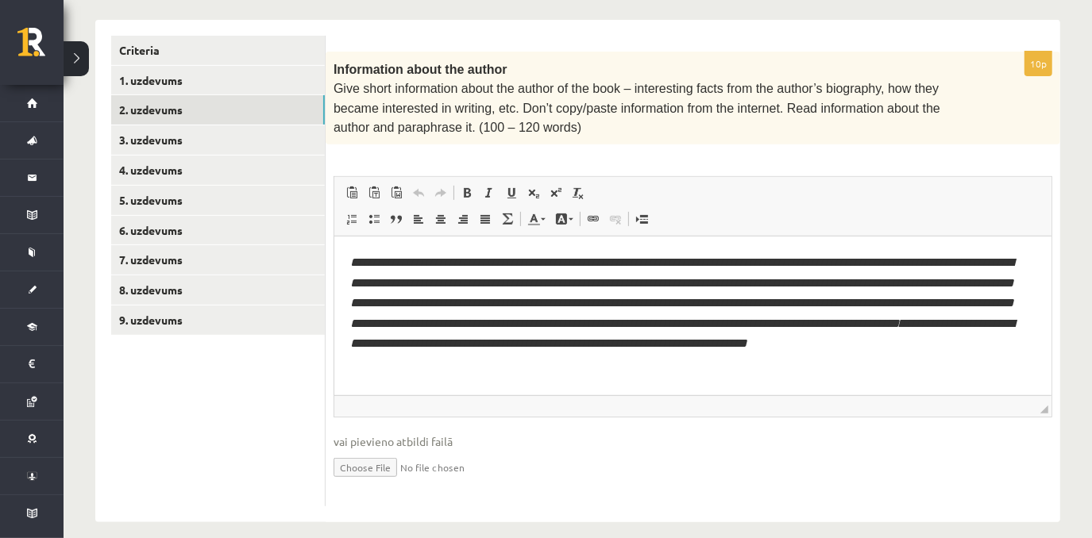
click at [1029, 319] on p "**********" at bounding box center [691, 303] width 685 height 102
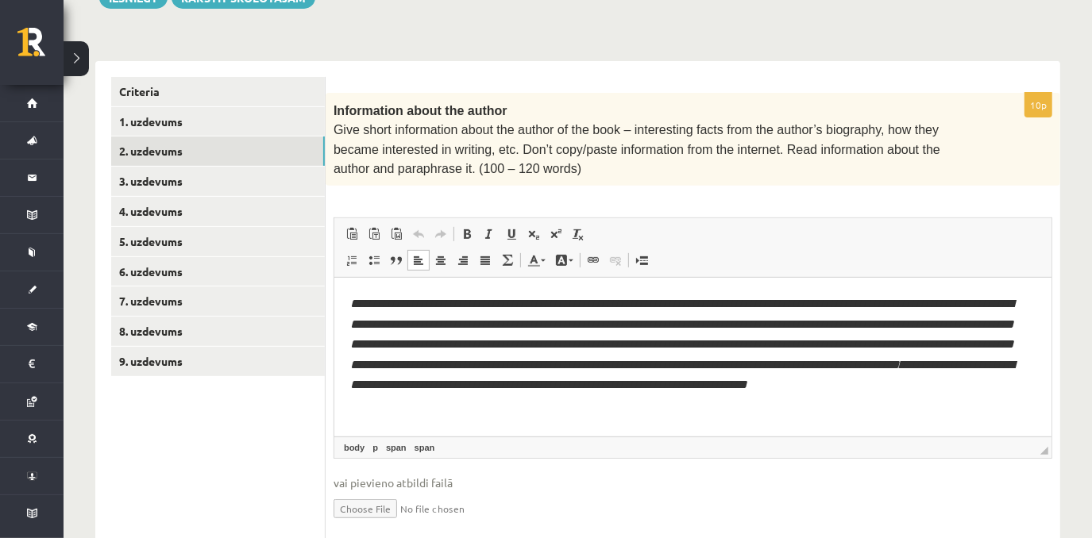
scroll to position [364, 0]
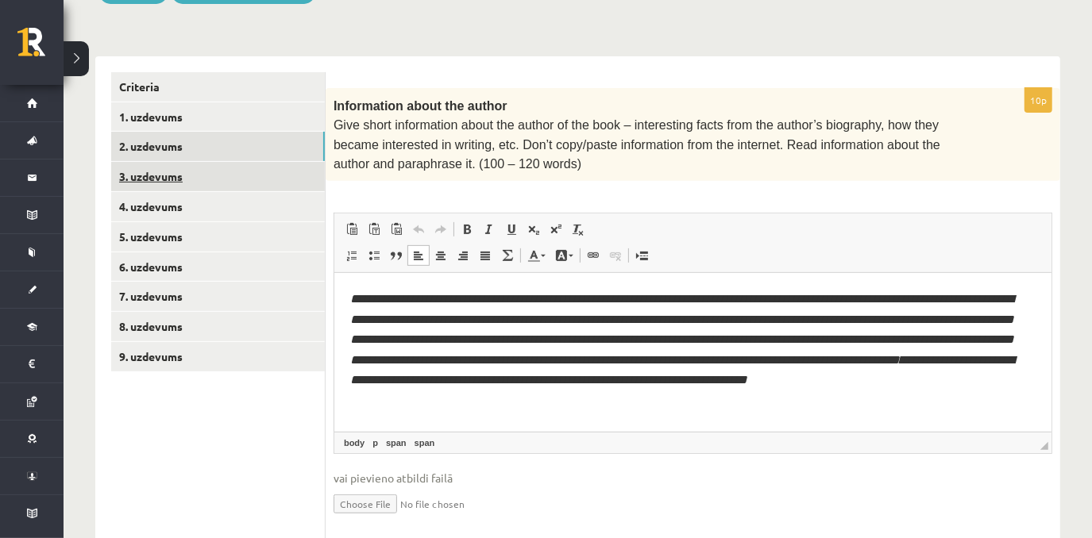
click at [283, 172] on link "3. uzdevums" at bounding box center [218, 176] width 214 height 29
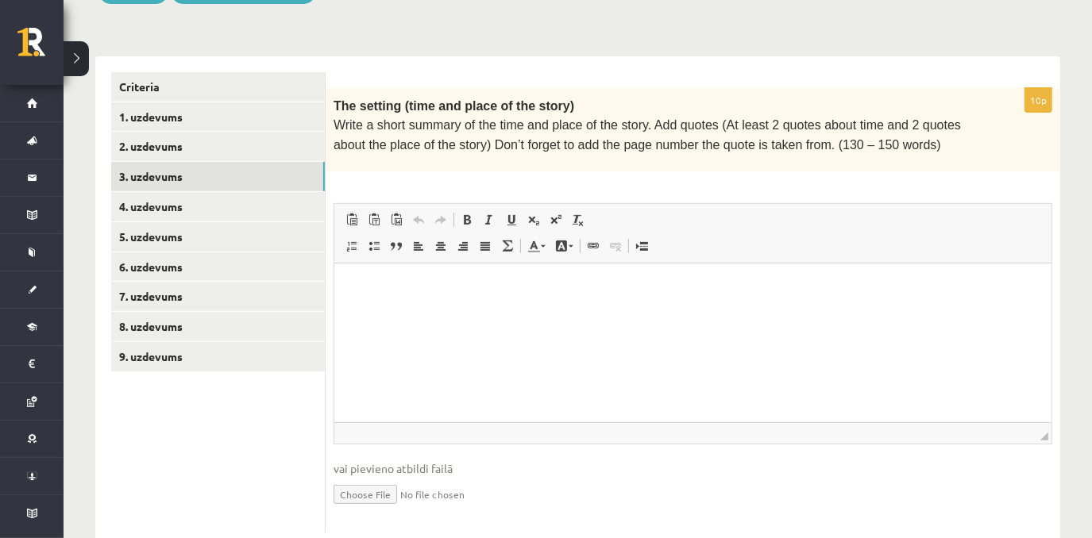
scroll to position [0, 0]
click at [417, 300] on html at bounding box center [691, 287] width 717 height 48
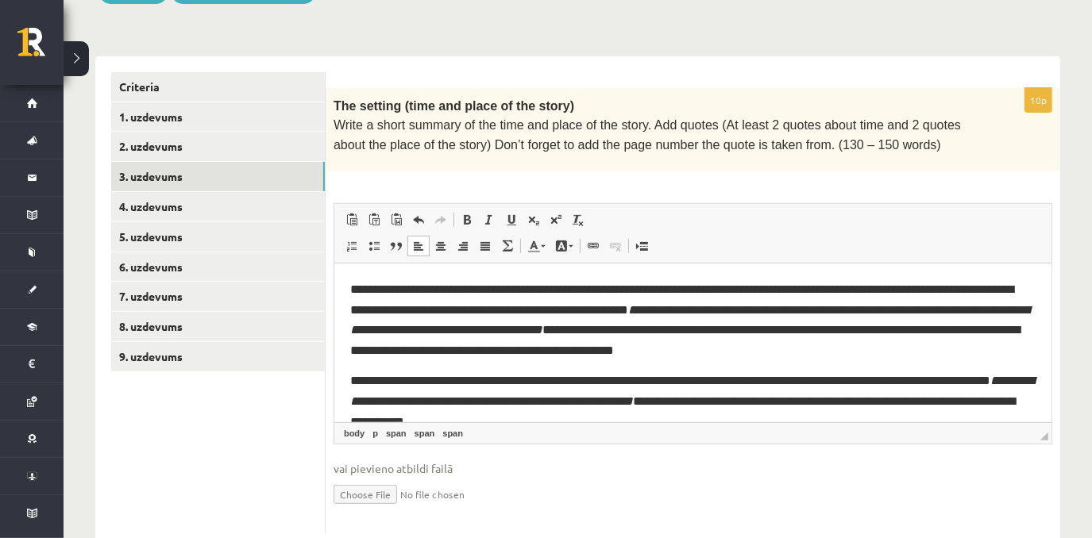
scroll to position [47, 0]
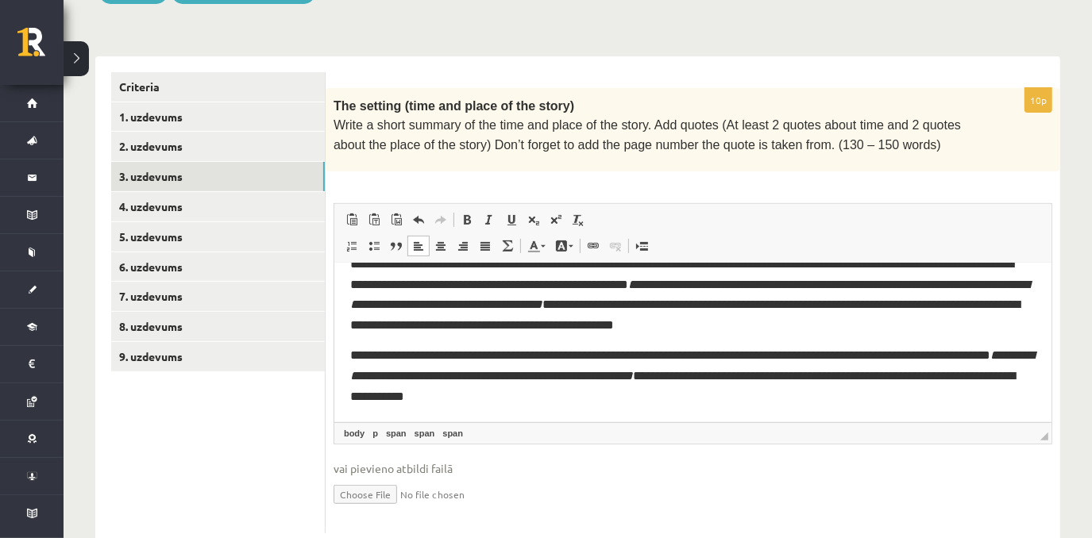
drag, startPoint x: 1044, startPoint y: 357, endPoint x: 1416, endPoint y: 651, distance: 474.2
drag, startPoint x: 1046, startPoint y: 367, endPoint x: 1415, endPoint y: 695, distance: 493.7
click at [349, 355] on html "**********" at bounding box center [691, 329] width 717 height 184
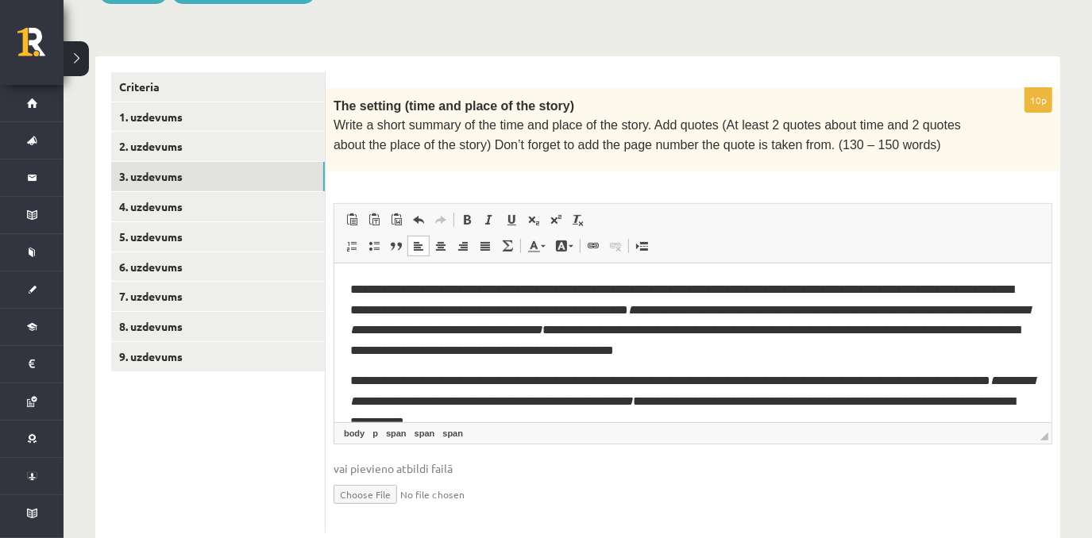
click at [349, 292] on span "**********" at bounding box center [688, 319] width 679 height 73
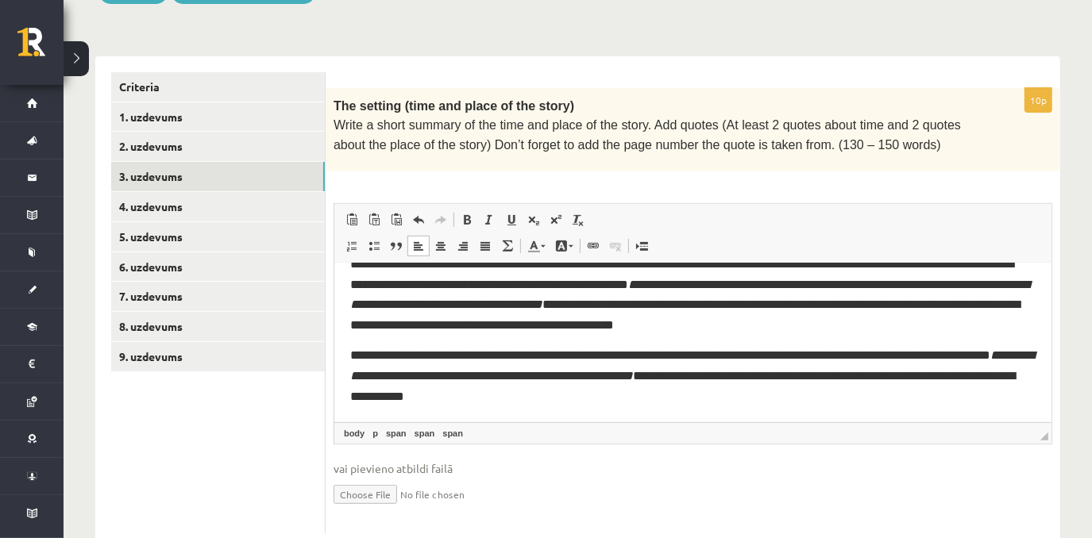
scroll to position [47, 0]
drag, startPoint x: 1046, startPoint y: 364, endPoint x: 1425, endPoint y: 676, distance: 490.8
click at [252, 206] on link "4. uzdevums" at bounding box center [218, 206] width 214 height 29
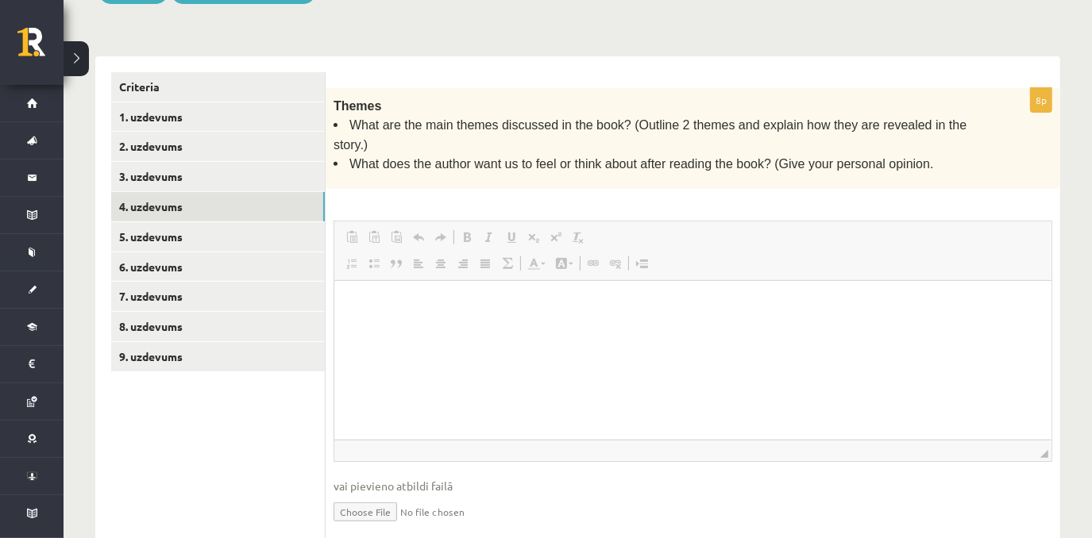
scroll to position [0, 0]
click at [463, 329] on html at bounding box center [691, 305] width 717 height 48
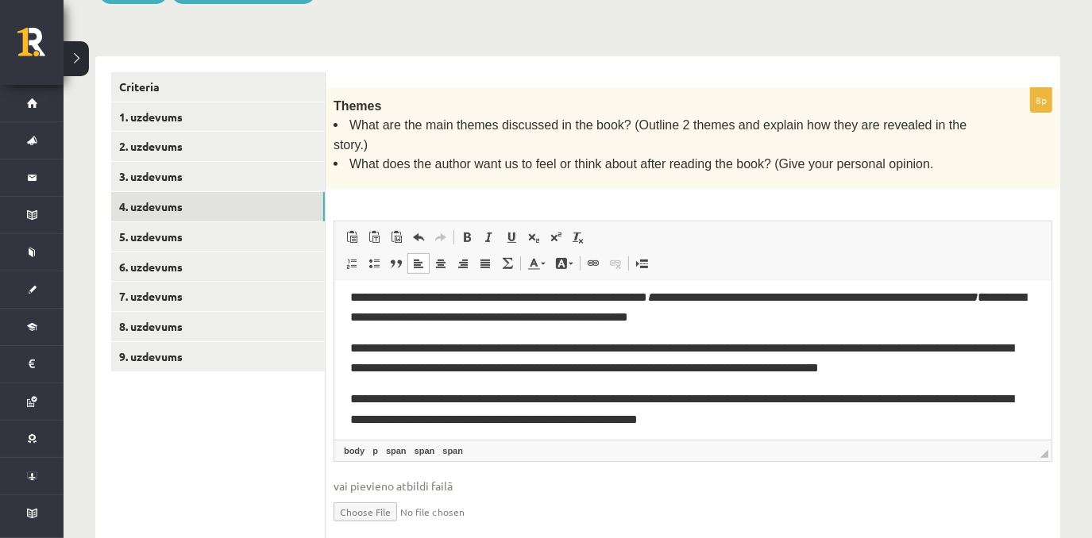
scroll to position [78, 0]
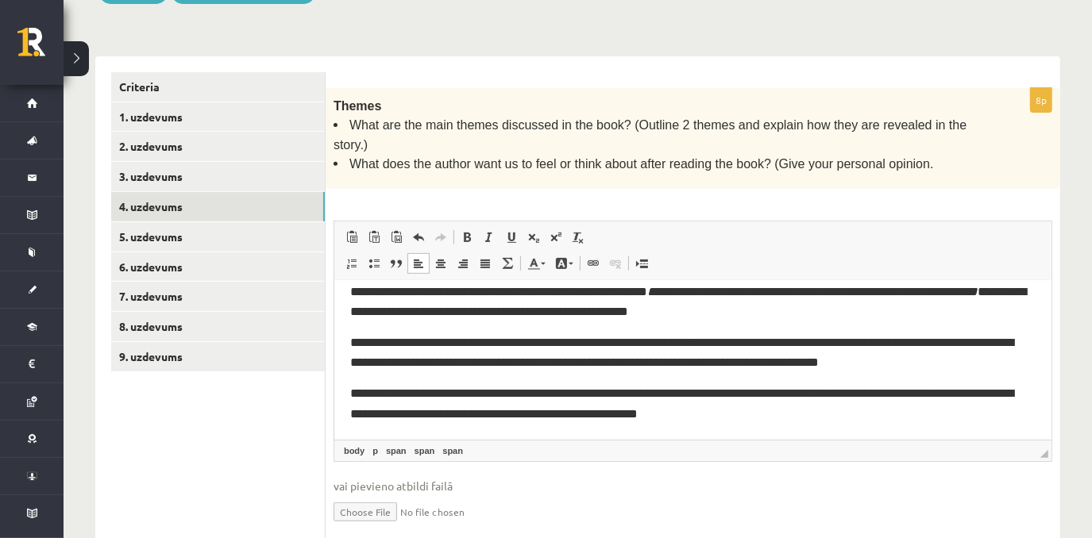
drag, startPoint x: 1043, startPoint y: 389, endPoint x: 1421, endPoint y: 692, distance: 484.5
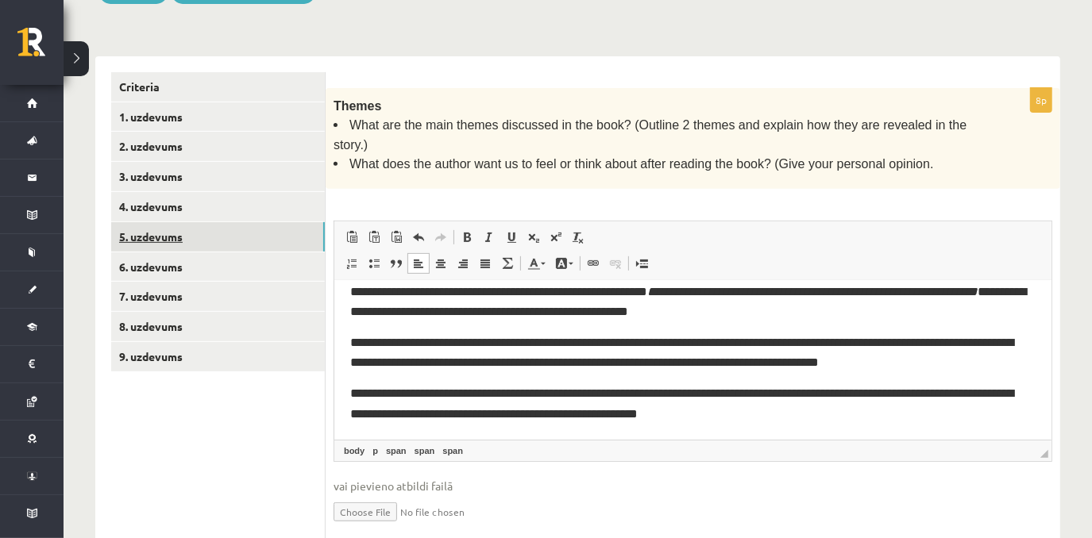
click at [257, 233] on link "5. uzdevums" at bounding box center [218, 236] width 214 height 29
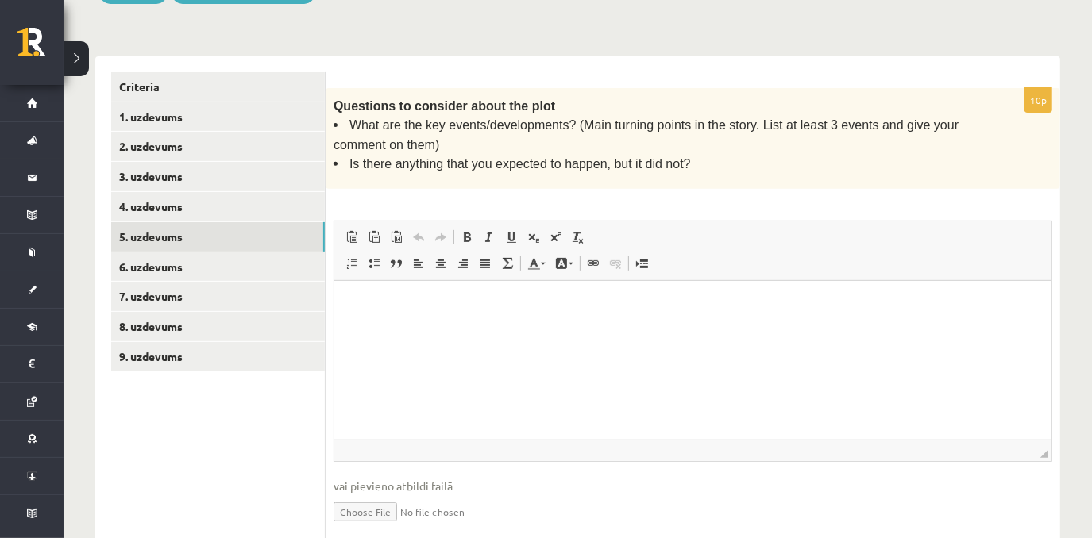
scroll to position [0, 0]
click at [473, 313] on p "Editor, wiswyg-editor-user-answer-47024991008780" at bounding box center [691, 305] width 685 height 17
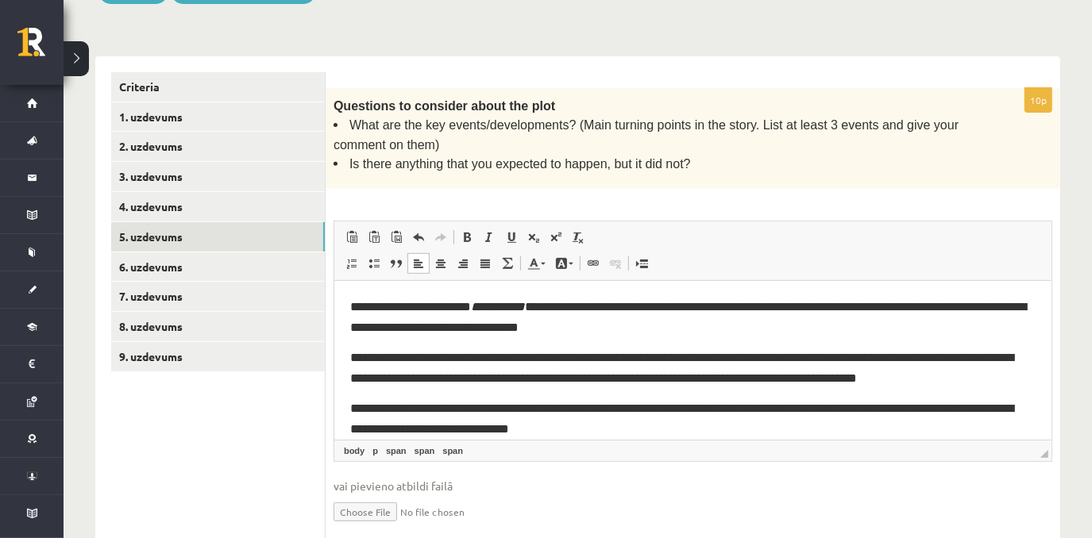
scroll to position [87, 0]
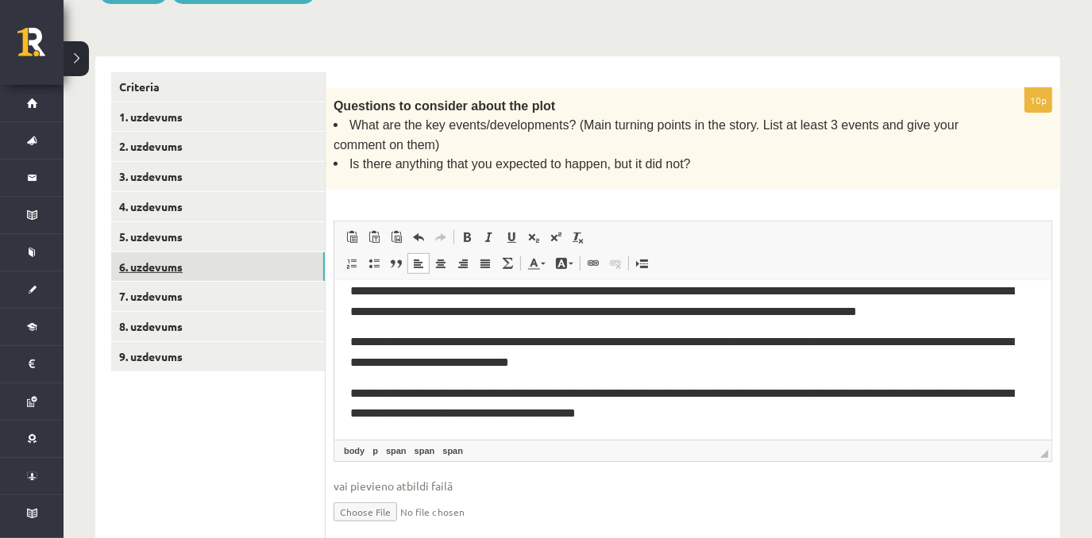
click at [254, 270] on link "6. uzdevums" at bounding box center [218, 266] width 214 height 29
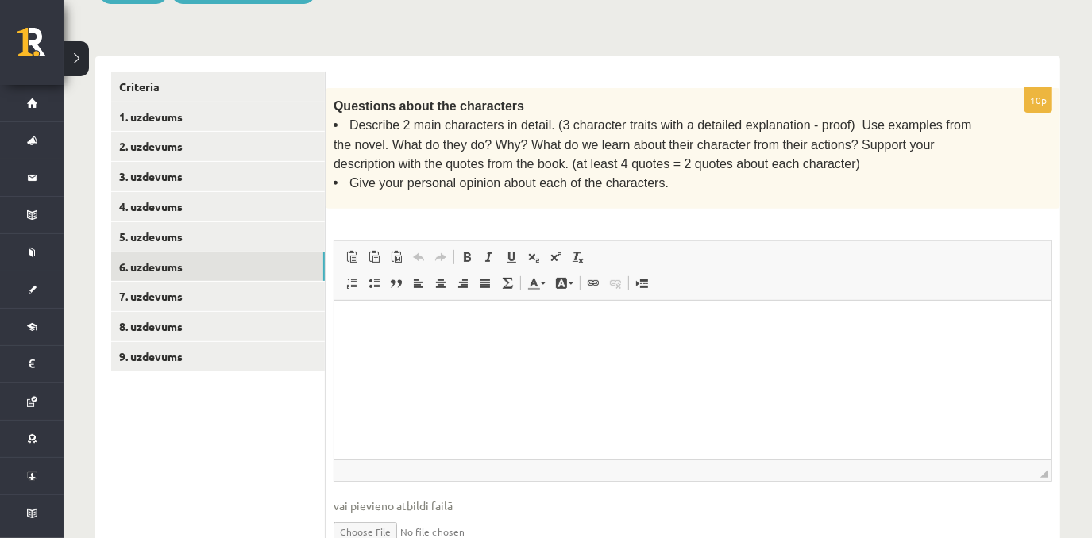
scroll to position [0, 0]
click at [441, 320] on p "Editor, wiswyg-editor-user-answer-47024903049660" at bounding box center [691, 324] width 685 height 17
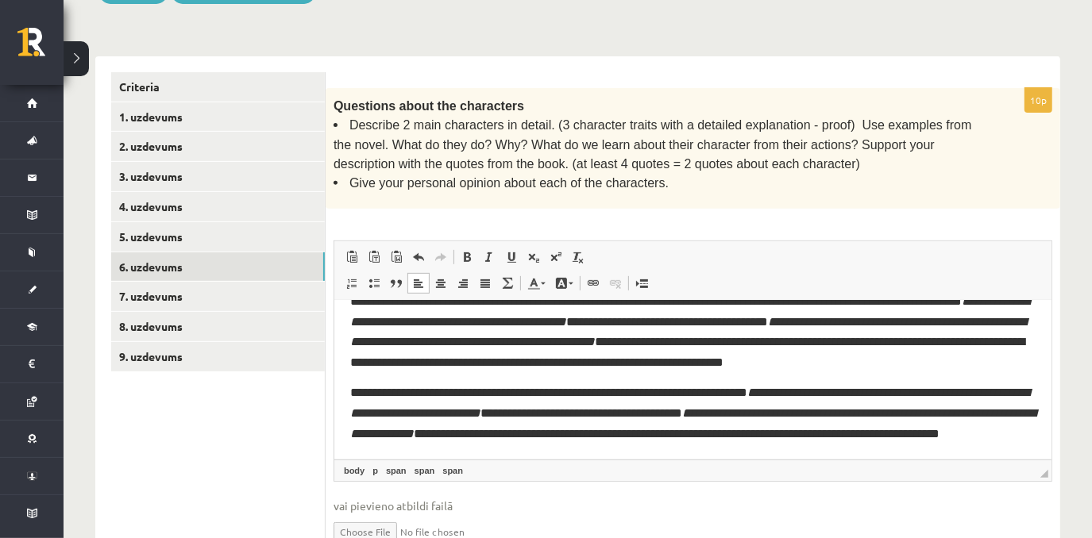
scroll to position [70, 0]
drag, startPoint x: 1042, startPoint y: 395, endPoint x: 1415, endPoint y: 738, distance: 506.8
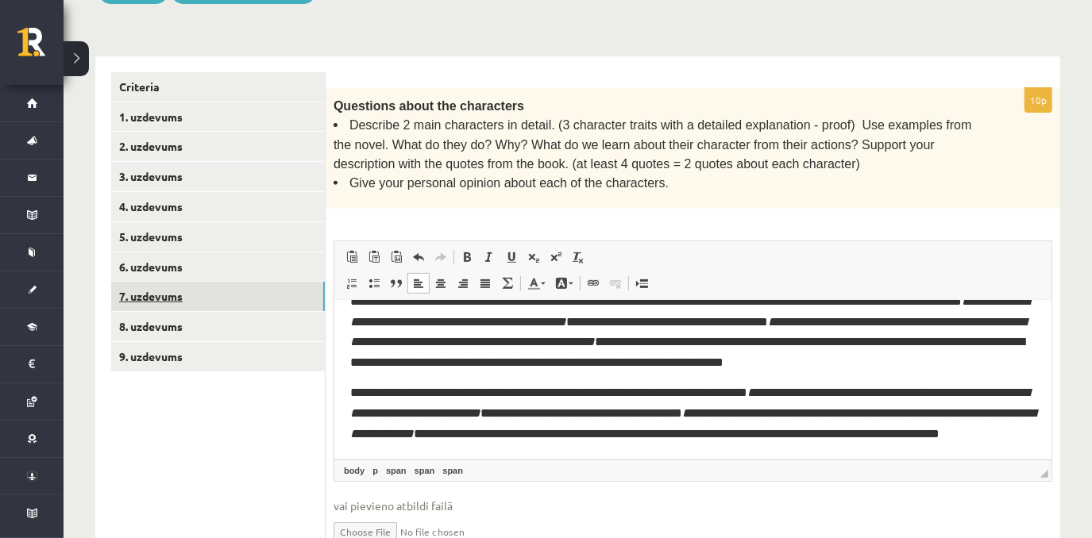
click at [213, 295] on link "7. uzdevums" at bounding box center [218, 296] width 214 height 29
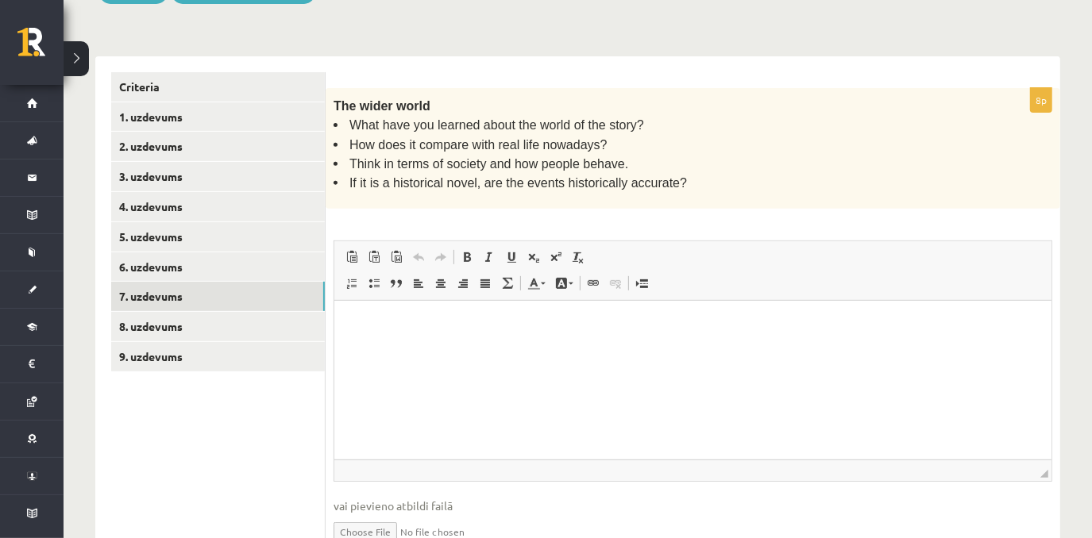
scroll to position [0, 0]
click at [751, 321] on p "Editor, wiswyg-editor-user-answer-47025031920920" at bounding box center [691, 324] width 685 height 17
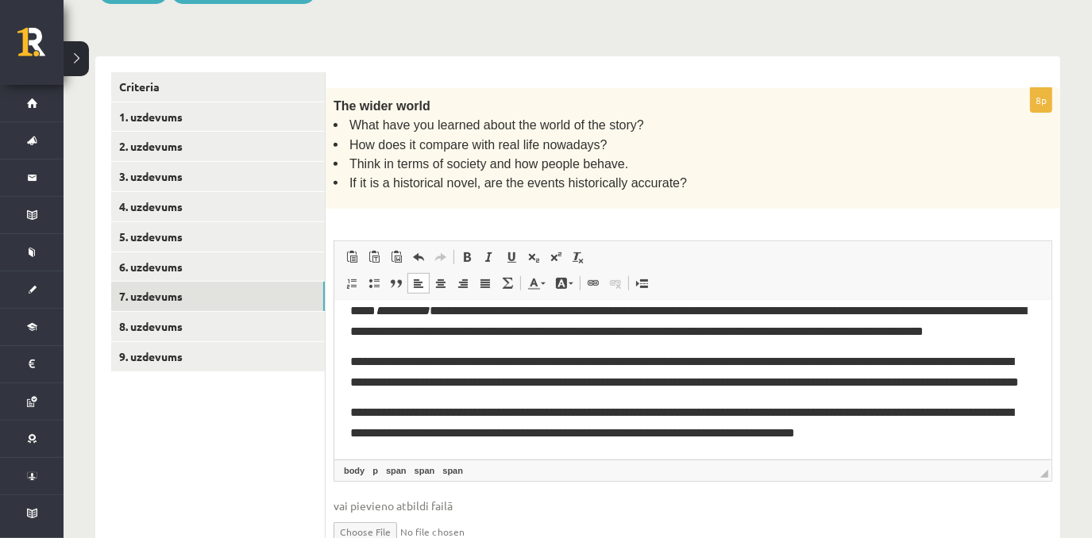
scroll to position [76, 0]
drag, startPoint x: 1045, startPoint y: 395, endPoint x: 1388, endPoint y: 715, distance: 469.0
click at [251, 325] on link "8. uzdevums" at bounding box center [218, 326] width 214 height 29
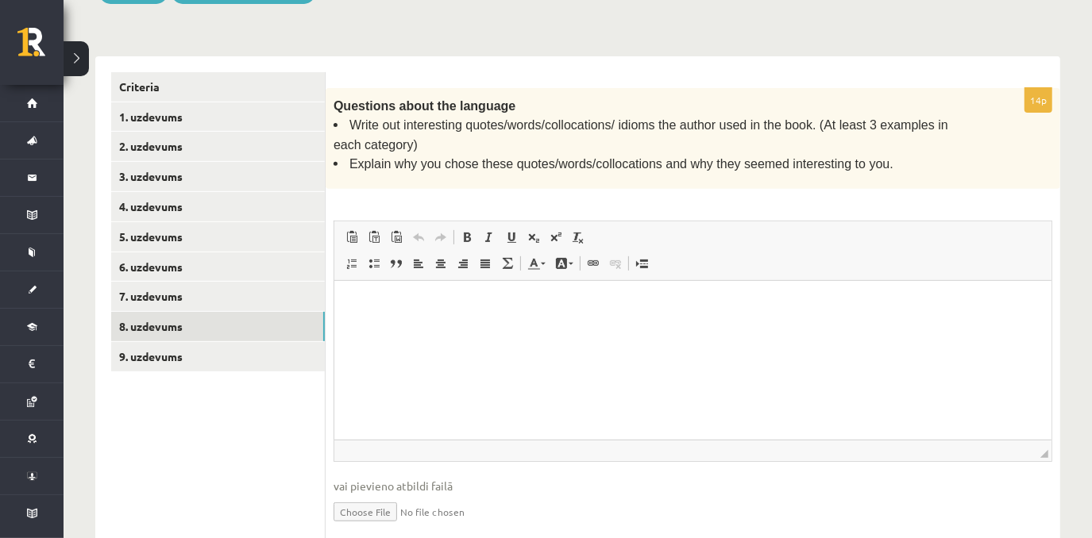
scroll to position [0, 0]
click at [491, 301] on p "Editor, wiswyg-editor-user-answer-47024861559840" at bounding box center [691, 305] width 685 height 17
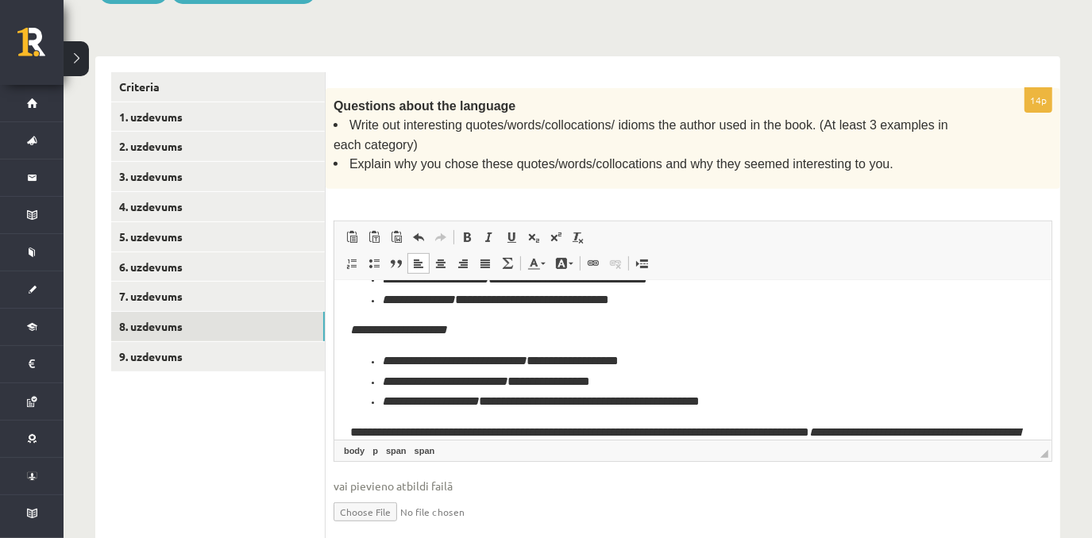
scroll to position [403, 0]
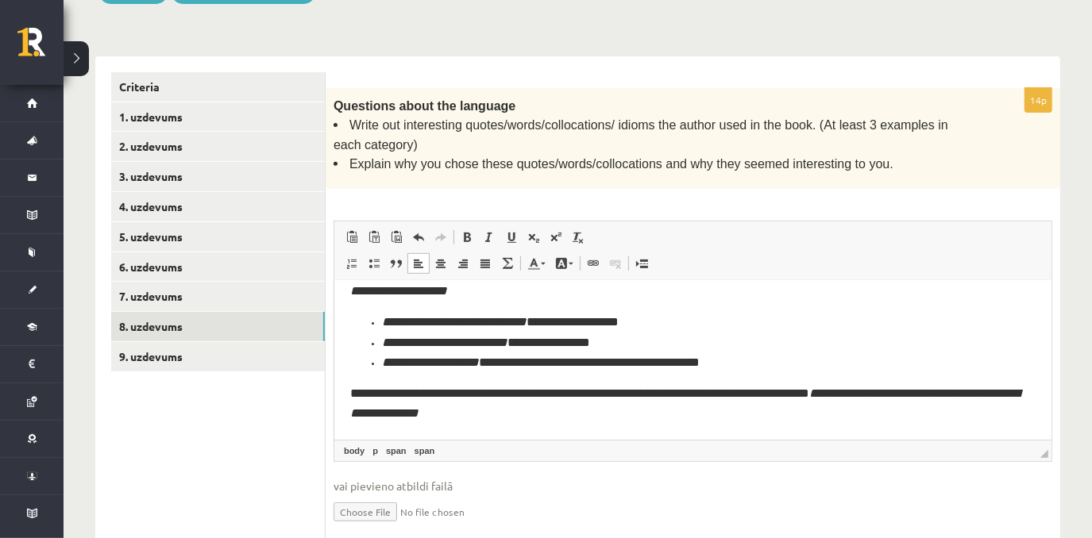
drag, startPoint x: 1044, startPoint y: 400, endPoint x: 1334, endPoint y: 723, distance: 434.0
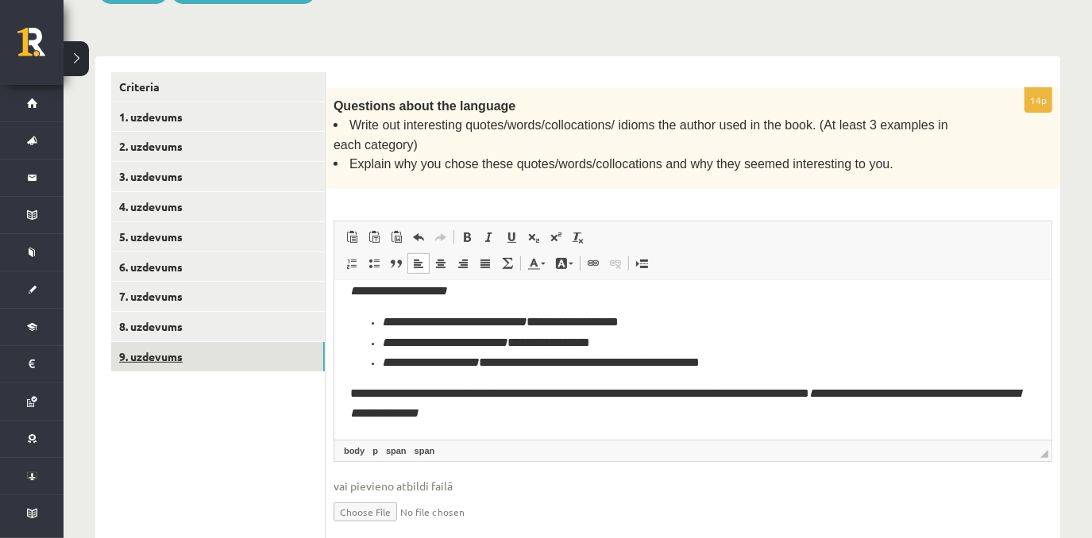
click at [243, 352] on link "9. uzdevums" at bounding box center [218, 356] width 214 height 29
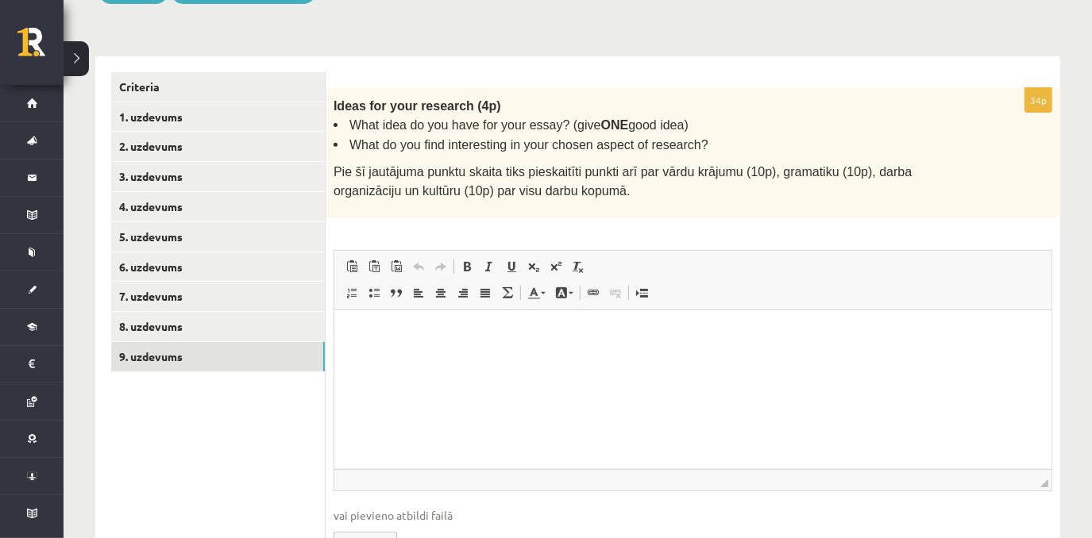
scroll to position [0, 0]
click at [400, 325] on p "Editor, wiswyg-editor-user-answer-47024949331620" at bounding box center [691, 333] width 685 height 17
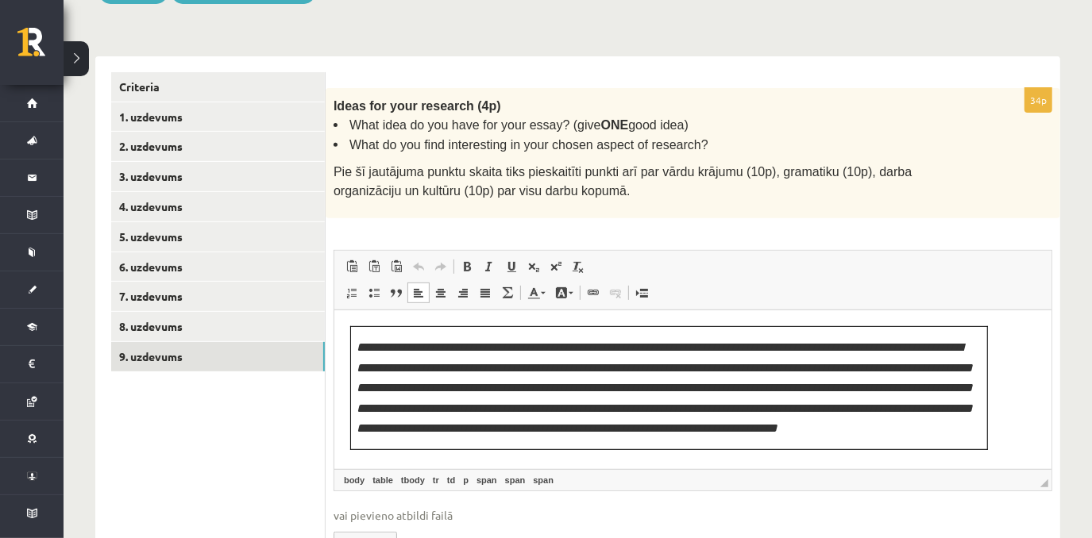
scroll to position [10, 0]
drag, startPoint x: 1385, startPoint y: 701, endPoint x: 1042, endPoint y: 397, distance: 458.9
click at [902, 418] on p "**********" at bounding box center [668, 388] width 625 height 102
click at [996, 395] on body "**********" at bounding box center [691, 387] width 685 height 124
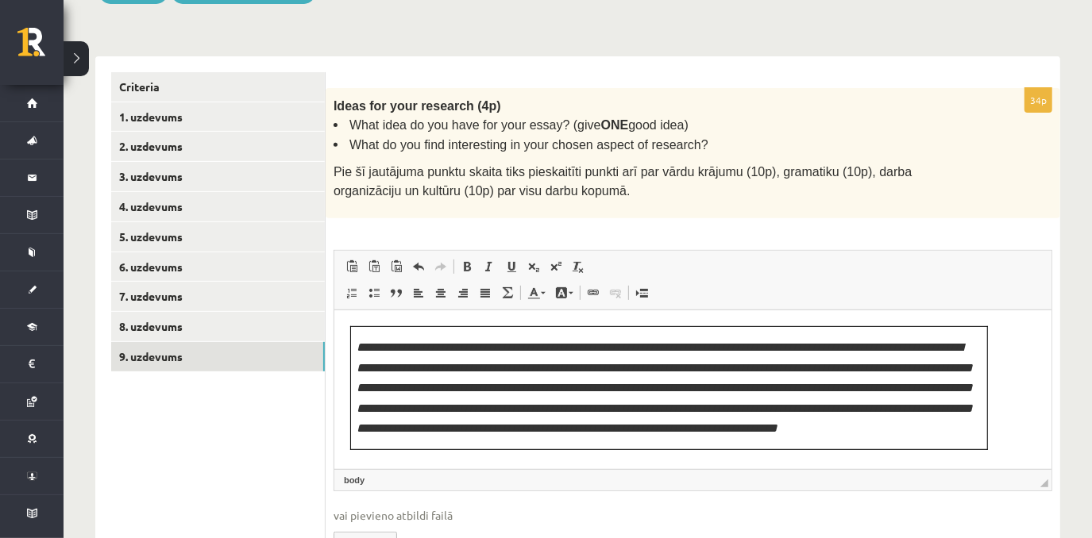
click at [995, 406] on body "**********" at bounding box center [691, 387] width 685 height 124
drag, startPoint x: 1014, startPoint y: 425, endPoint x: 891, endPoint y: 453, distance: 126.1
click at [899, 465] on html "**********" at bounding box center [691, 388] width 717 height 156
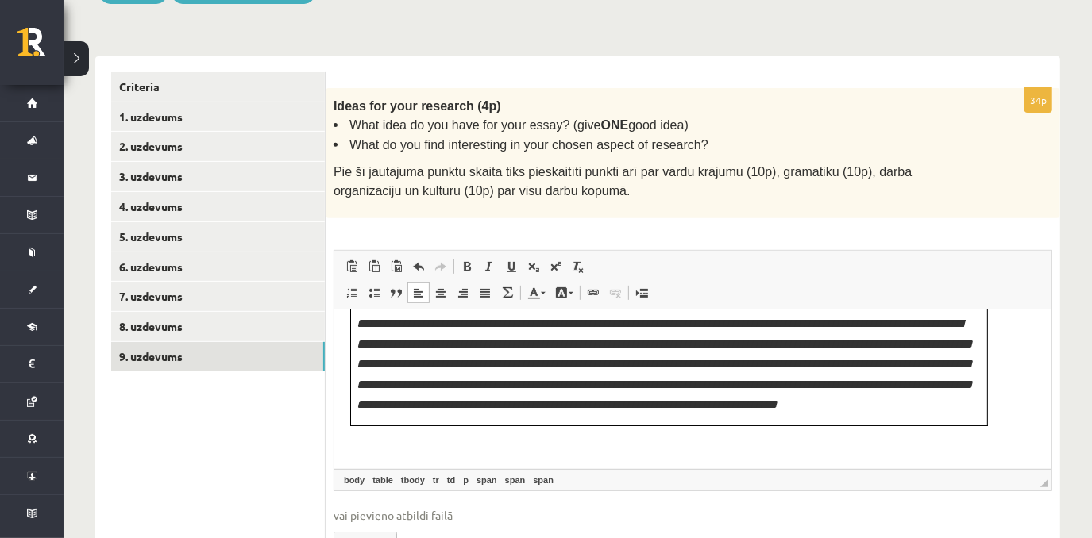
scroll to position [46, 0]
click at [421, 260] on span at bounding box center [418, 266] width 13 height 13
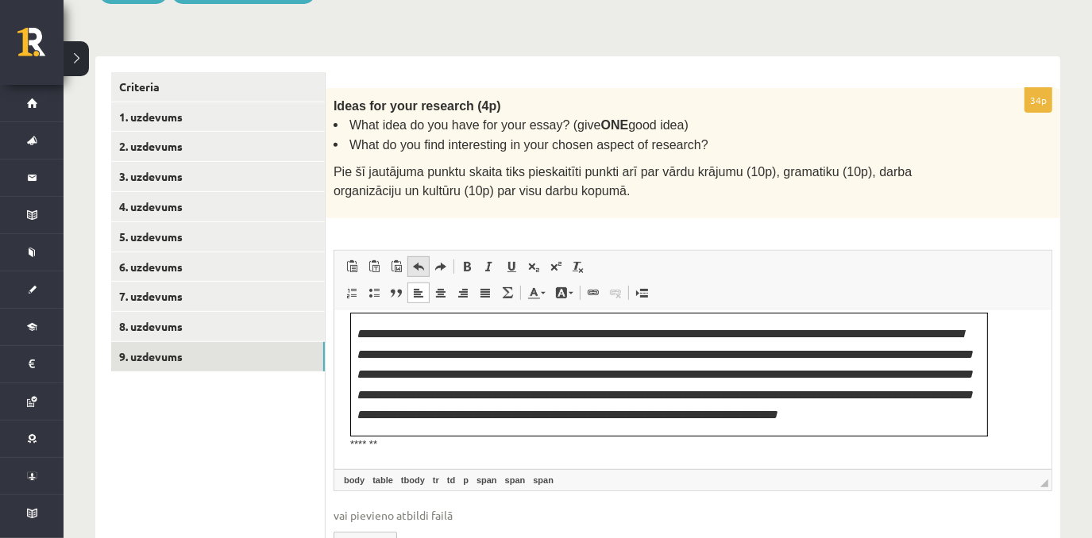
scroll to position [57, 0]
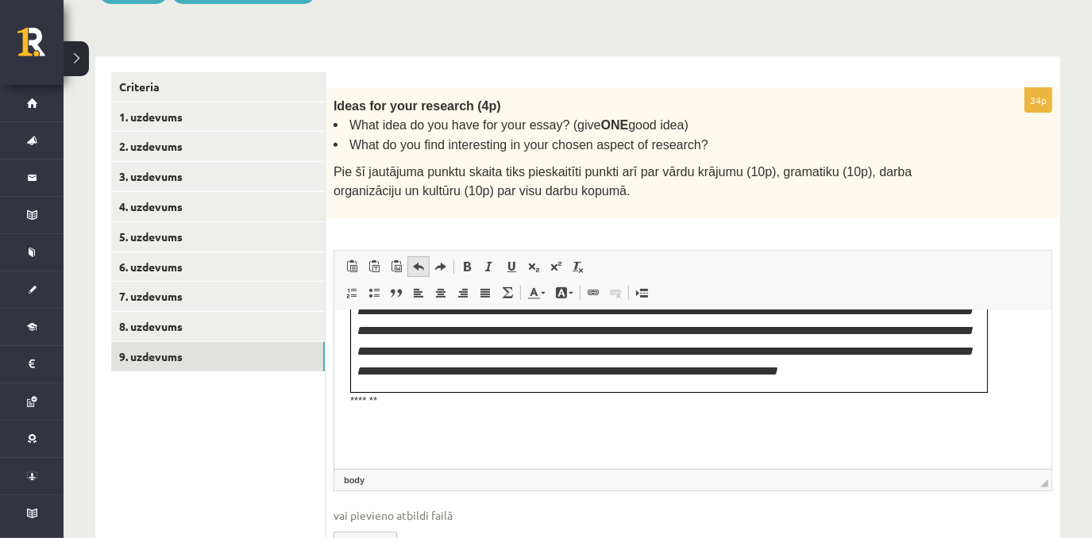
click at [421, 260] on span at bounding box center [418, 266] width 13 height 13
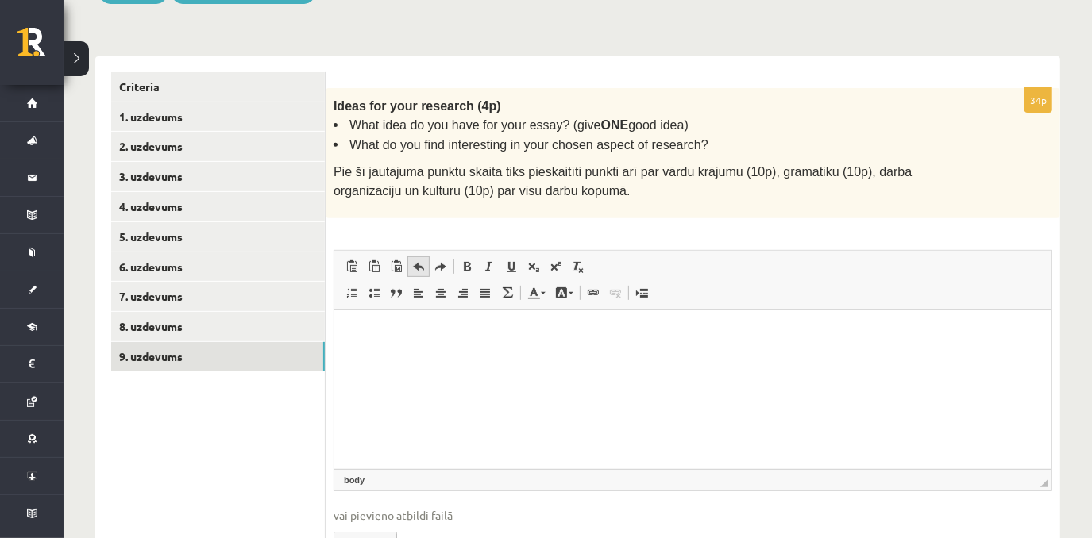
scroll to position [0, 0]
click at [421, 260] on span at bounding box center [418, 266] width 13 height 13
click at [400, 329] on p "Editor, wiswyg-editor-user-answer-47024949331620" at bounding box center [692, 333] width 686 height 17
click at [394, 358] on html at bounding box center [691, 334] width 717 height 48
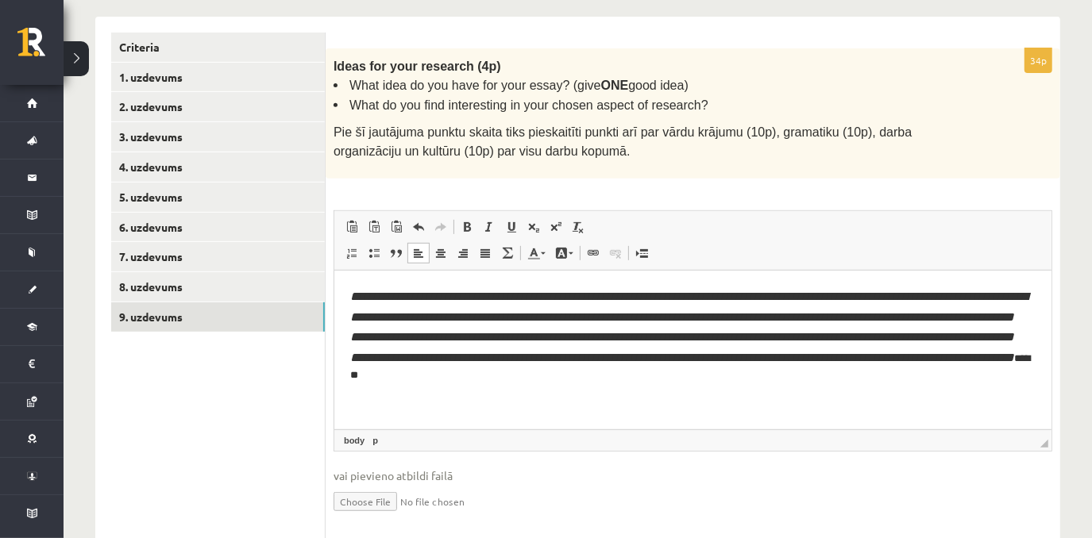
scroll to position [435, 0]
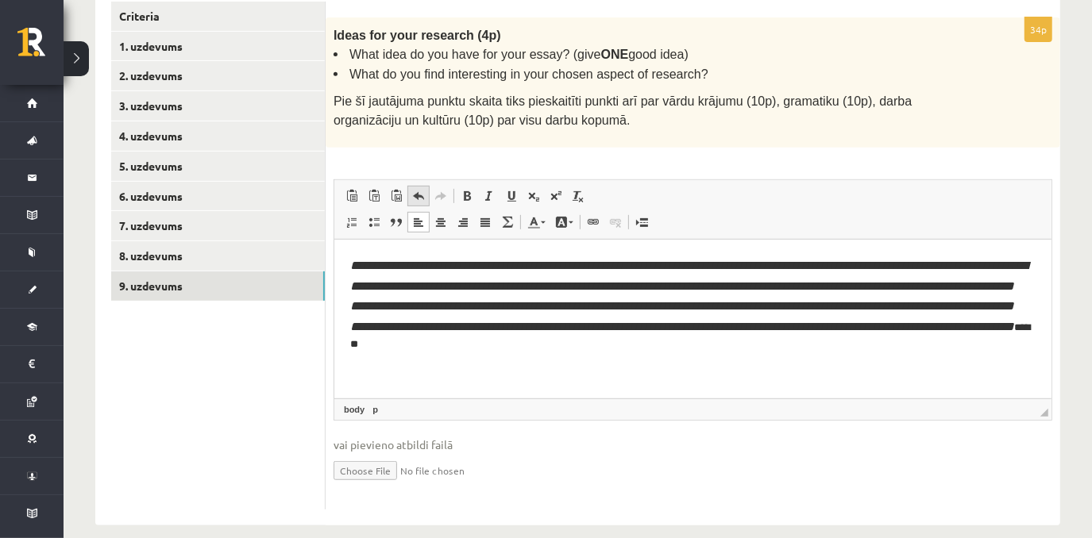
click at [415, 190] on span at bounding box center [418, 196] width 13 height 13
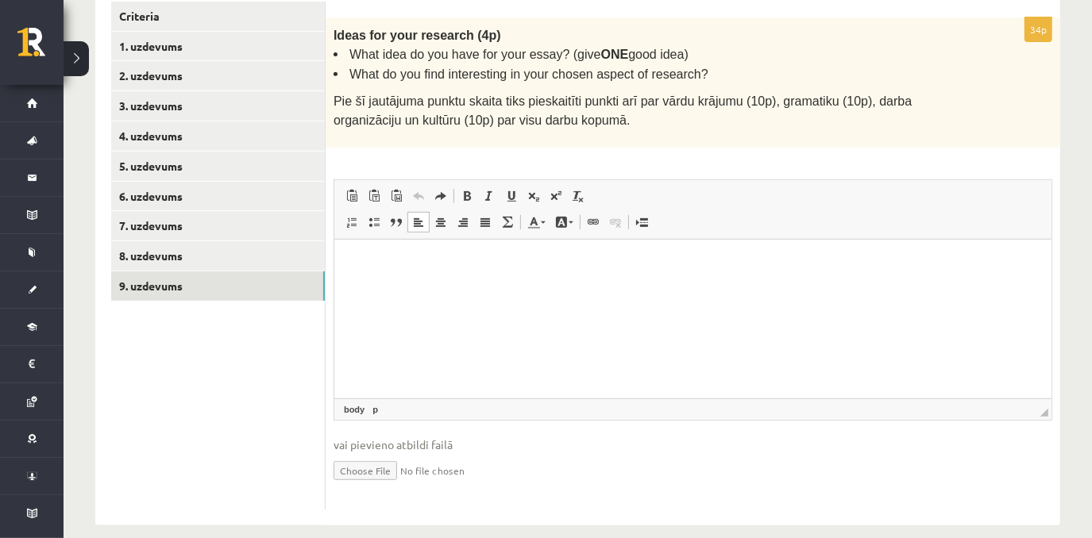
click at [426, 258] on p "Editor, wiswyg-editor-user-answer-47024949331620" at bounding box center [692, 263] width 686 height 17
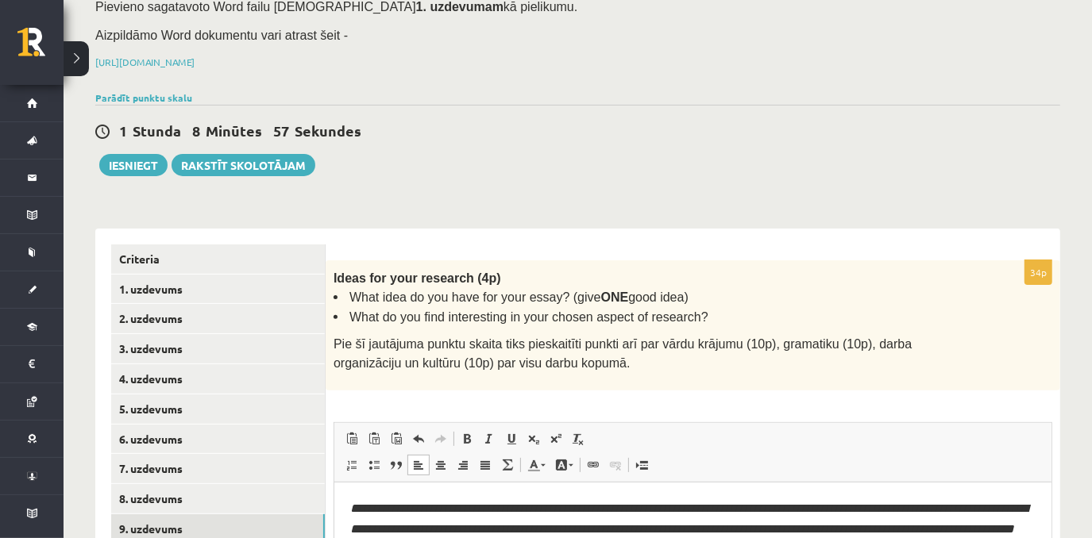
scroll to position [191, 0]
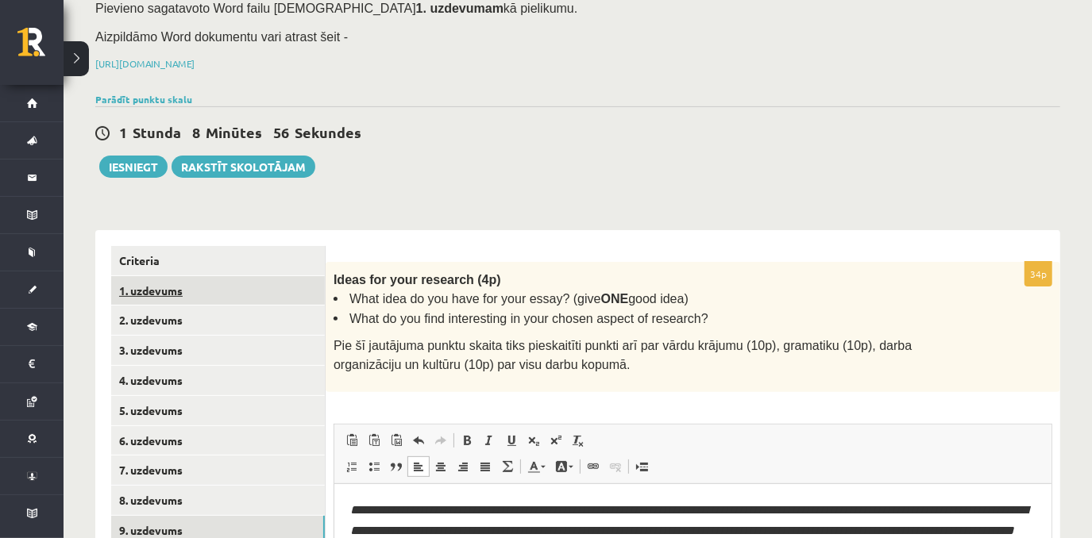
click at [211, 289] on link "1. uzdevums" at bounding box center [218, 290] width 214 height 29
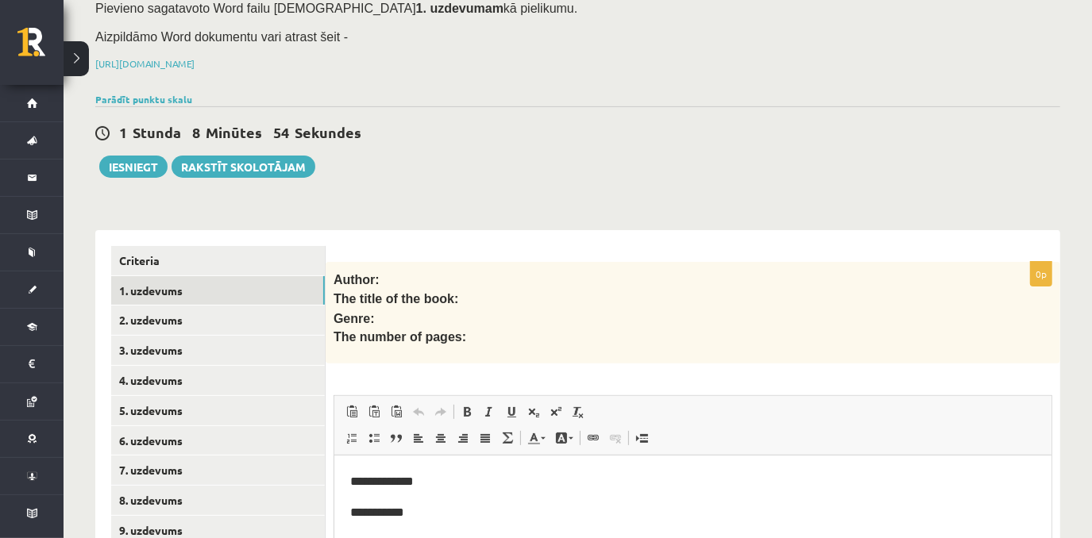
scroll to position [0, 0]
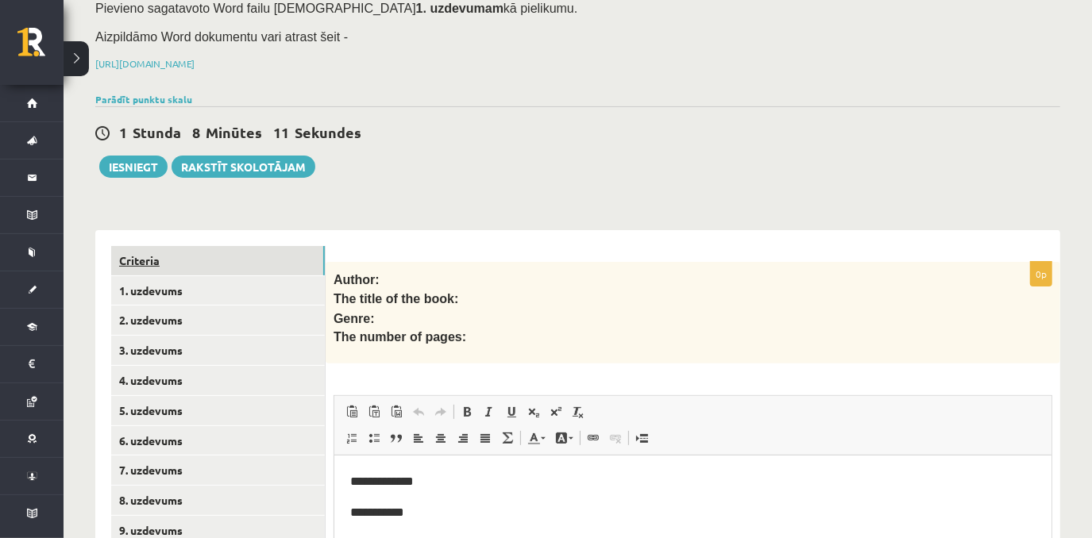
click at [194, 254] on link "Criteria" at bounding box center [218, 260] width 214 height 29
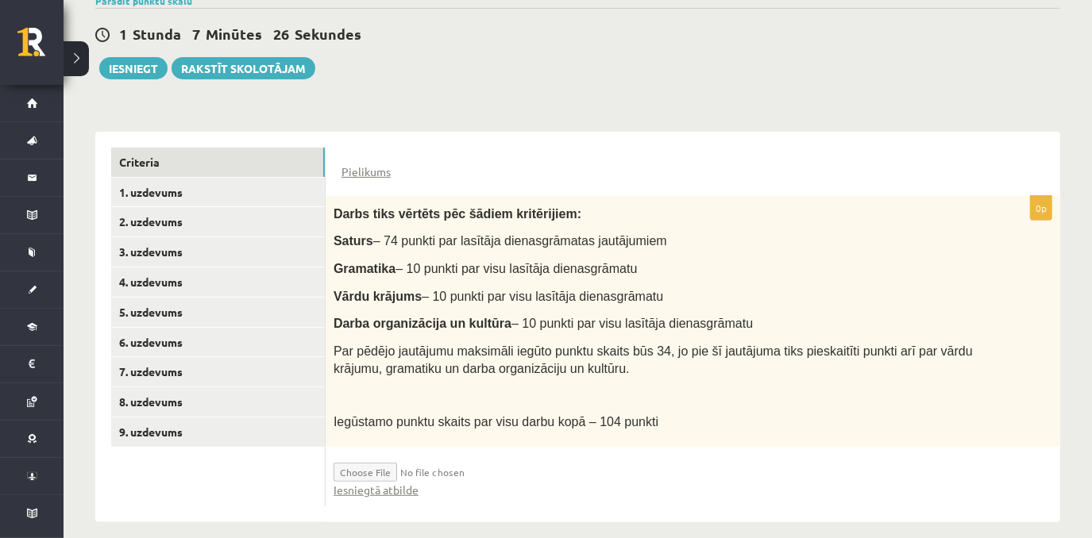
scroll to position [301, 0]
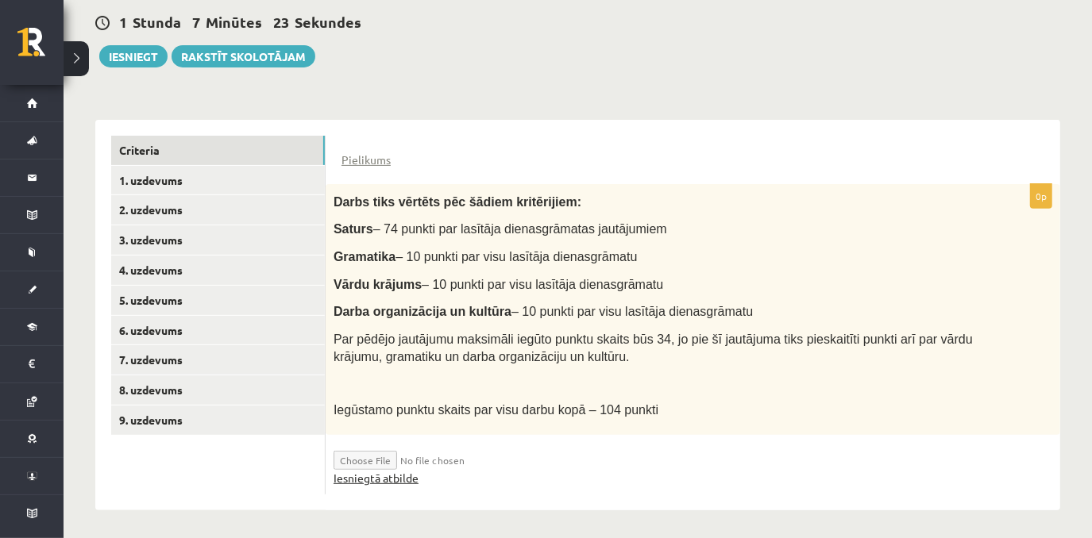
click at [405, 476] on link "Iesniegtā atbilde" at bounding box center [375, 478] width 85 height 17
click at [245, 168] on link "1. uzdevums" at bounding box center [218, 180] width 214 height 29
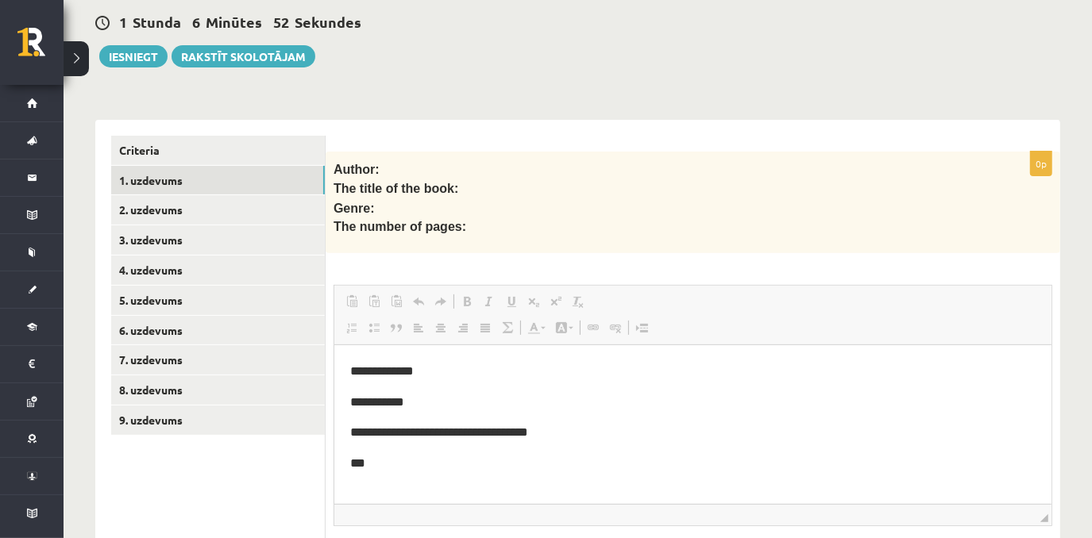
scroll to position [0, 0]
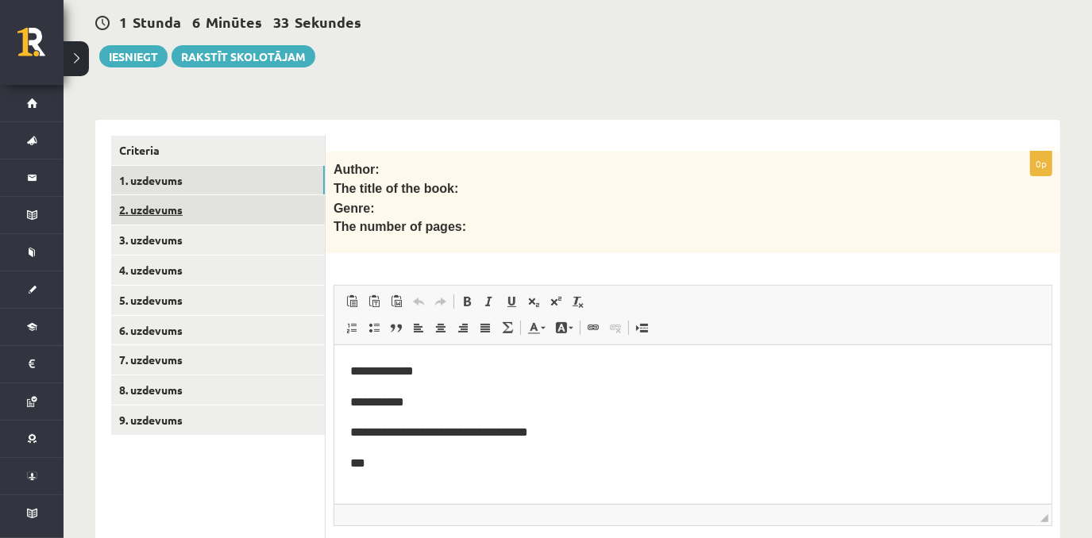
click at [256, 204] on link "2. uzdevums" at bounding box center [218, 209] width 214 height 29
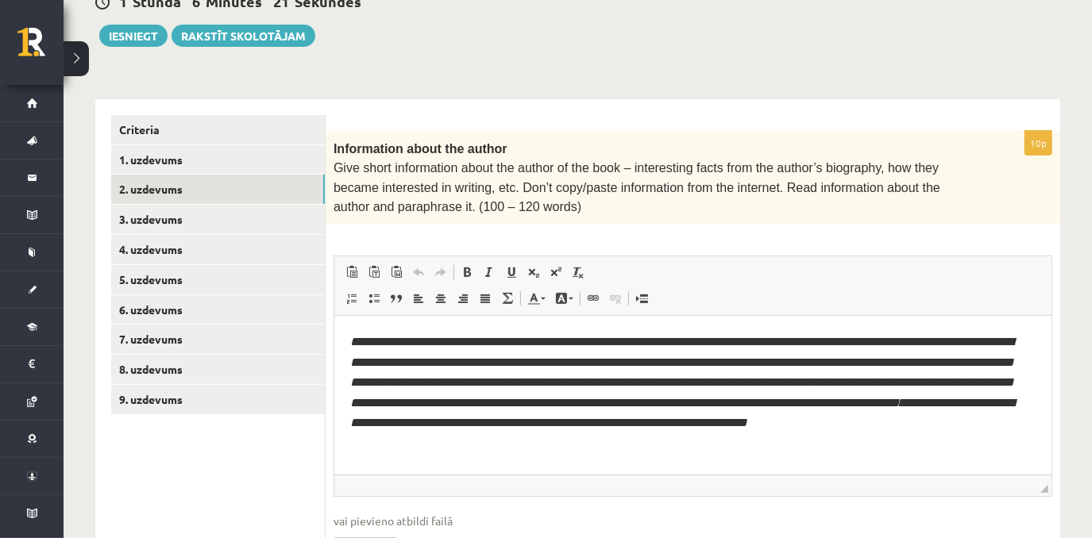
scroll to position [322, 0]
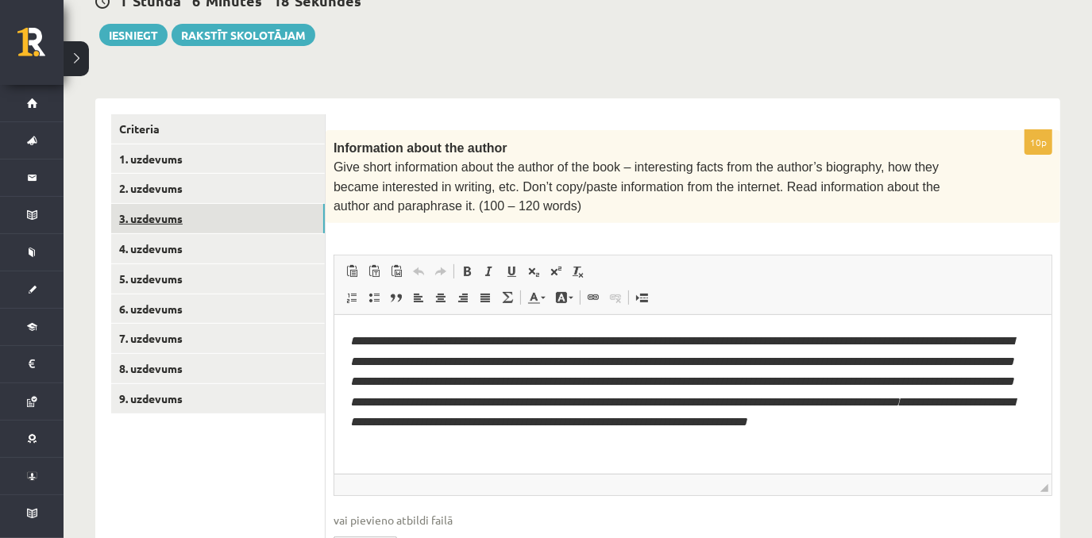
click at [268, 219] on link "3. uzdevums" at bounding box center [218, 218] width 214 height 29
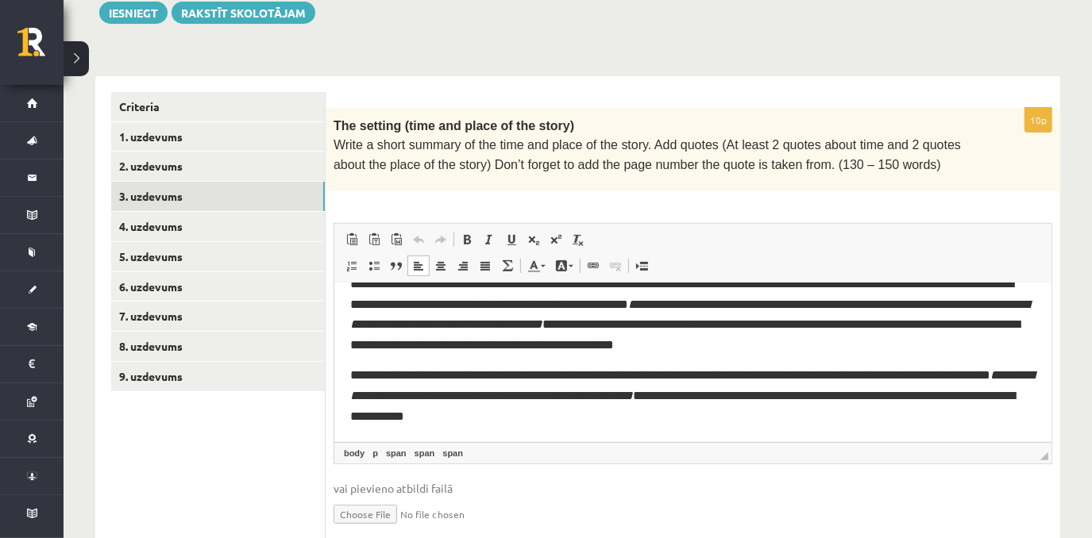
scroll to position [47, 0]
click at [274, 223] on link "4. uzdevums" at bounding box center [218, 226] width 214 height 29
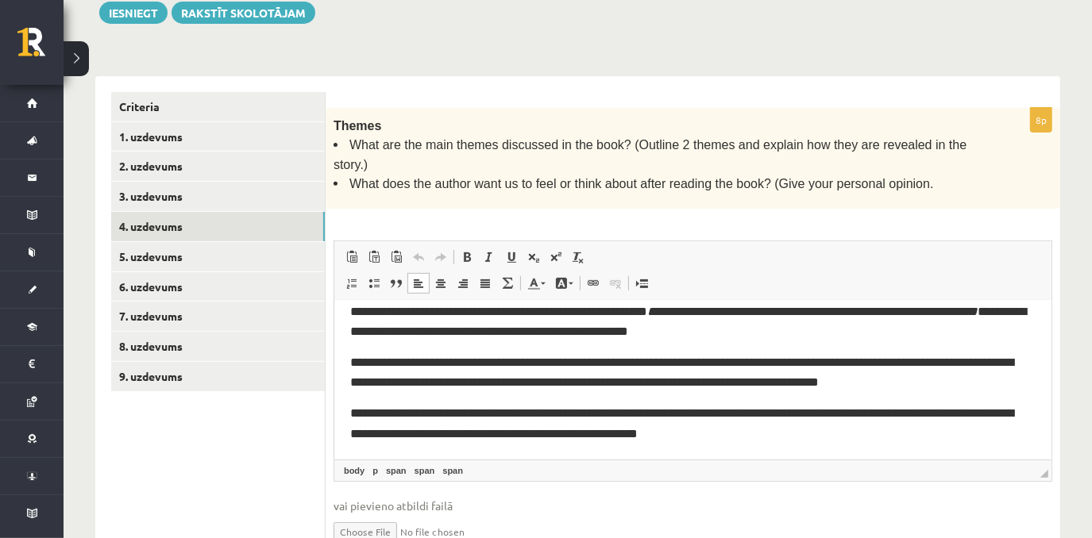
scroll to position [78, 0]
click at [286, 255] on link "5. uzdevums" at bounding box center [218, 256] width 214 height 29
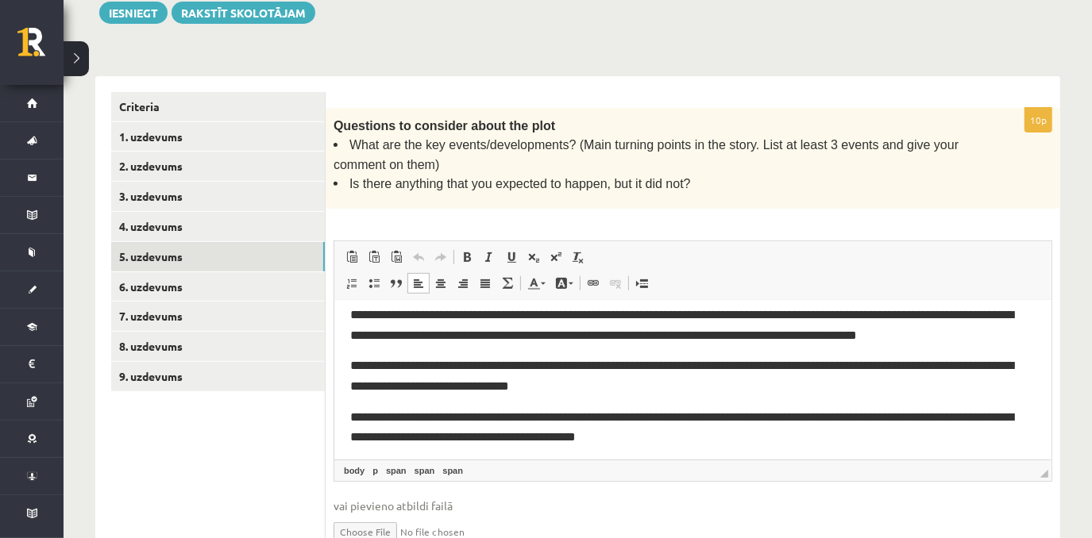
scroll to position [87, 0]
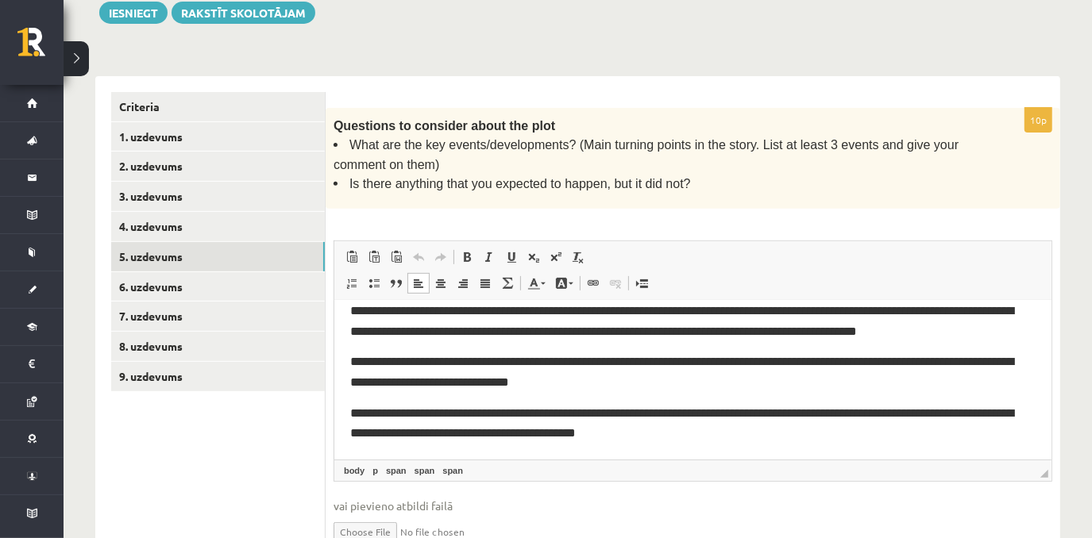
drag, startPoint x: 1048, startPoint y: 361, endPoint x: 1388, endPoint y: 744, distance: 511.7
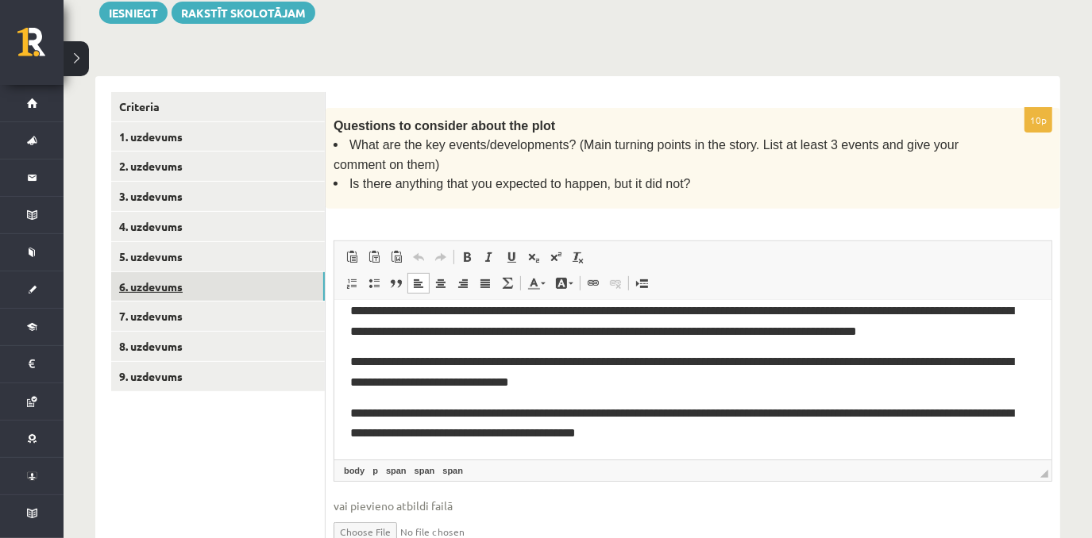
click at [221, 295] on link "6. uzdevums" at bounding box center [218, 286] width 214 height 29
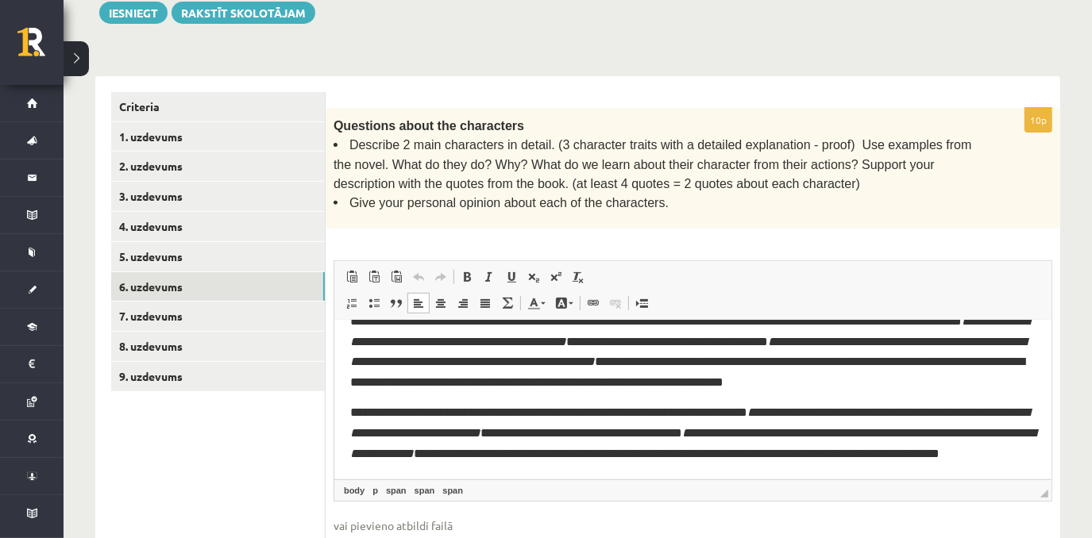
scroll to position [70, 0]
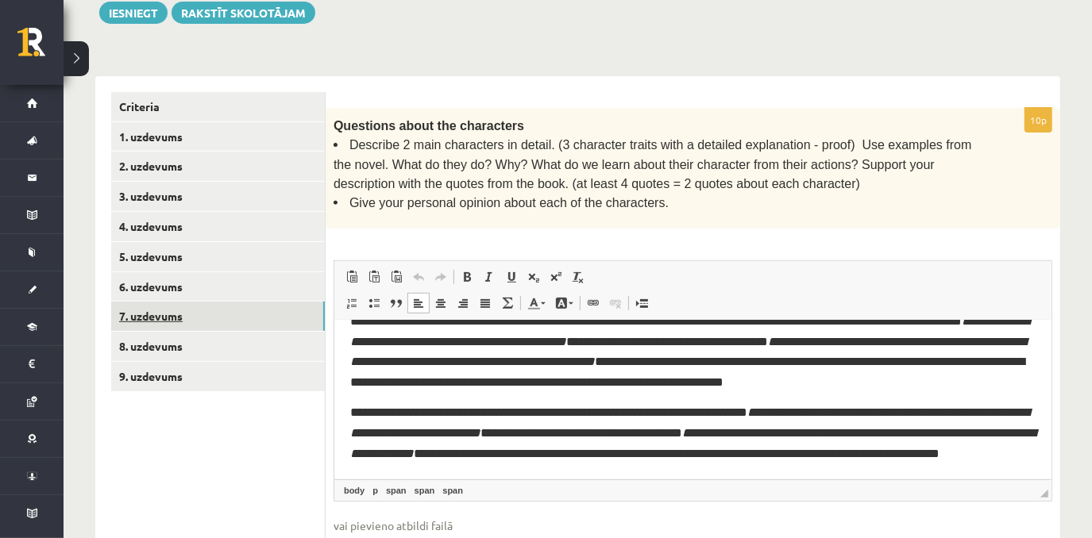
click at [256, 310] on link "7. uzdevums" at bounding box center [218, 316] width 214 height 29
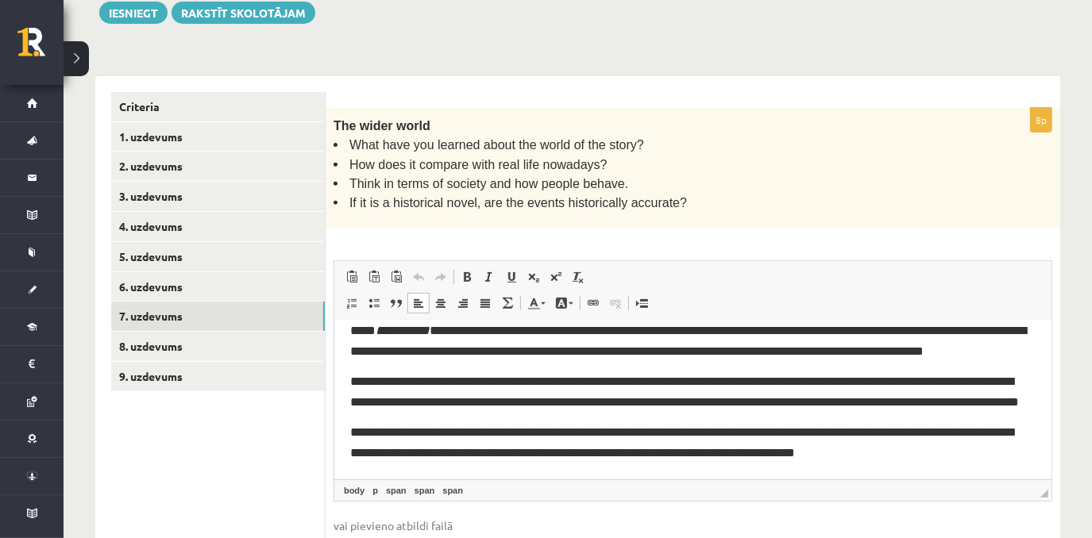
scroll to position [76, 0]
drag, startPoint x: 1048, startPoint y: 388, endPoint x: 1400, endPoint y: 776, distance: 523.8
click at [249, 341] on link "8. uzdevums" at bounding box center [218, 346] width 214 height 29
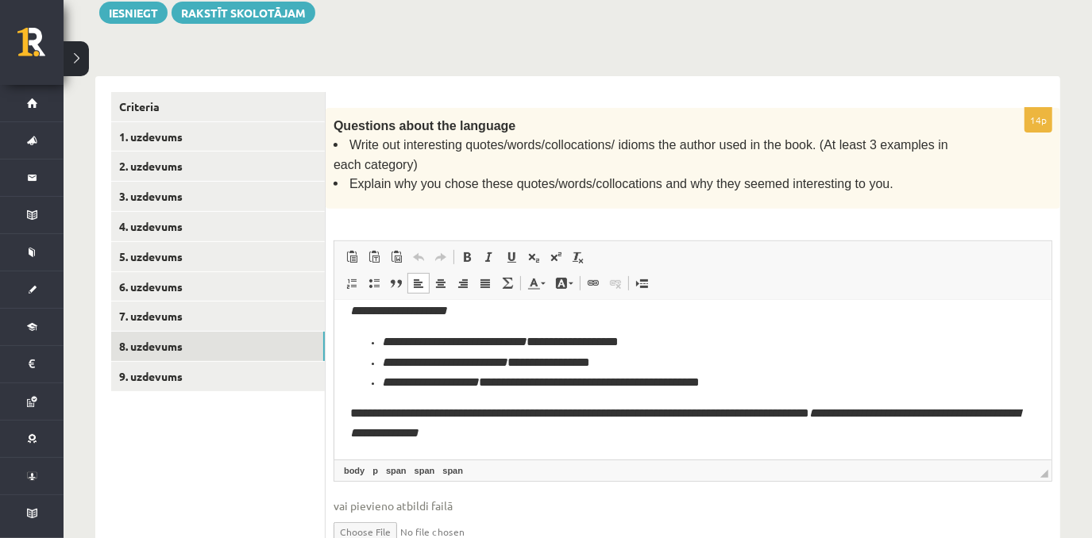
scroll to position [403, 0]
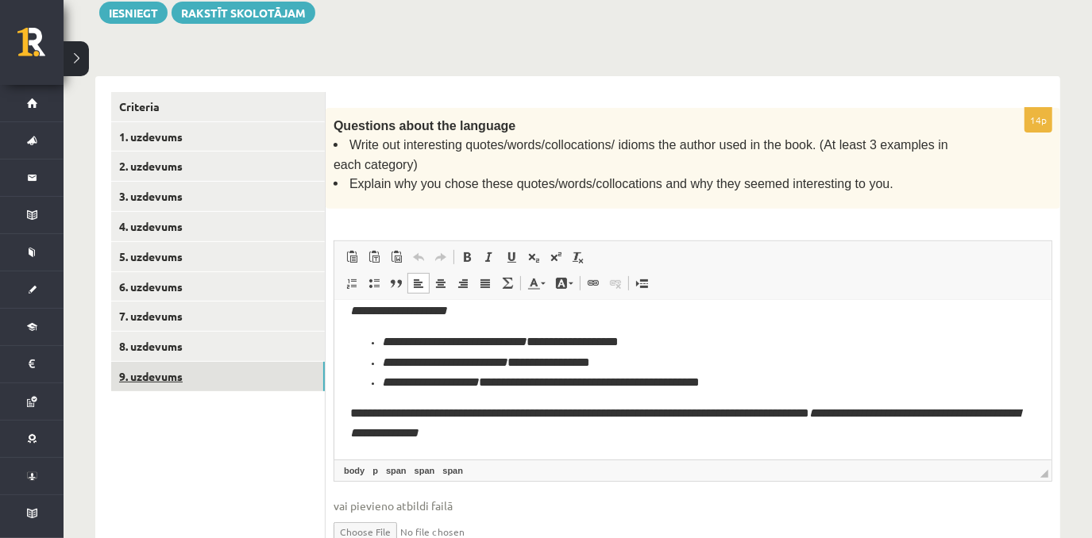
click at [185, 377] on link "9. uzdevums" at bounding box center [218, 376] width 214 height 29
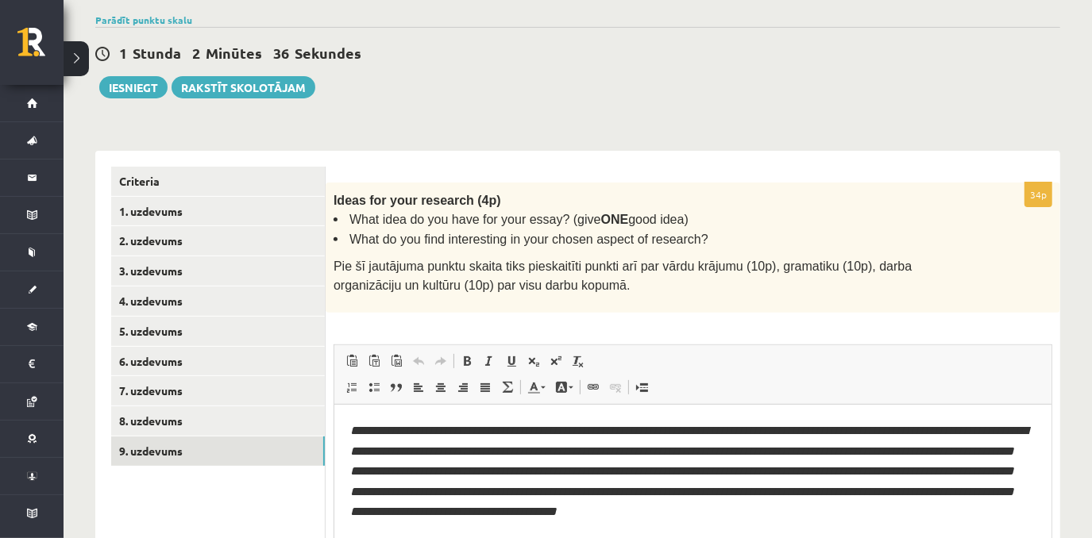
scroll to position [258, 0]
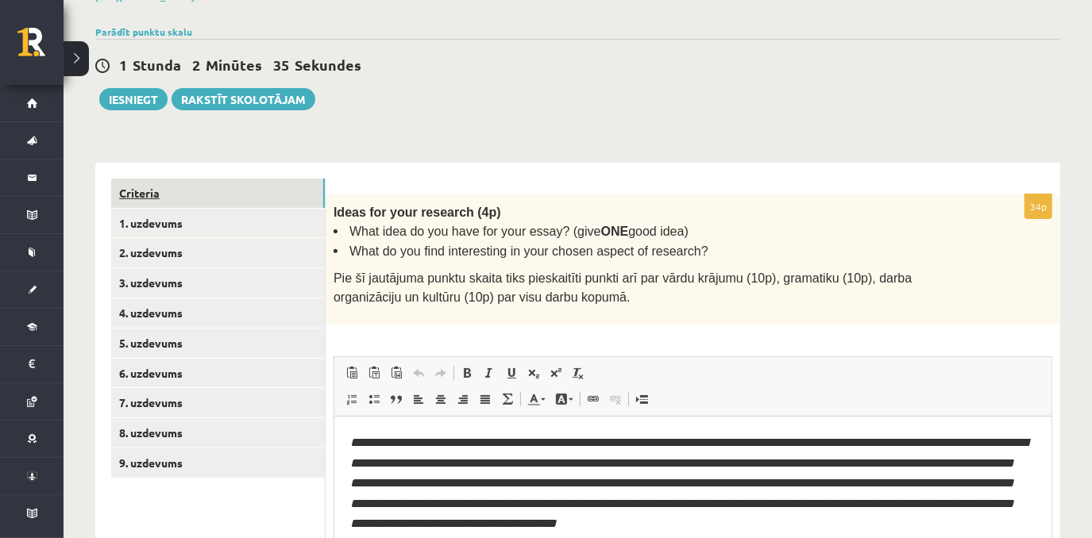
click at [195, 190] on link "Criteria" at bounding box center [218, 193] width 214 height 29
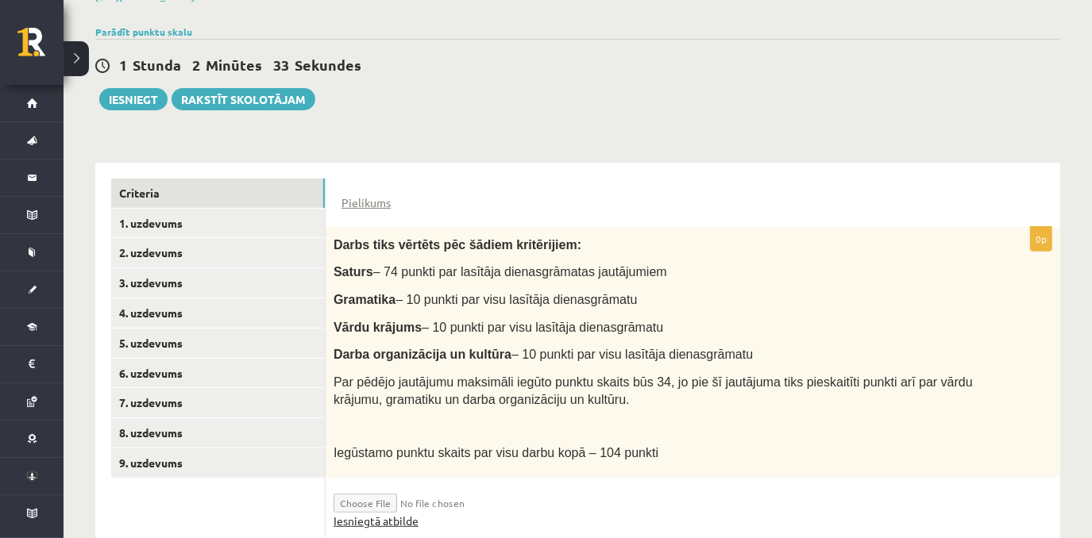
click at [391, 522] on link "Iesniegtā atbilde" at bounding box center [375, 521] width 85 height 17
click at [385, 515] on link "Iesniegtā atbilde" at bounding box center [375, 521] width 85 height 17
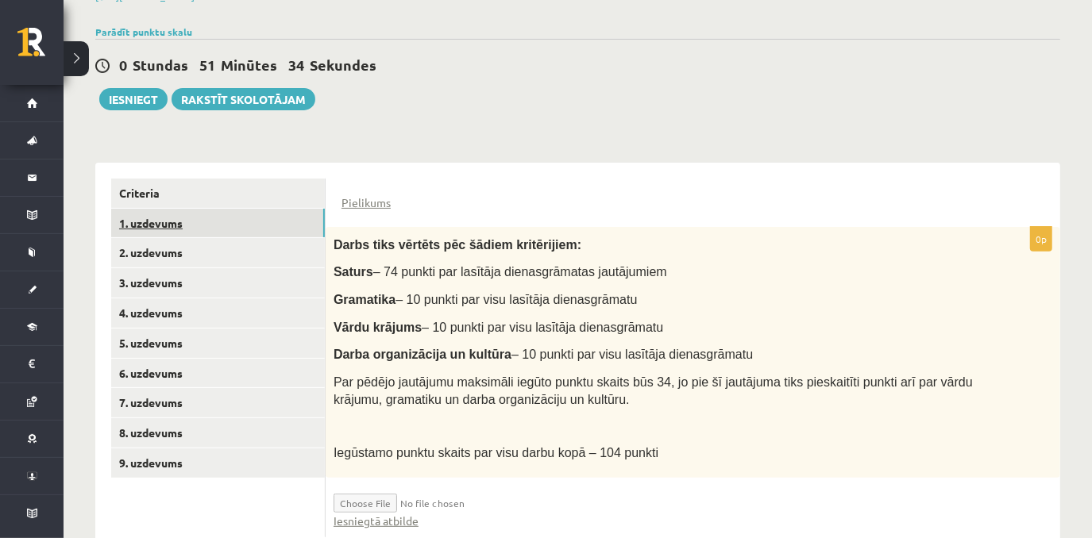
click at [251, 215] on link "1. uzdevums" at bounding box center [218, 223] width 214 height 29
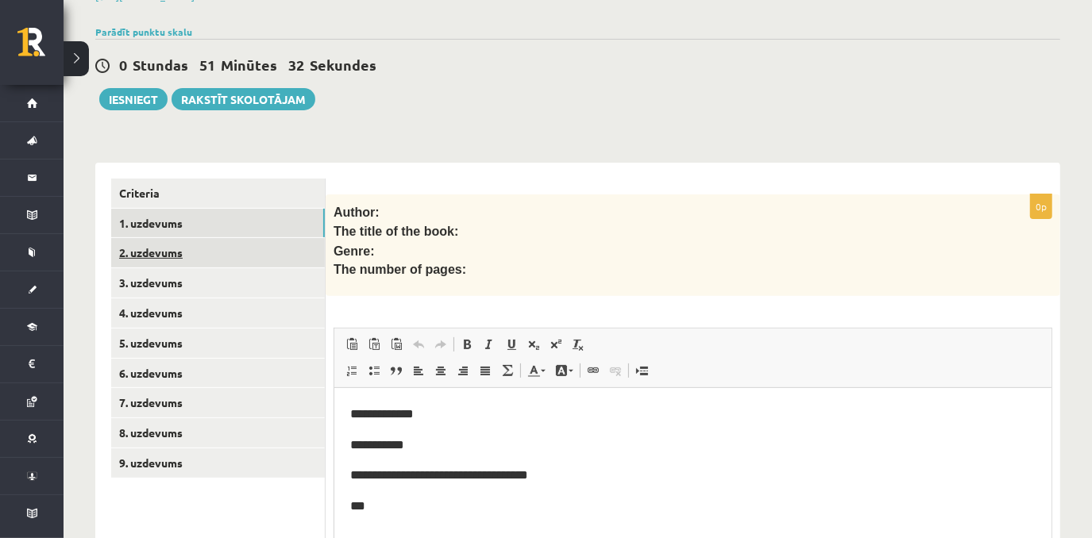
scroll to position [0, 0]
click at [206, 261] on link "2. uzdevums" at bounding box center [218, 252] width 214 height 29
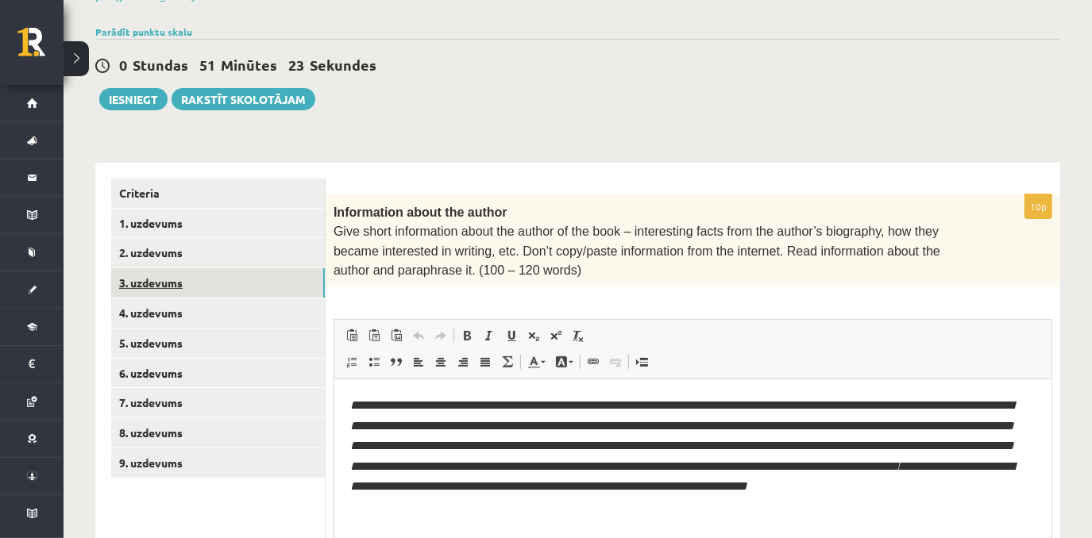
click at [206, 277] on link "3. uzdevums" at bounding box center [218, 282] width 214 height 29
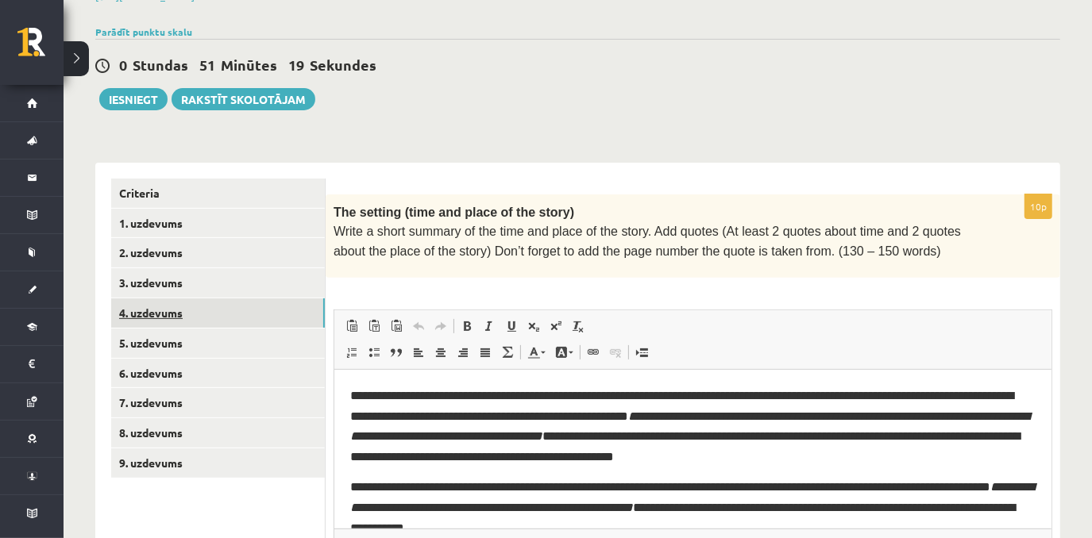
click at [207, 315] on link "4. uzdevums" at bounding box center [218, 312] width 214 height 29
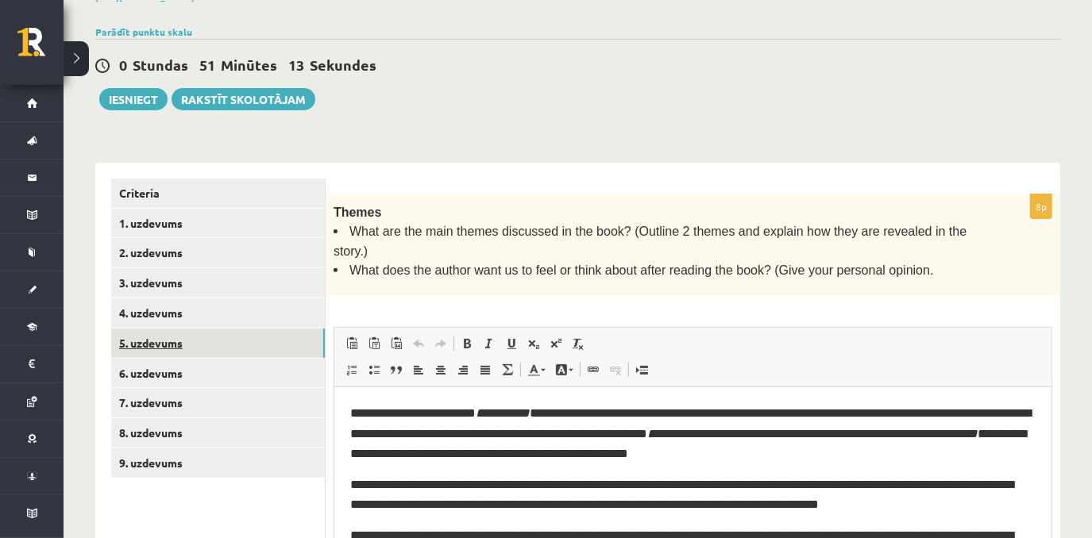
click at [230, 334] on link "5. uzdevums" at bounding box center [218, 343] width 214 height 29
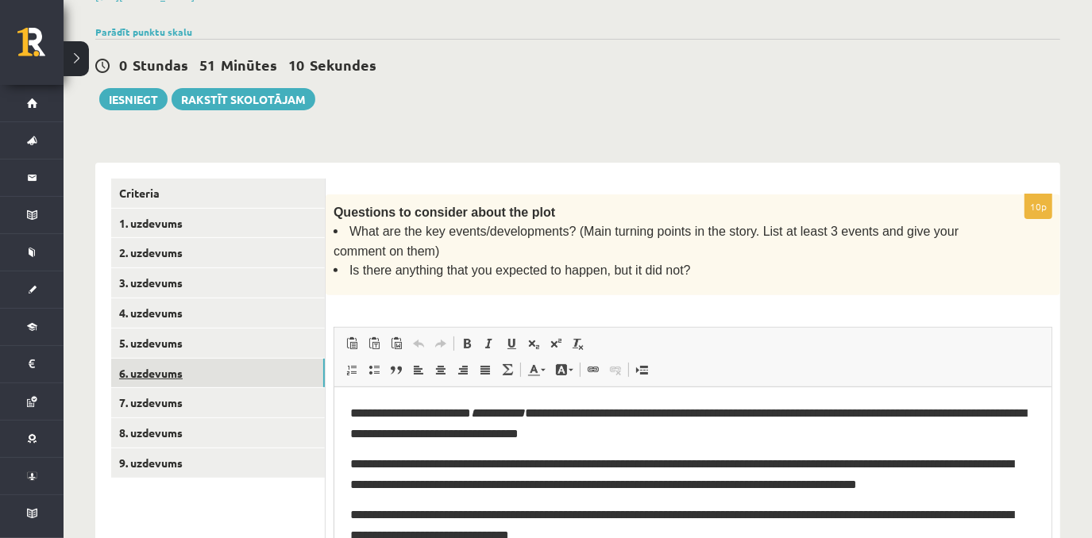
click at [232, 372] on link "6. uzdevums" at bounding box center [218, 373] width 214 height 29
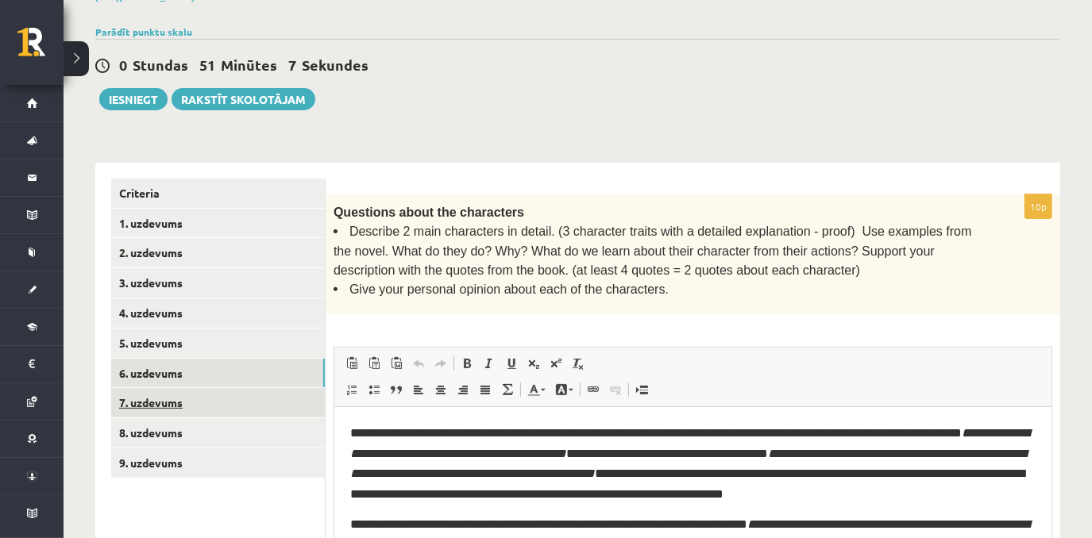
click at [220, 410] on link "7. uzdevums" at bounding box center [218, 402] width 214 height 29
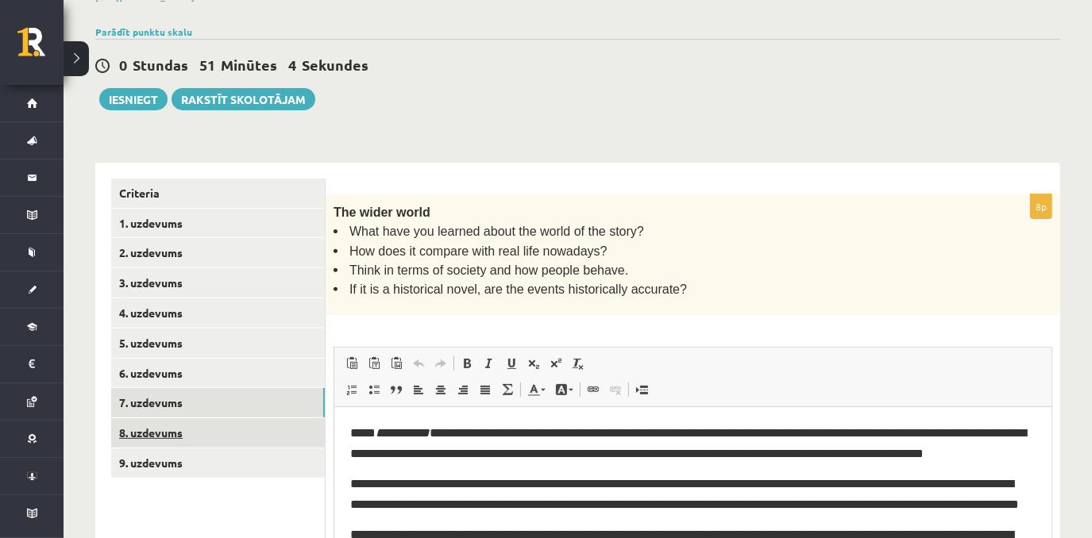
click at [214, 426] on link "8. uzdevums" at bounding box center [218, 432] width 214 height 29
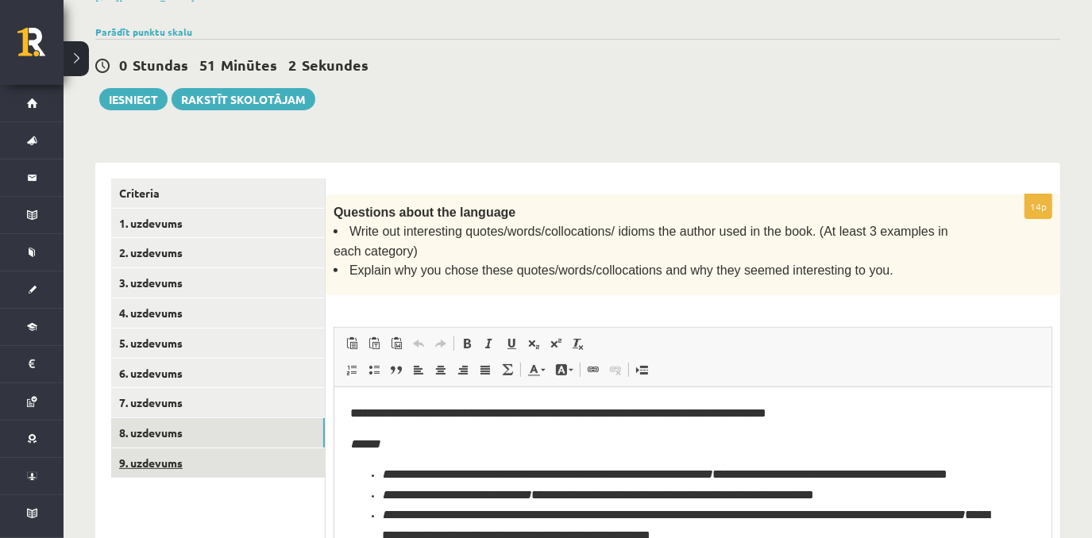
click at [198, 459] on link "9. uzdevums" at bounding box center [218, 463] width 214 height 29
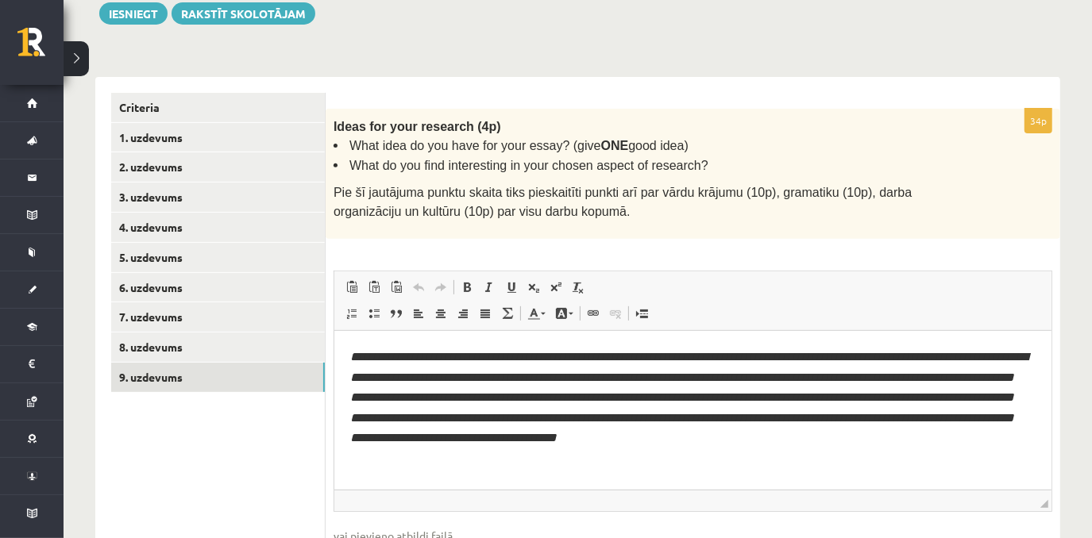
scroll to position [347, 0]
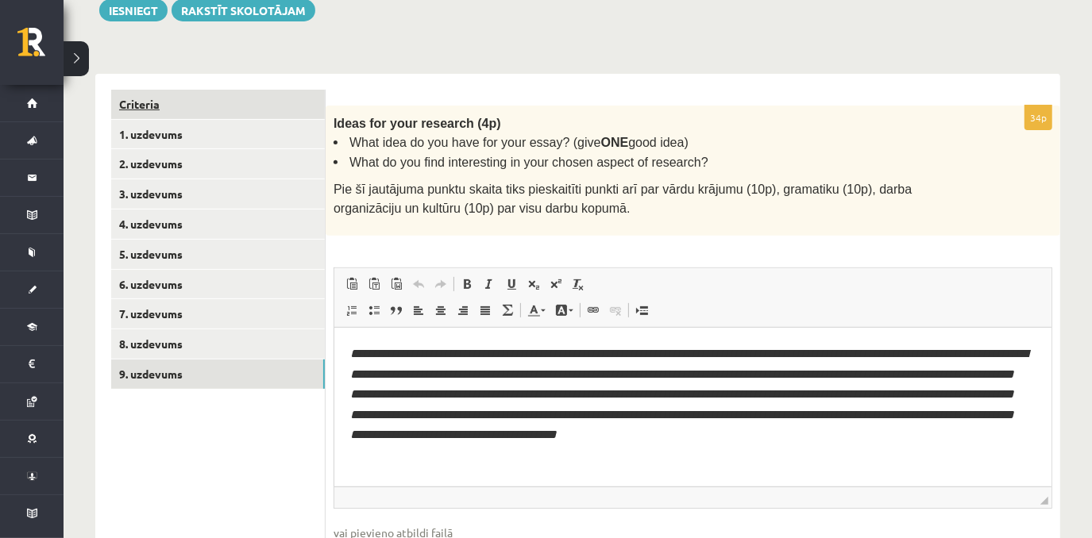
click at [256, 92] on link "Criteria" at bounding box center [218, 104] width 214 height 29
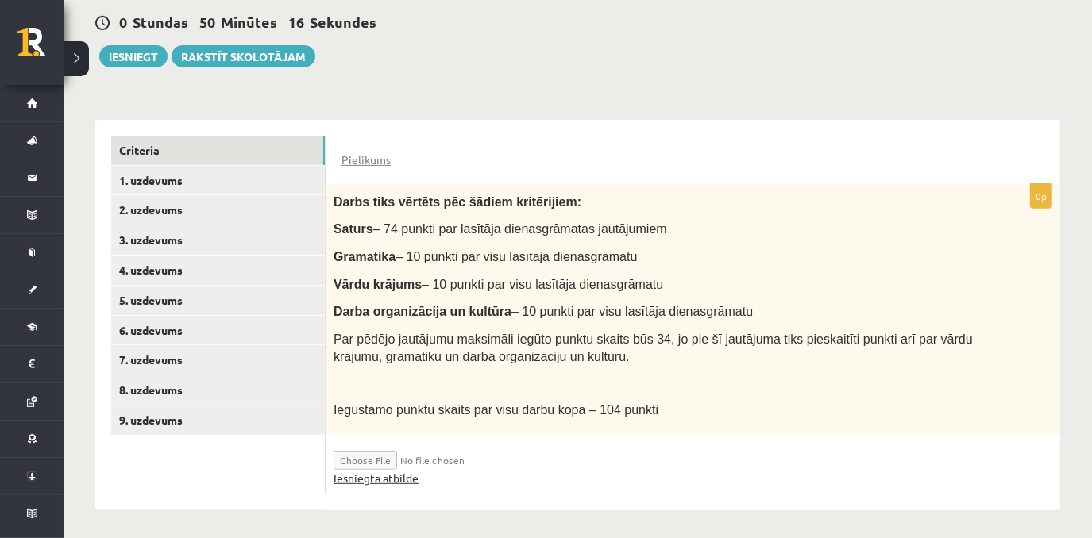
click at [368, 473] on link "Iesniegtā atbilde" at bounding box center [375, 478] width 85 height 17
click at [372, 479] on link "Iesniegtā atbilde" at bounding box center [375, 478] width 85 height 17
click at [148, 57] on button "Iesniegt" at bounding box center [133, 56] width 68 height 22
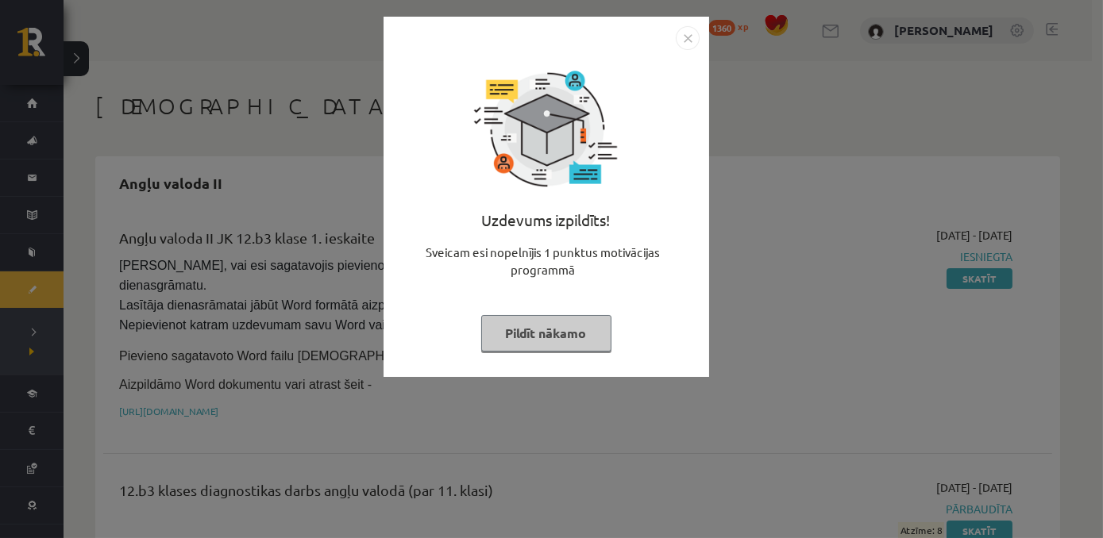
click at [565, 347] on button "Pildīt nākamo" at bounding box center [546, 333] width 130 height 37
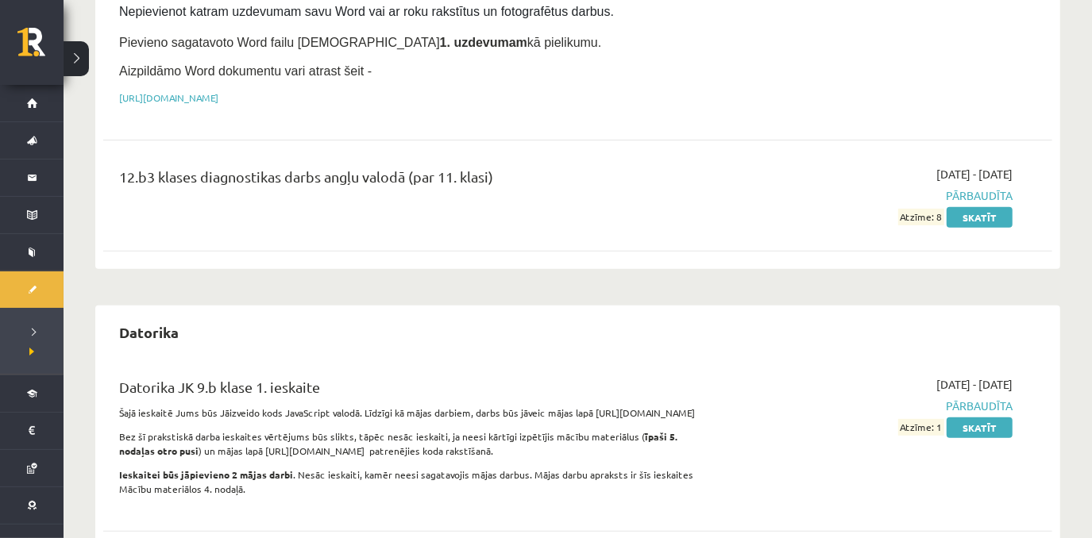
scroll to position [411, 0]
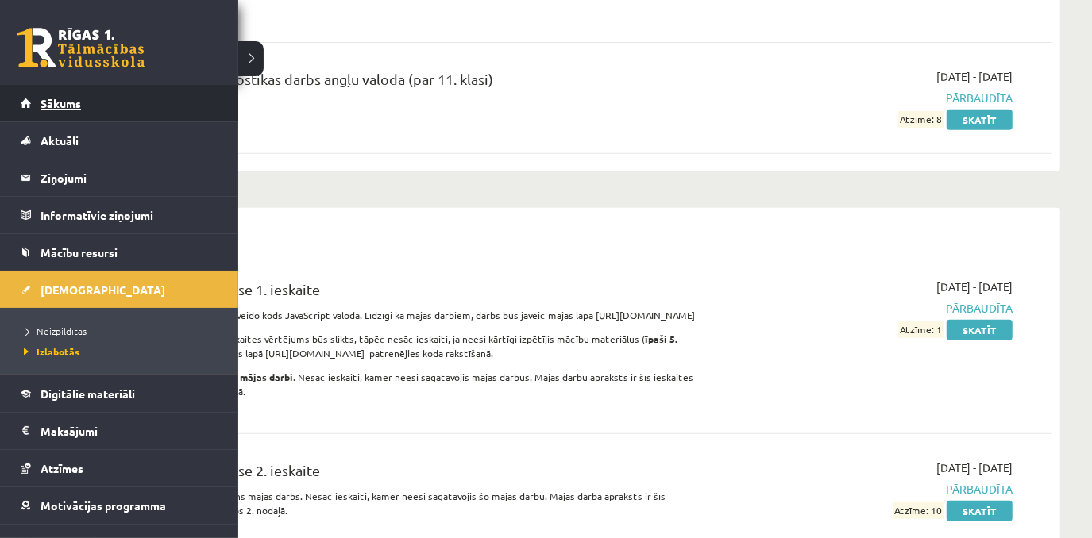
click at [37, 112] on link "Sākums" at bounding box center [120, 103] width 198 height 37
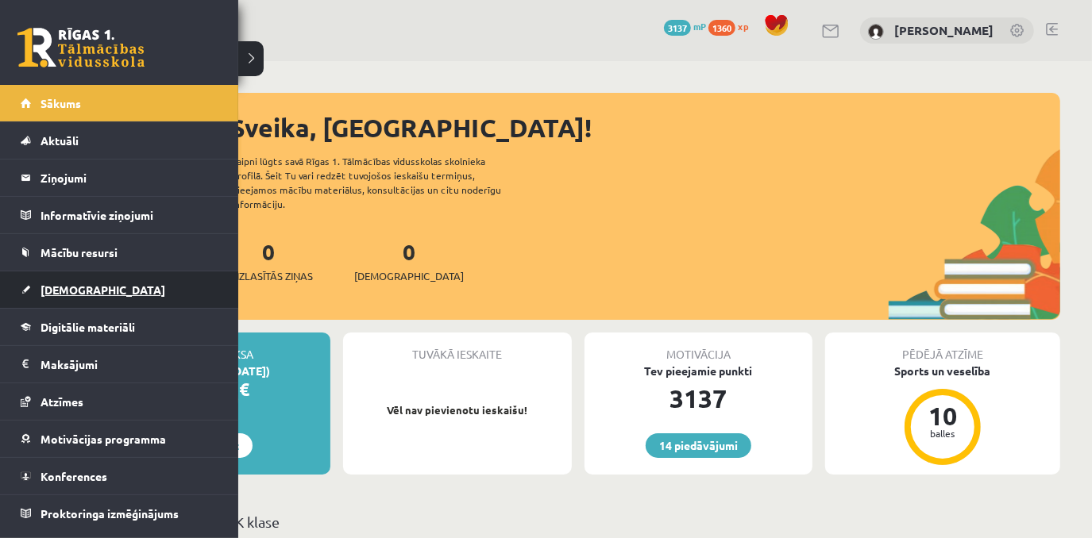
click at [59, 291] on span "[DEMOGRAPHIC_DATA]" at bounding box center [102, 290] width 125 height 14
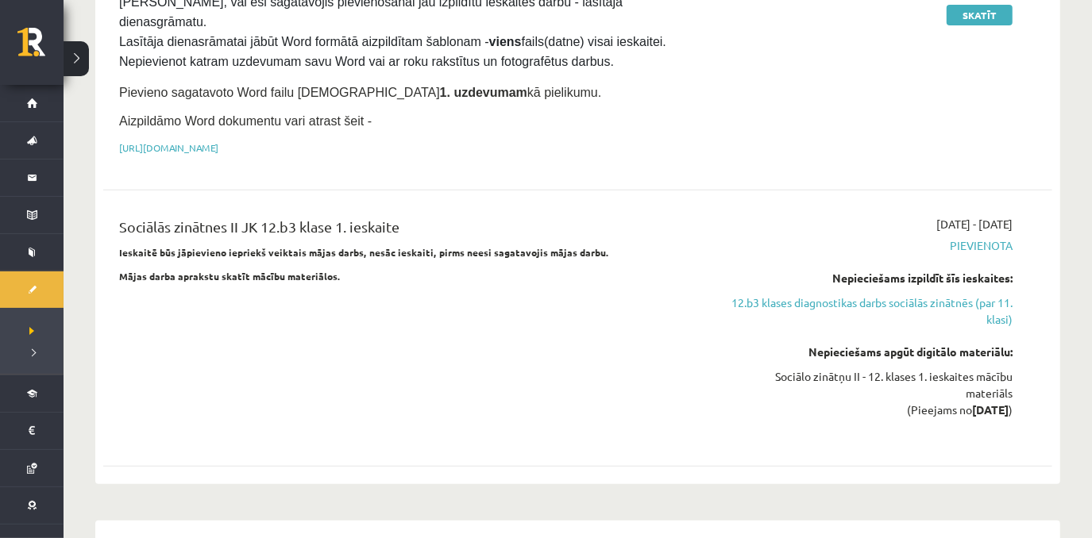
scroll to position [423, 0]
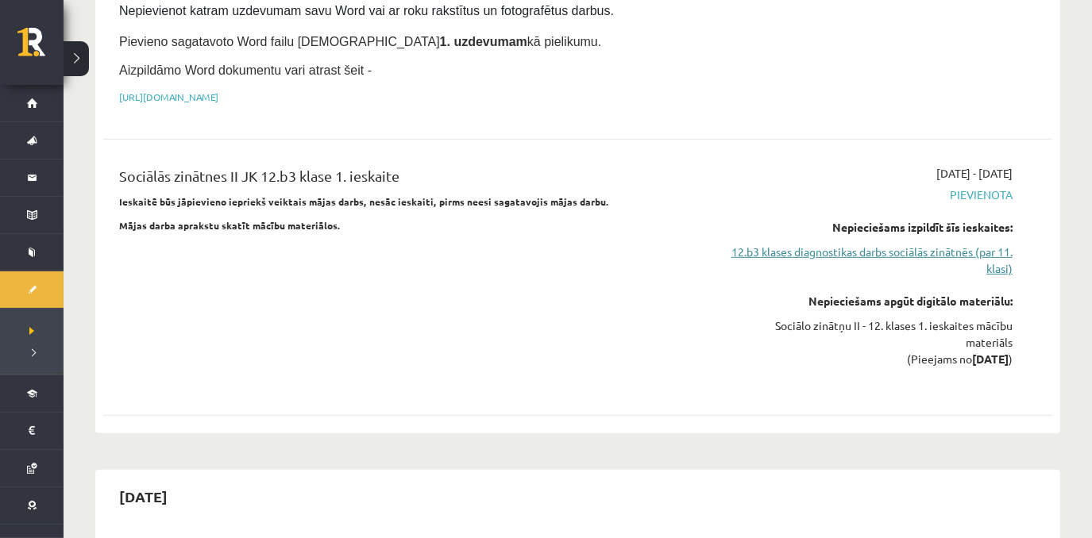
click at [840, 244] on link "12.b3 klases diagnostikas darbs sociālās zinātnēs (par 11. klasi)" at bounding box center [871, 260] width 282 height 33
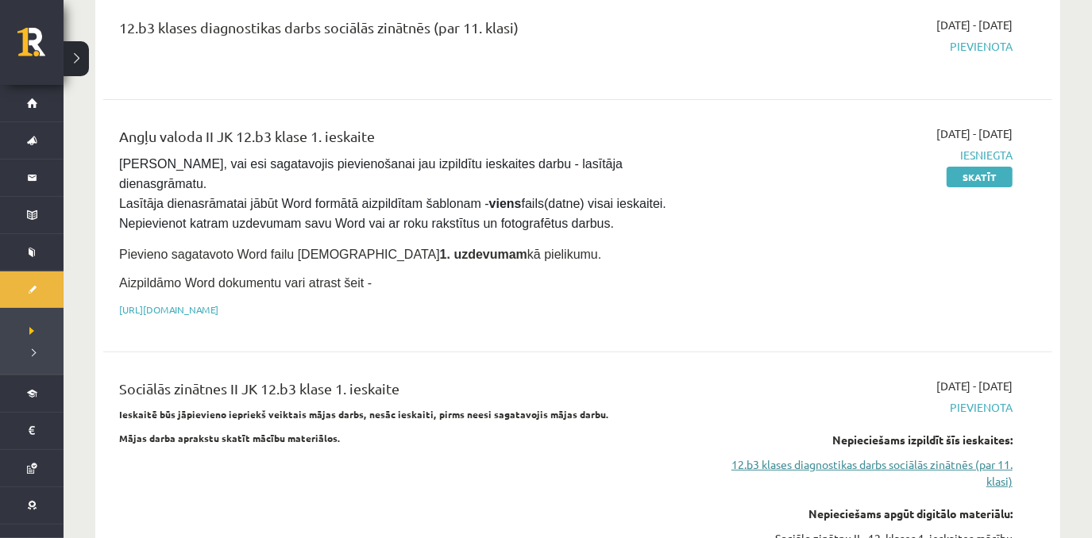
click at [868, 456] on link "12.b3 klases diagnostikas darbs sociālās zinātnēs (par 11. klasi)" at bounding box center [871, 472] width 282 height 33
click at [875, 456] on link "12.b3 klases diagnostikas darbs sociālās zinātnēs (par 11. klasi)" at bounding box center [871, 472] width 282 height 33
click at [982, 456] on link "12.b3 klases diagnostikas darbs sociālās zinātnēs (par 11. klasi)" at bounding box center [871, 472] width 282 height 33
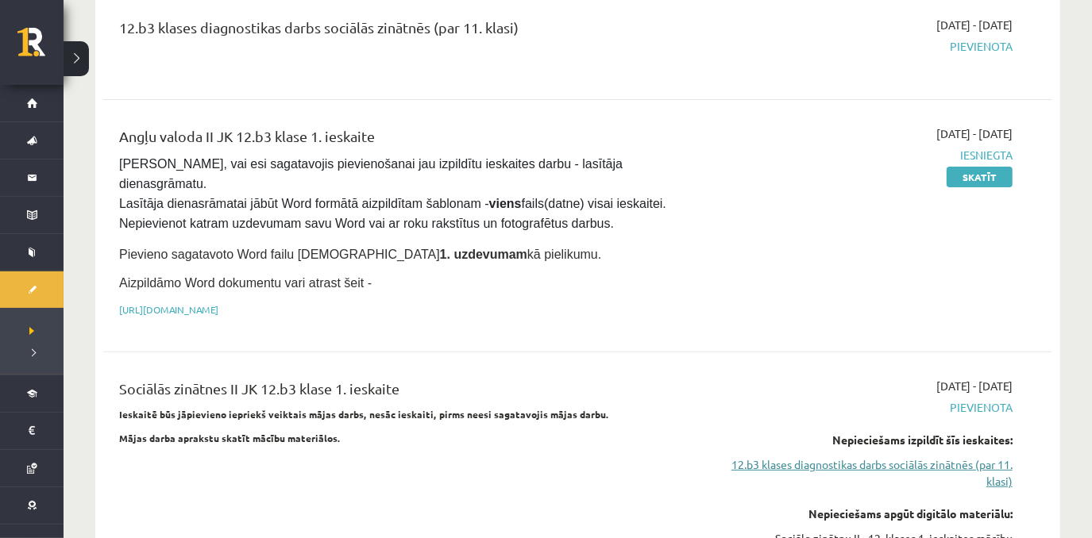
click at [981, 456] on link "12.b3 klases diagnostikas darbs sociālās zinātnēs (par 11. klasi)" at bounding box center [871, 472] width 282 height 33
click at [982, 456] on link "12.b3 klases diagnostikas darbs sociālās zinātnēs (par 11. klasi)" at bounding box center [871, 472] width 282 height 33
click at [976, 456] on link "12.b3 klases diagnostikas darbs sociālās zinātnēs (par 11. klasi)" at bounding box center [871, 472] width 282 height 33
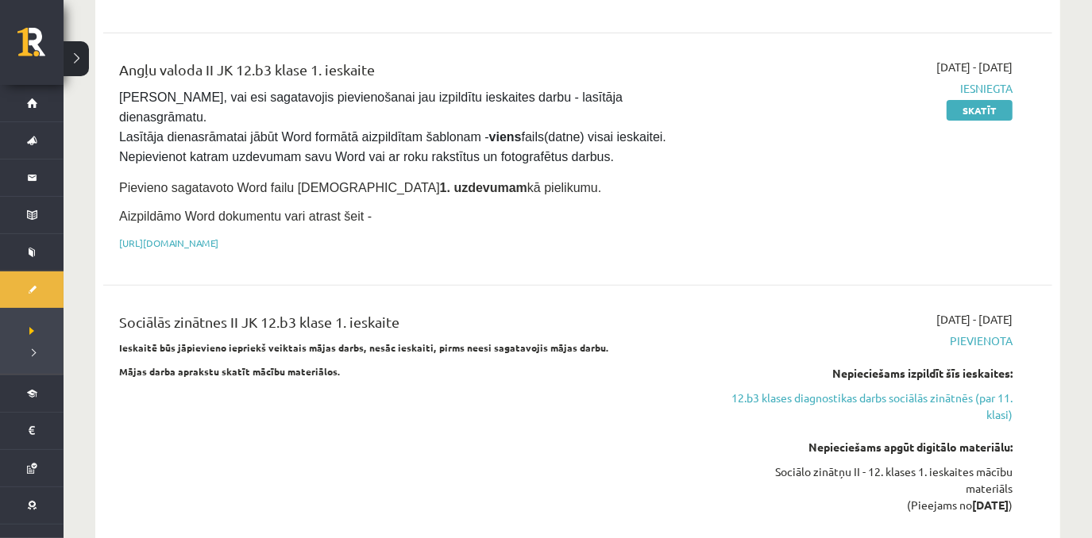
scroll to position [287, 0]
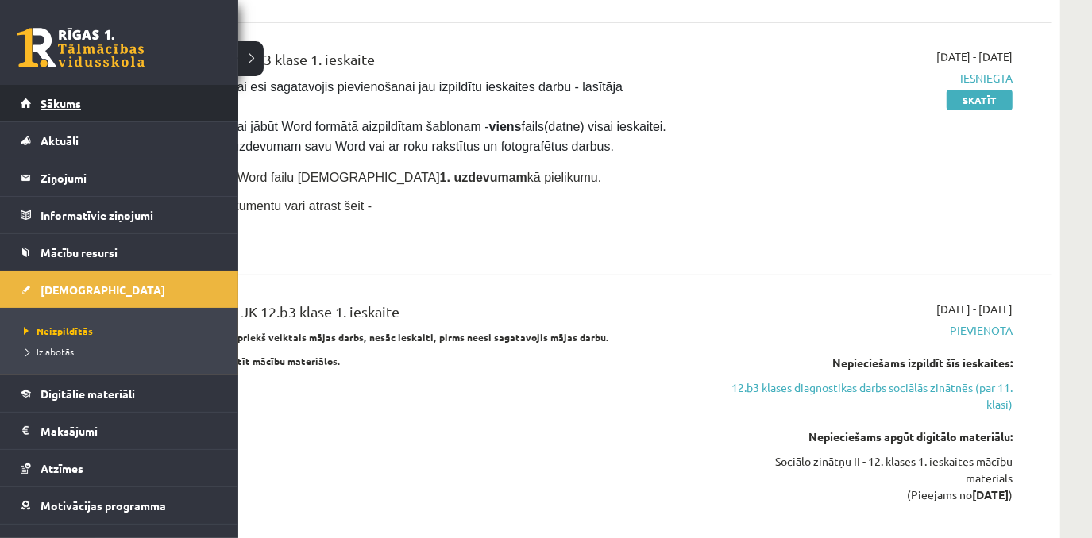
click at [68, 99] on span "Sākums" at bounding box center [60, 103] width 40 height 14
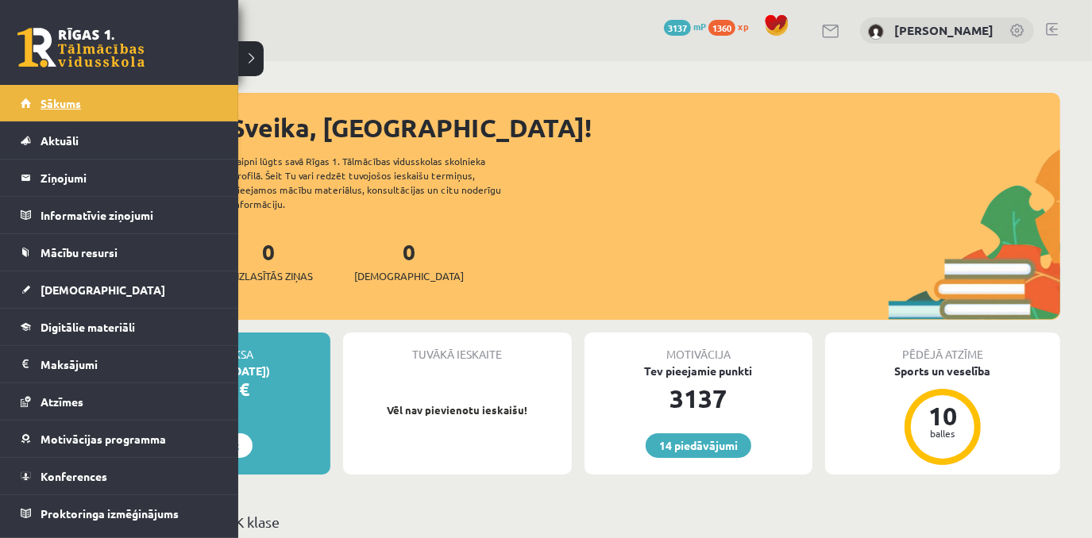
click at [69, 103] on span "Sākums" at bounding box center [60, 103] width 40 height 14
click at [83, 108] on link "Sākums" at bounding box center [120, 103] width 198 height 37
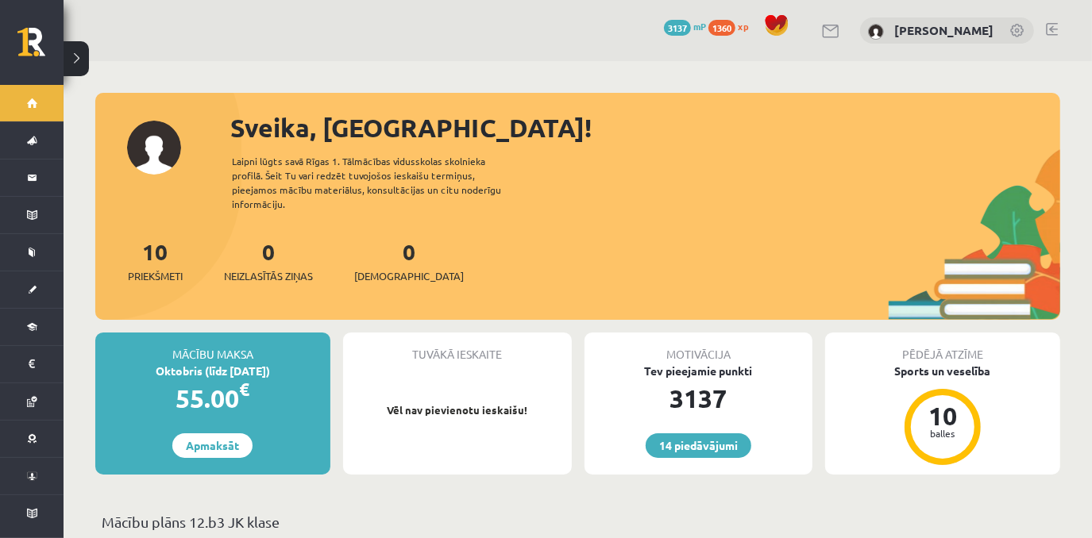
scroll to position [471, 0]
